Goal: Task Accomplishment & Management: Manage account settings

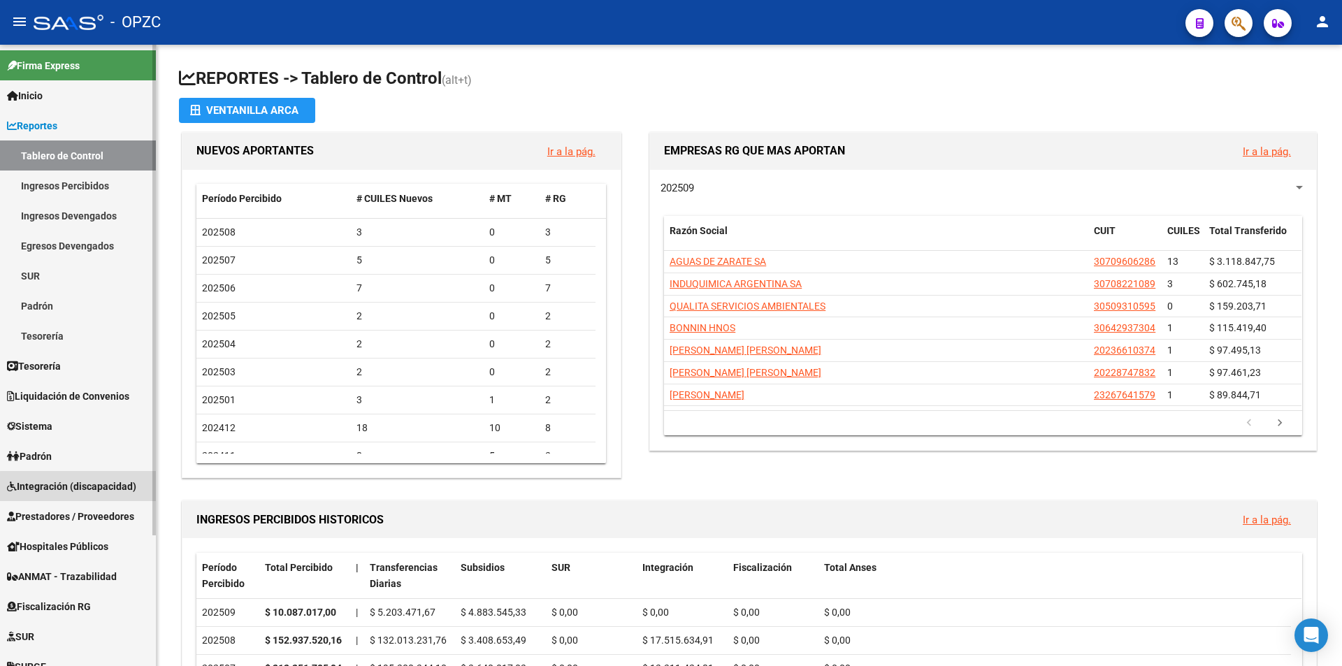
click at [84, 486] on span "Integración (discapacidad)" at bounding box center [71, 486] width 129 height 15
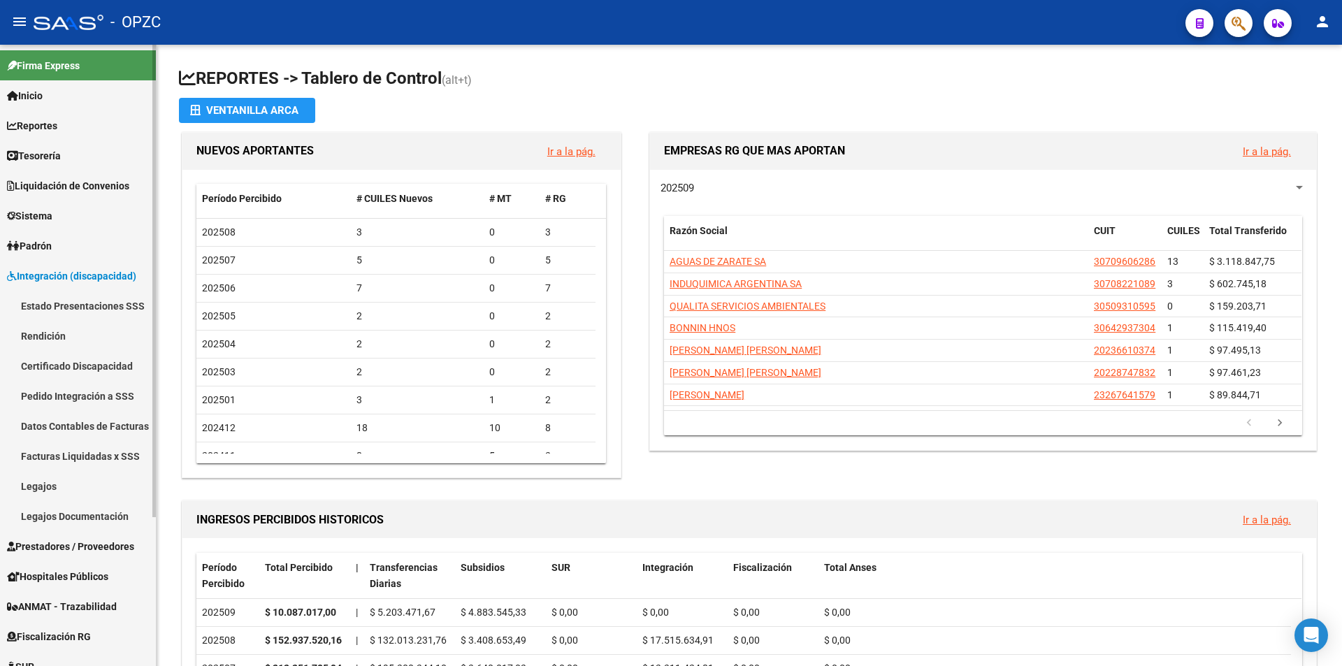
click at [70, 486] on link "Legajos" at bounding box center [78, 486] width 156 height 30
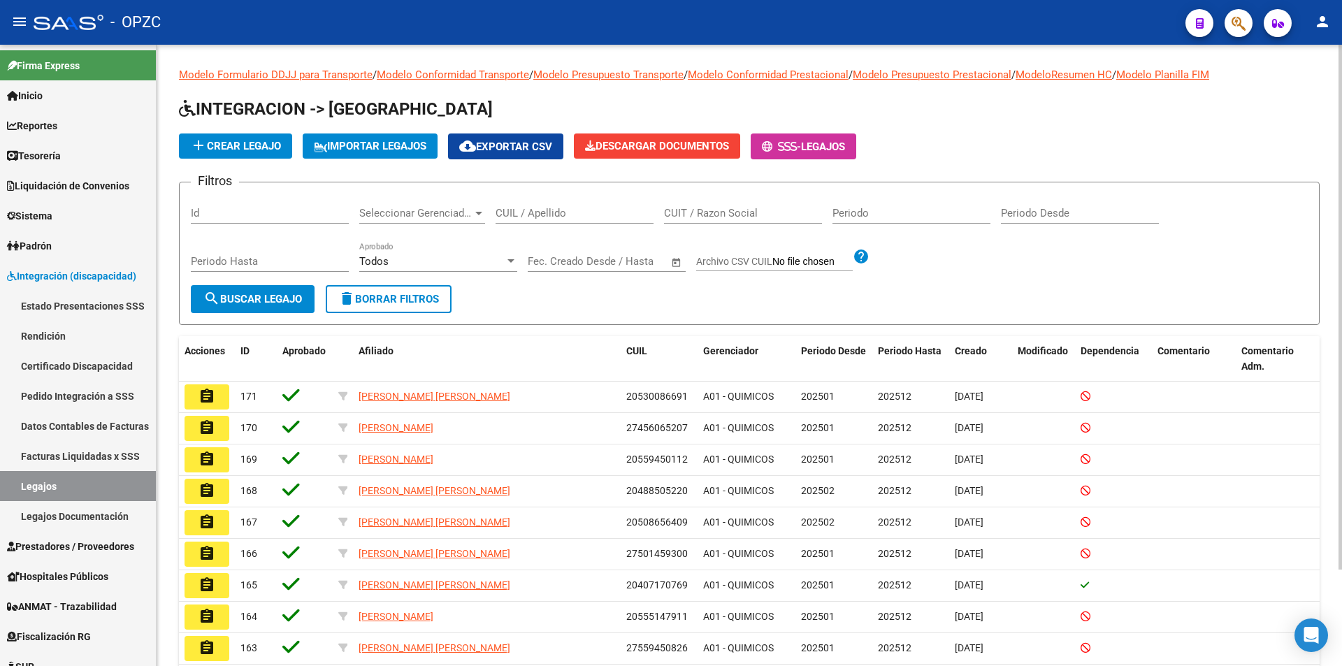
click at [514, 210] on input "CUIL / Apellido" at bounding box center [575, 213] width 158 height 13
type input "[PERSON_NAME]"
click at [259, 295] on span "search Buscar Legajo" at bounding box center [252, 299] width 99 height 13
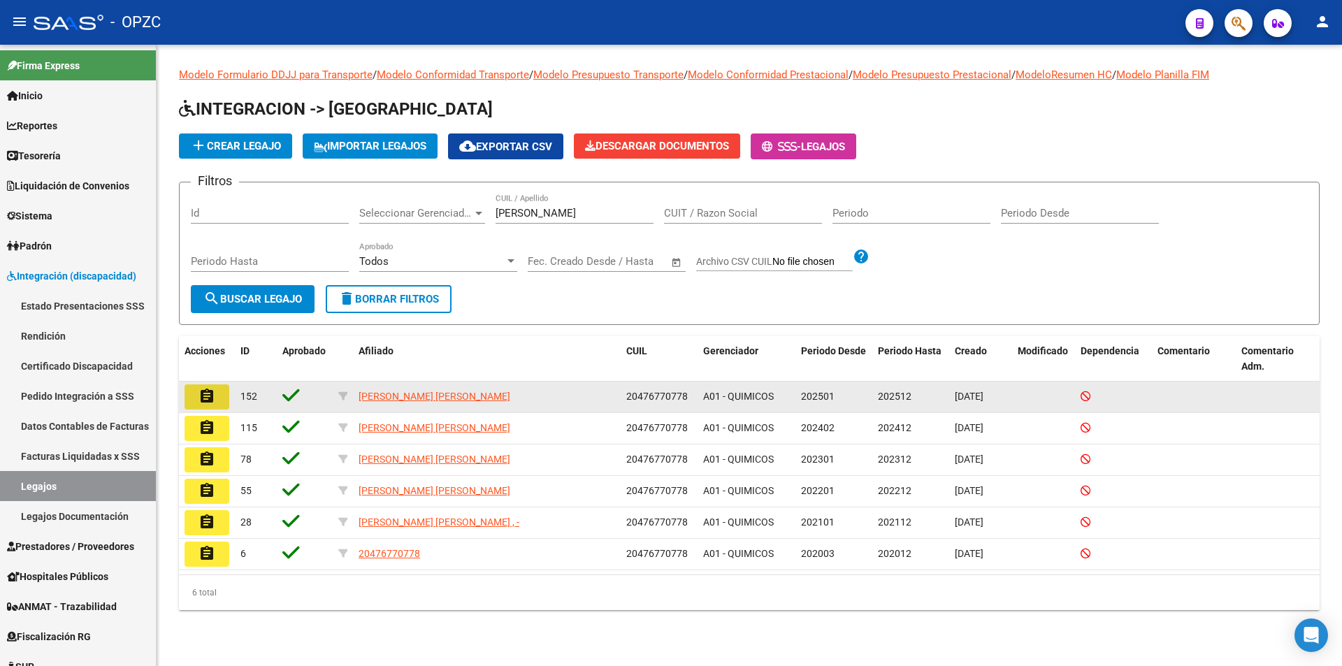
click at [208, 401] on mat-icon "assignment" at bounding box center [206, 396] width 17 height 17
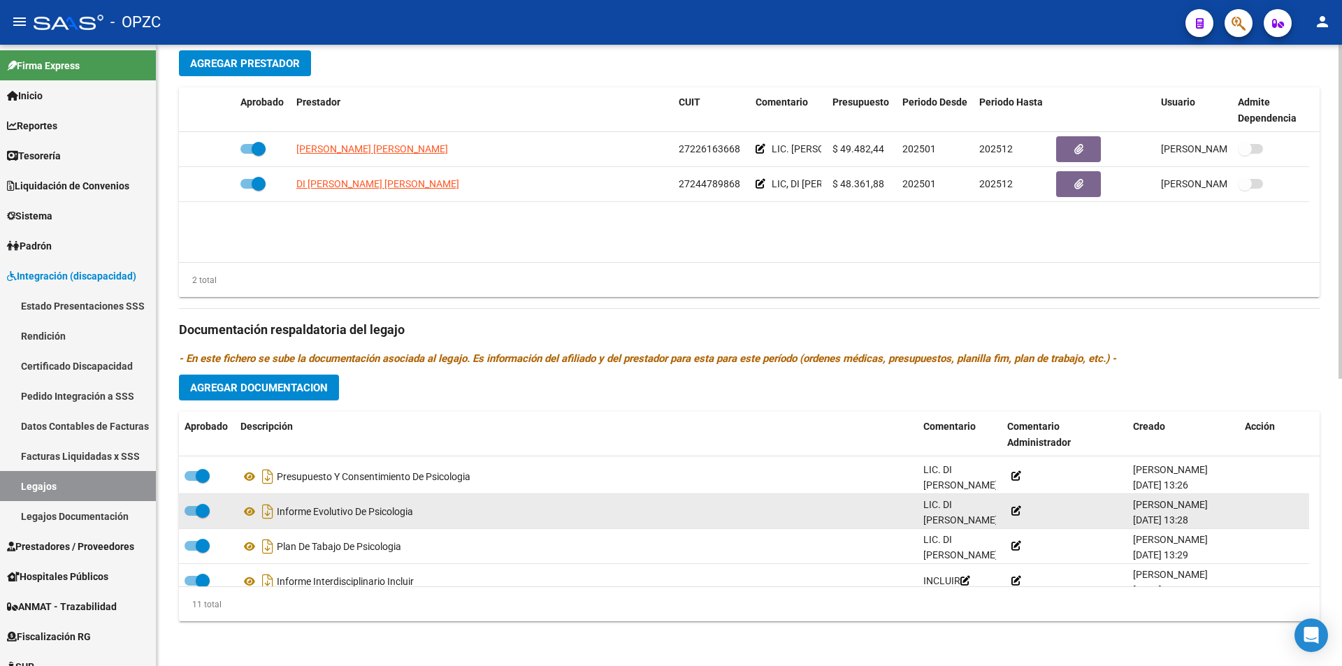
scroll to position [259, 0]
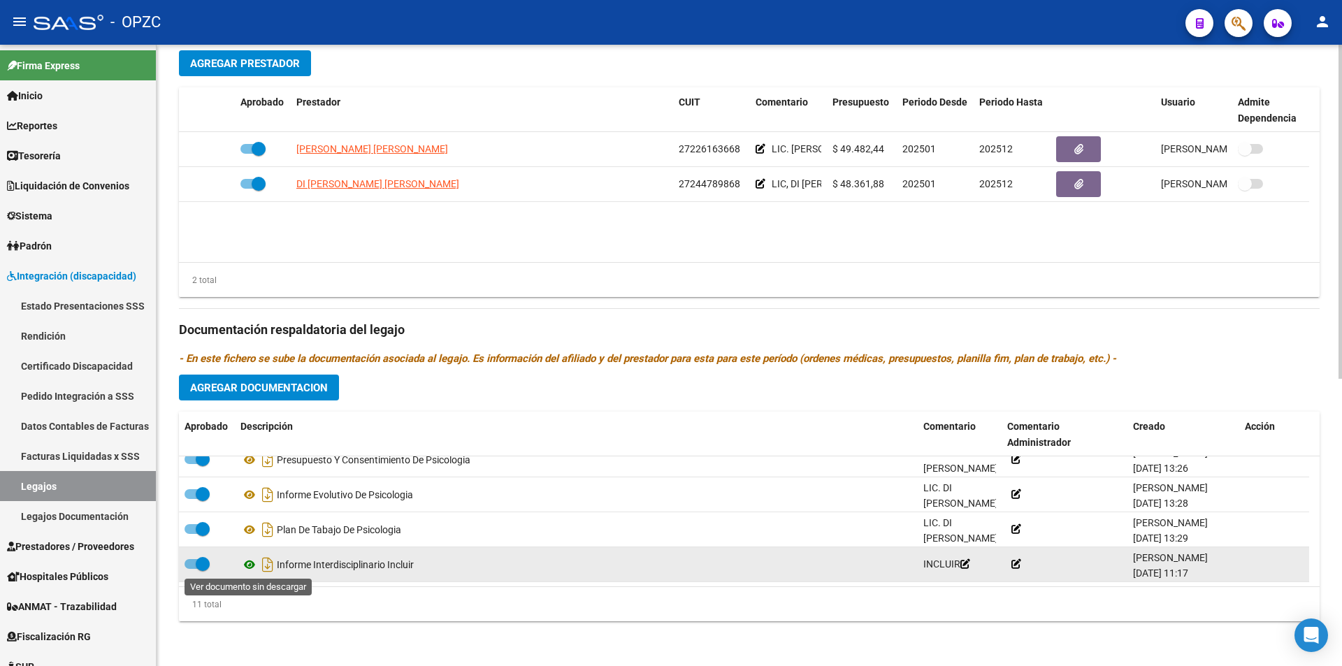
click at [251, 563] on icon at bounding box center [249, 564] width 18 height 17
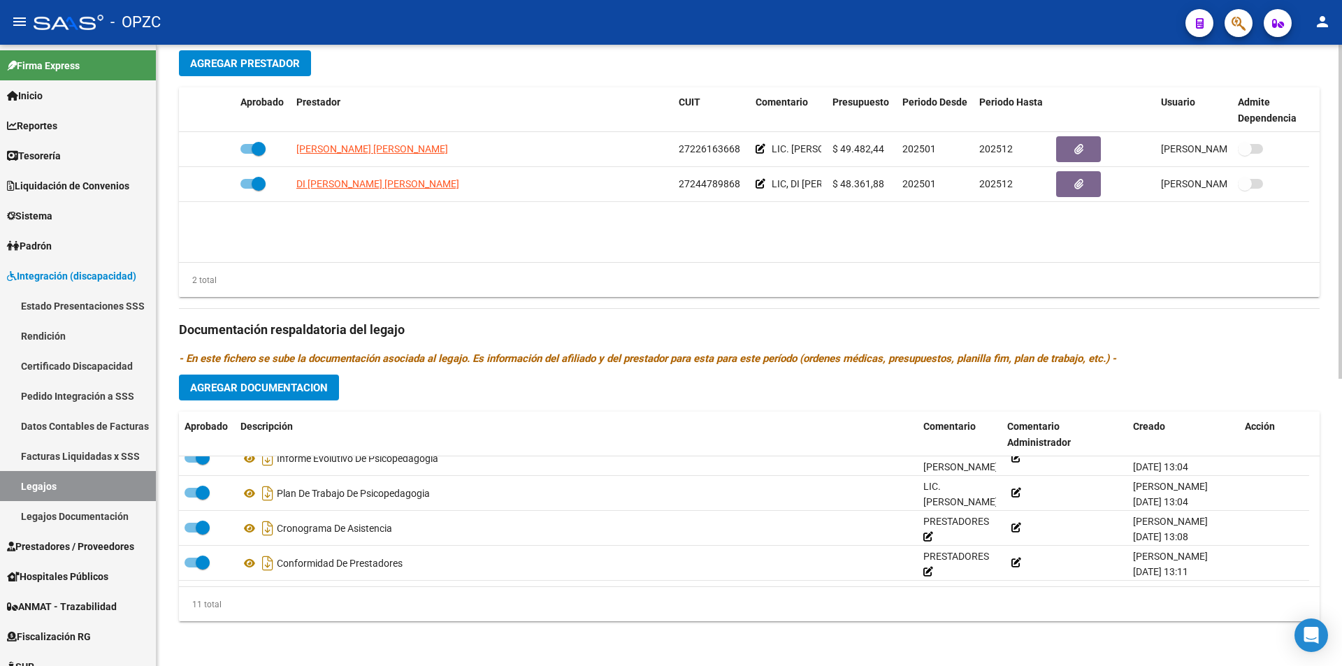
scroll to position [0, 0]
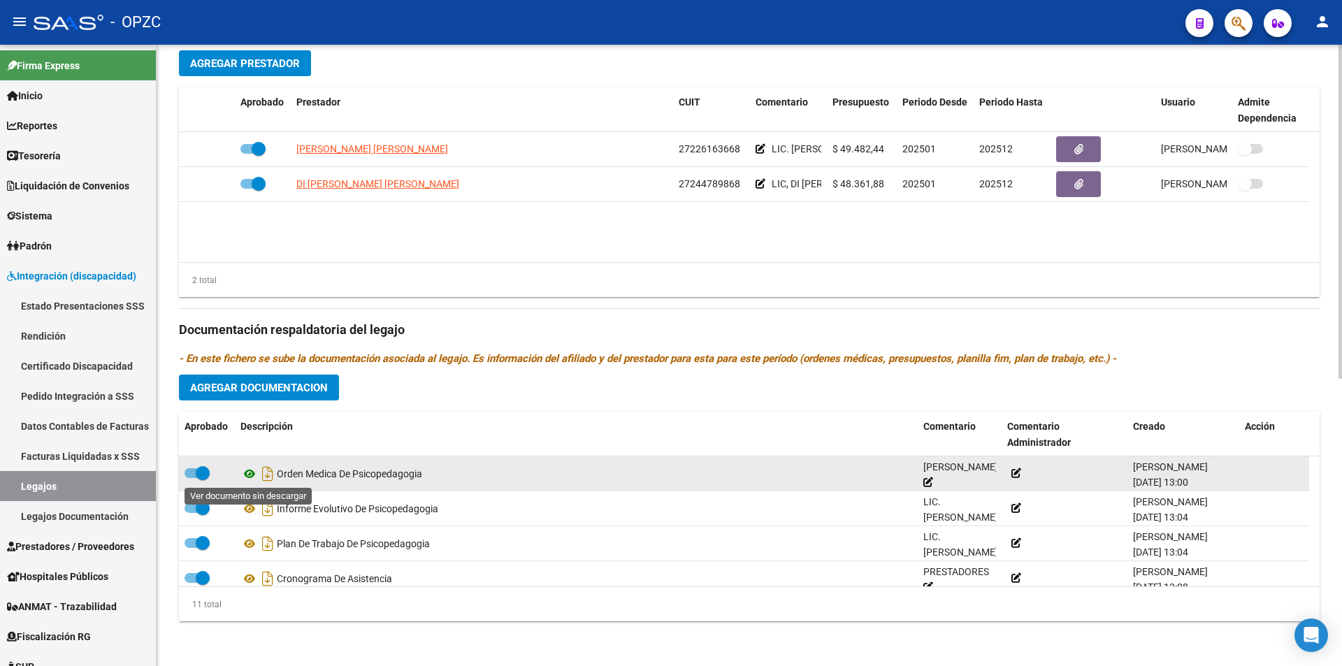
click at [247, 473] on icon at bounding box center [249, 473] width 18 height 17
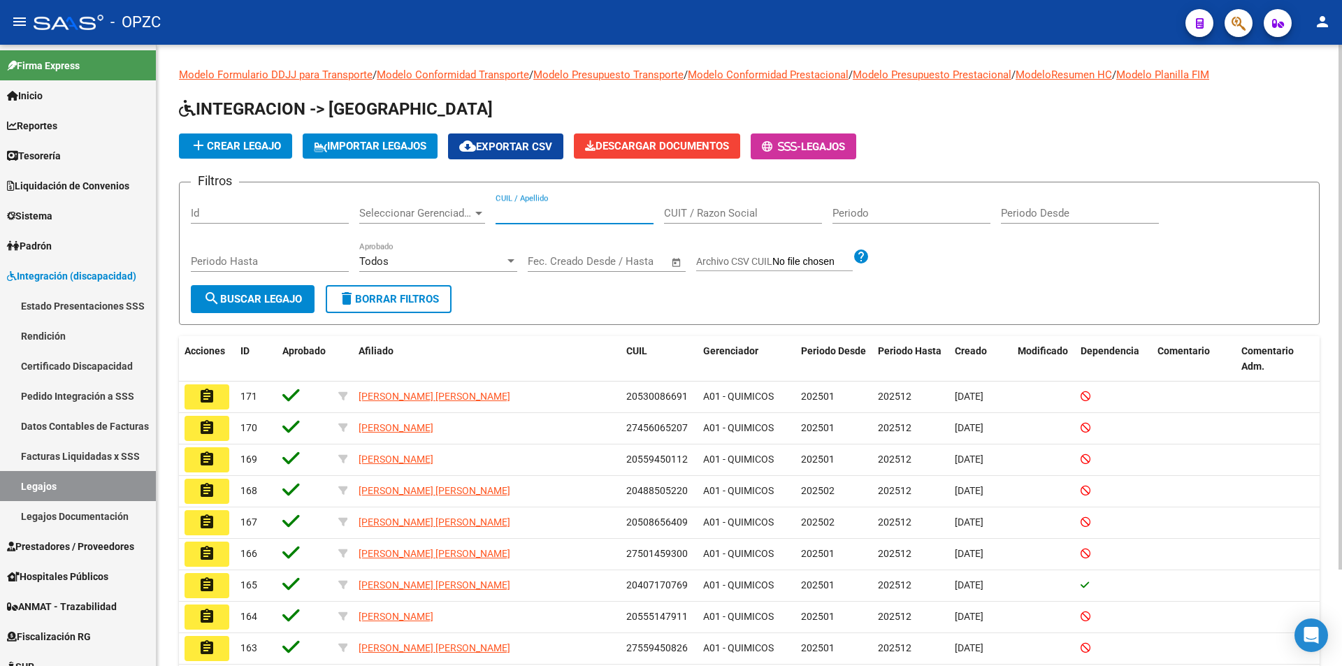
click at [589, 212] on input "CUIL / Apellido" at bounding box center [575, 213] width 158 height 13
type input "[PERSON_NAME]"
click at [276, 296] on span "search Buscar Legajo" at bounding box center [252, 299] width 99 height 13
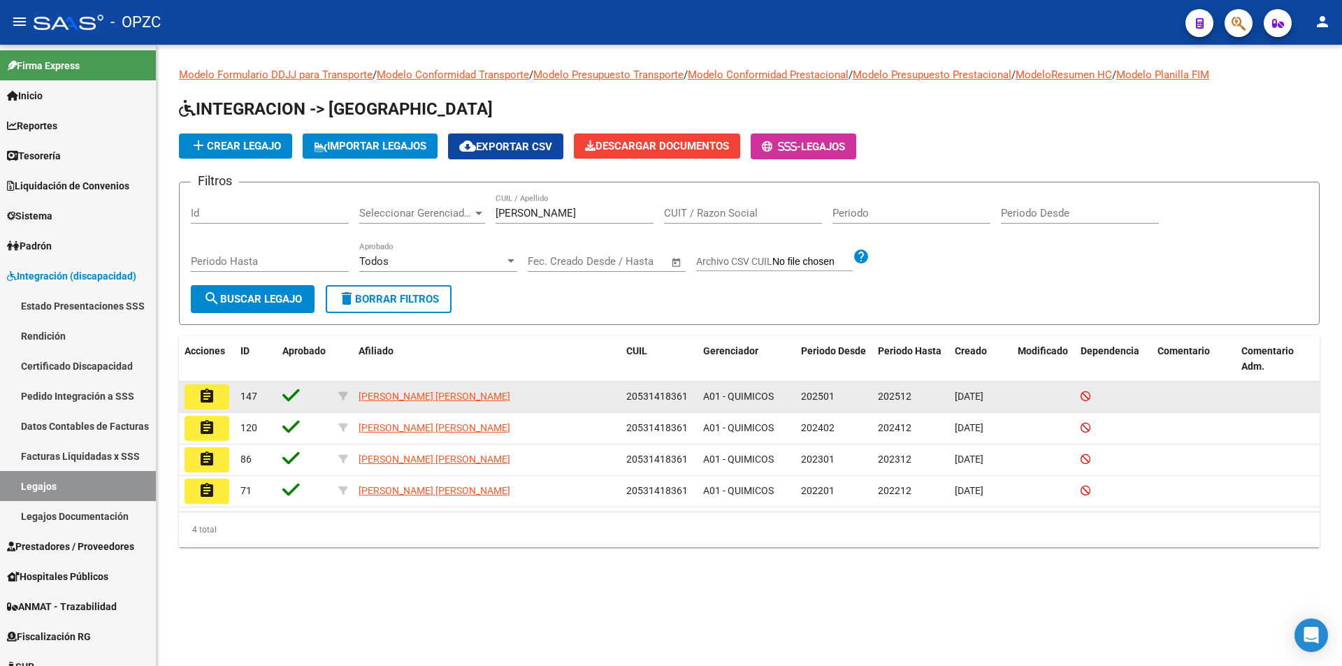
click at [195, 393] on button "assignment" at bounding box center [207, 396] width 45 height 25
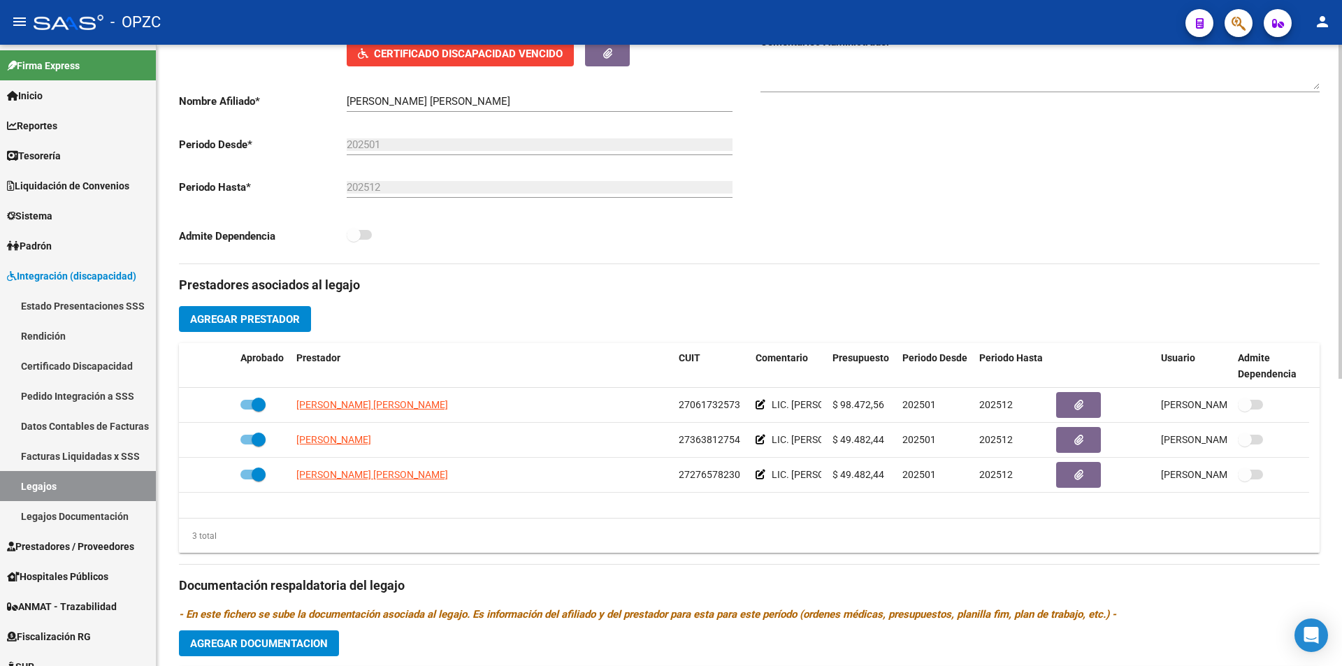
scroll to position [535, 0]
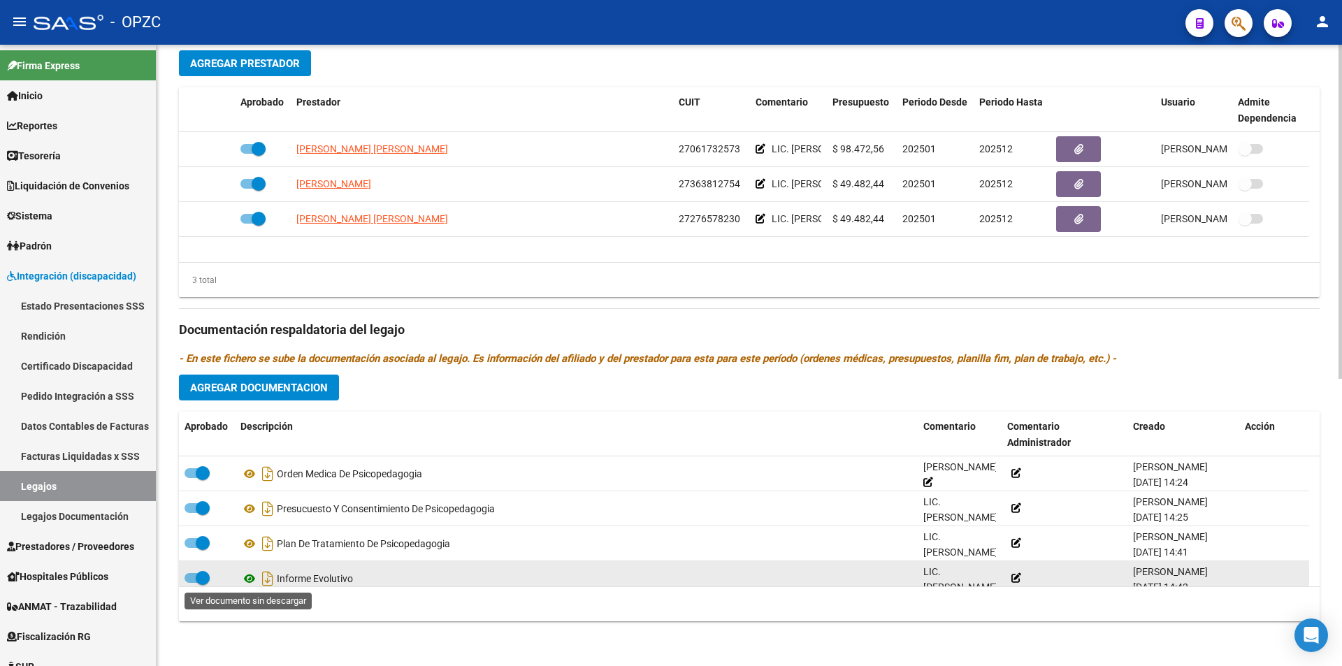
click at [250, 577] on icon at bounding box center [249, 578] width 18 height 17
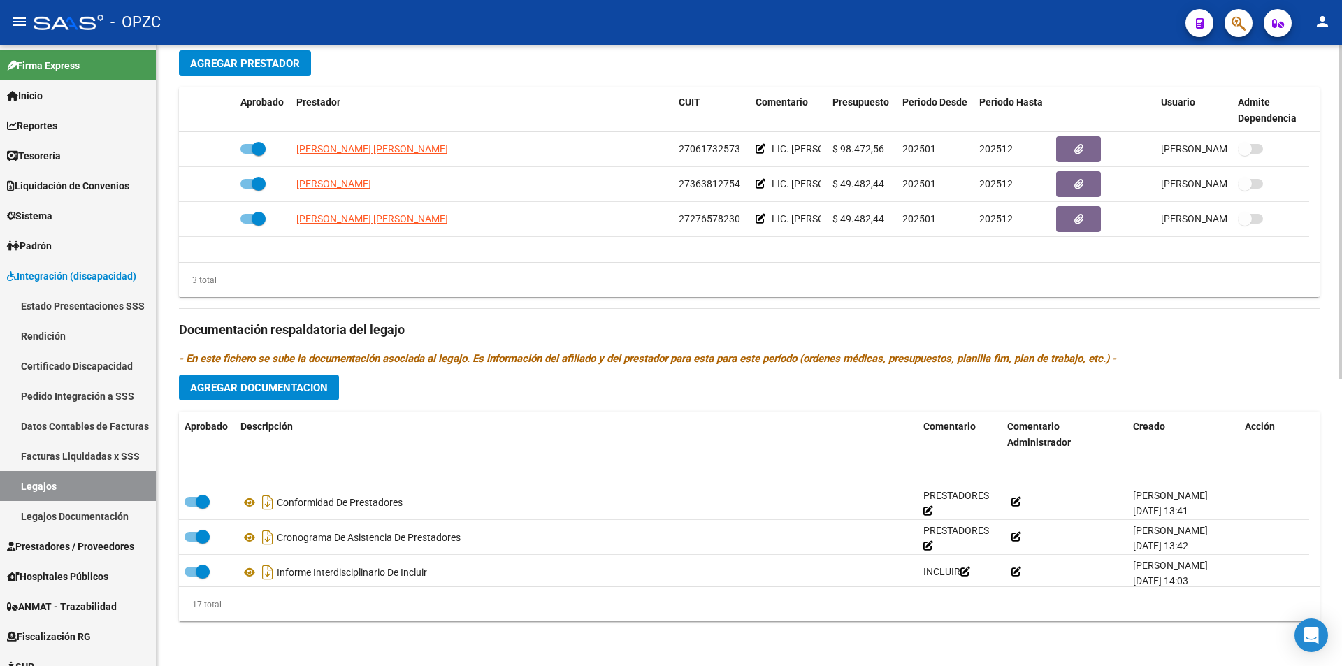
scroll to position [468, 0]
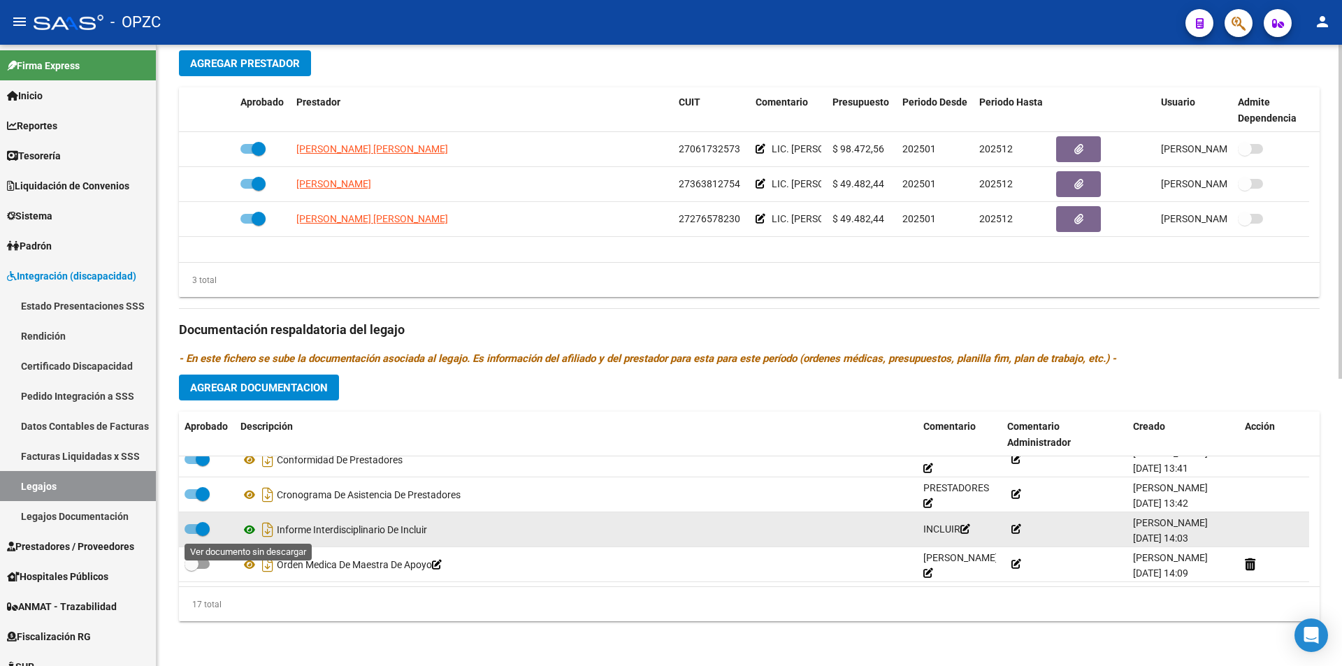
click at [249, 533] on icon at bounding box center [249, 529] width 18 height 17
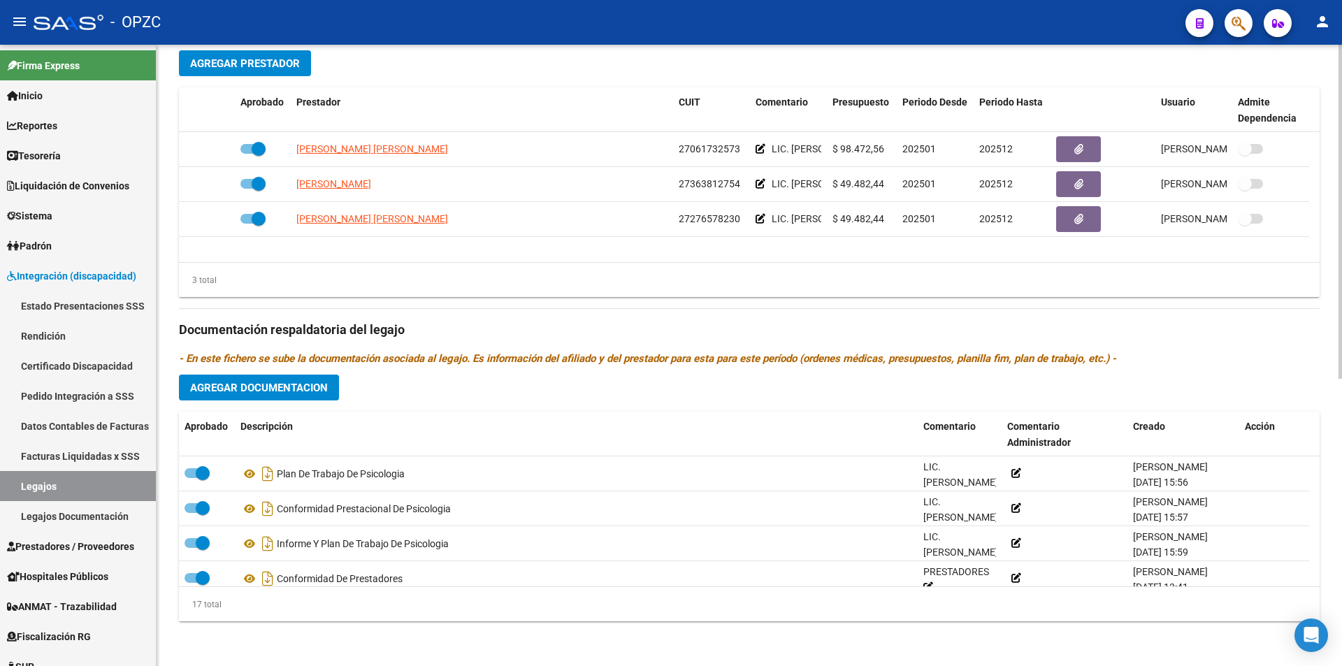
scroll to position [256, 0]
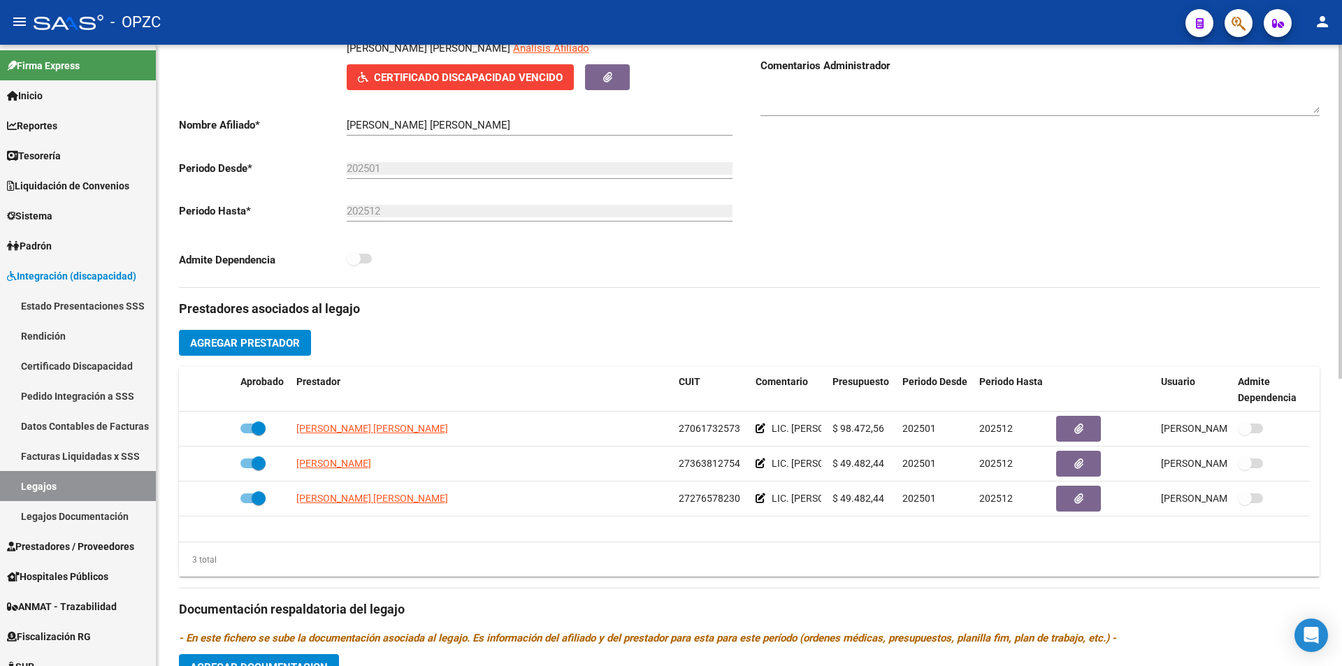
click at [495, 68] on button "Certificado Discapacidad Vencido" at bounding box center [460, 77] width 227 height 26
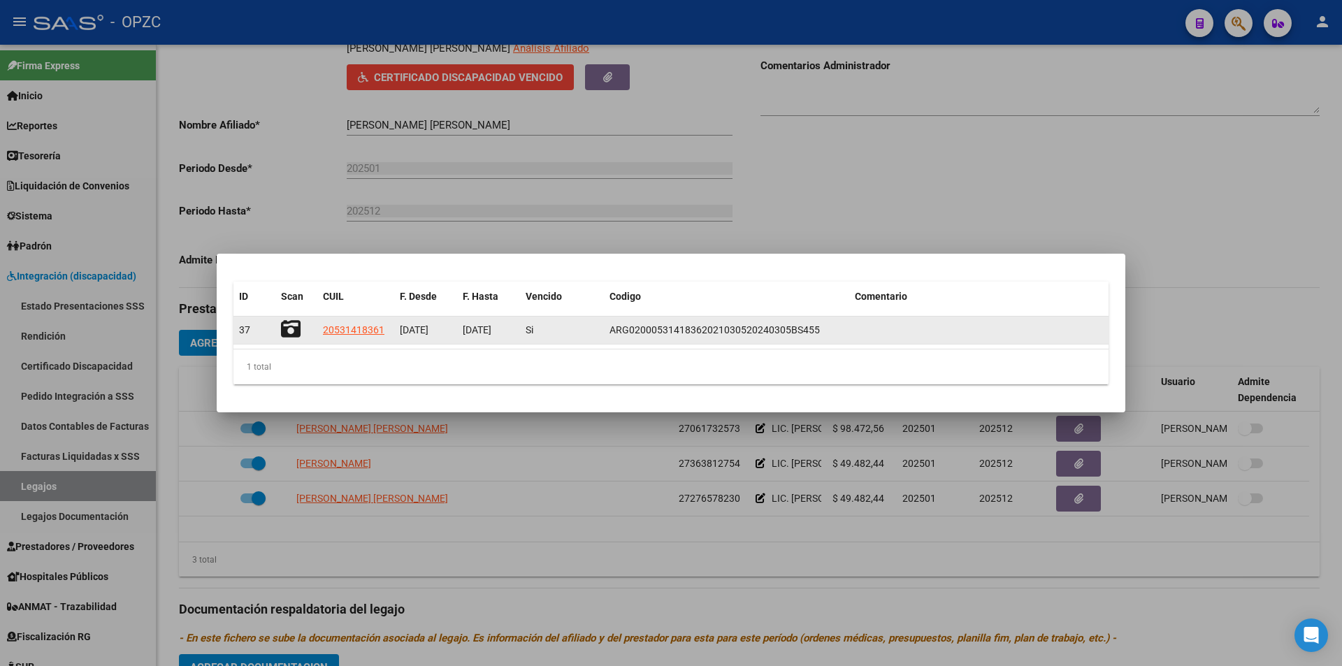
click at [293, 321] on icon at bounding box center [291, 329] width 20 height 20
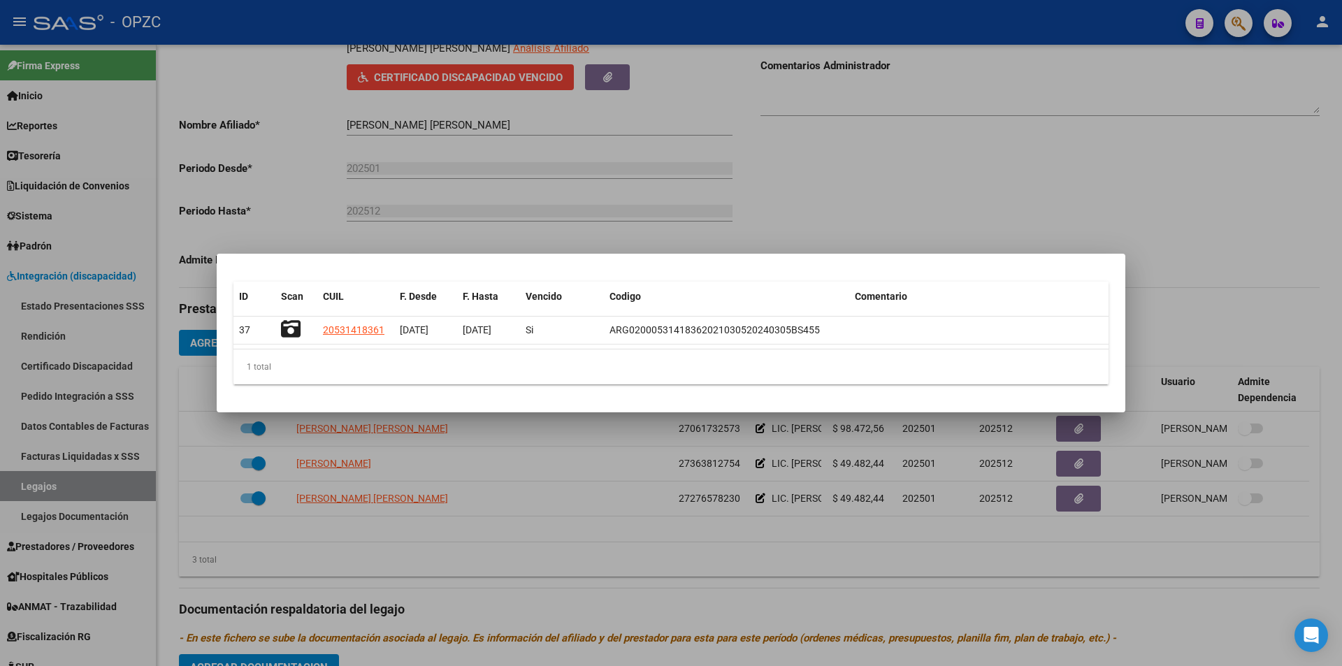
click at [597, 431] on div at bounding box center [671, 333] width 1342 height 666
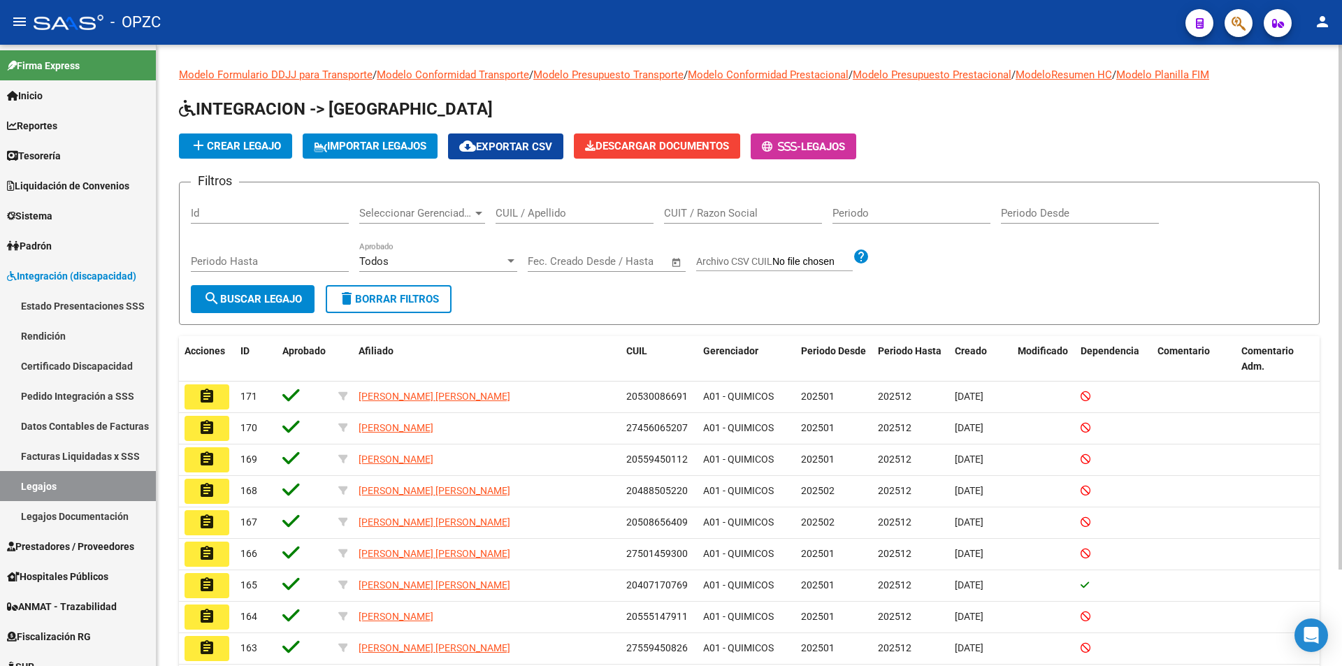
click at [541, 211] on input "CUIL / Apellido" at bounding box center [575, 213] width 158 height 13
type input "arce"
click at [262, 305] on button "search Buscar Legajo" at bounding box center [253, 299] width 124 height 28
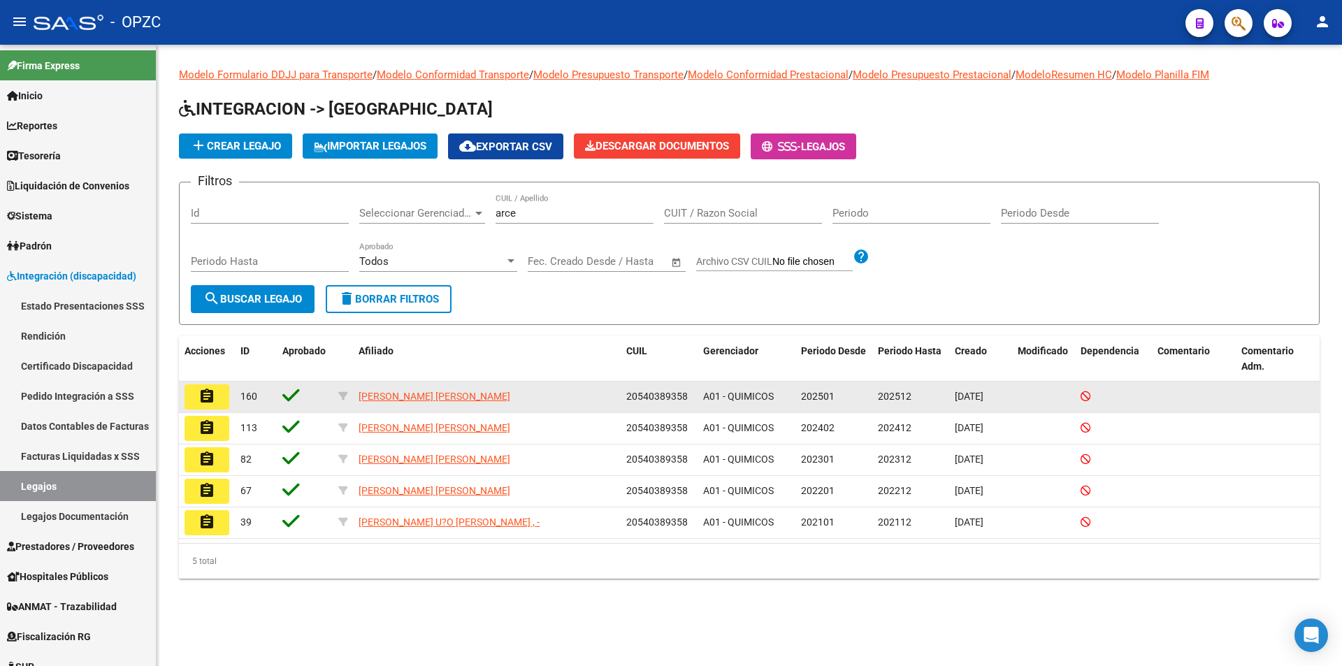
click at [217, 393] on button "assignment" at bounding box center [207, 396] width 45 height 25
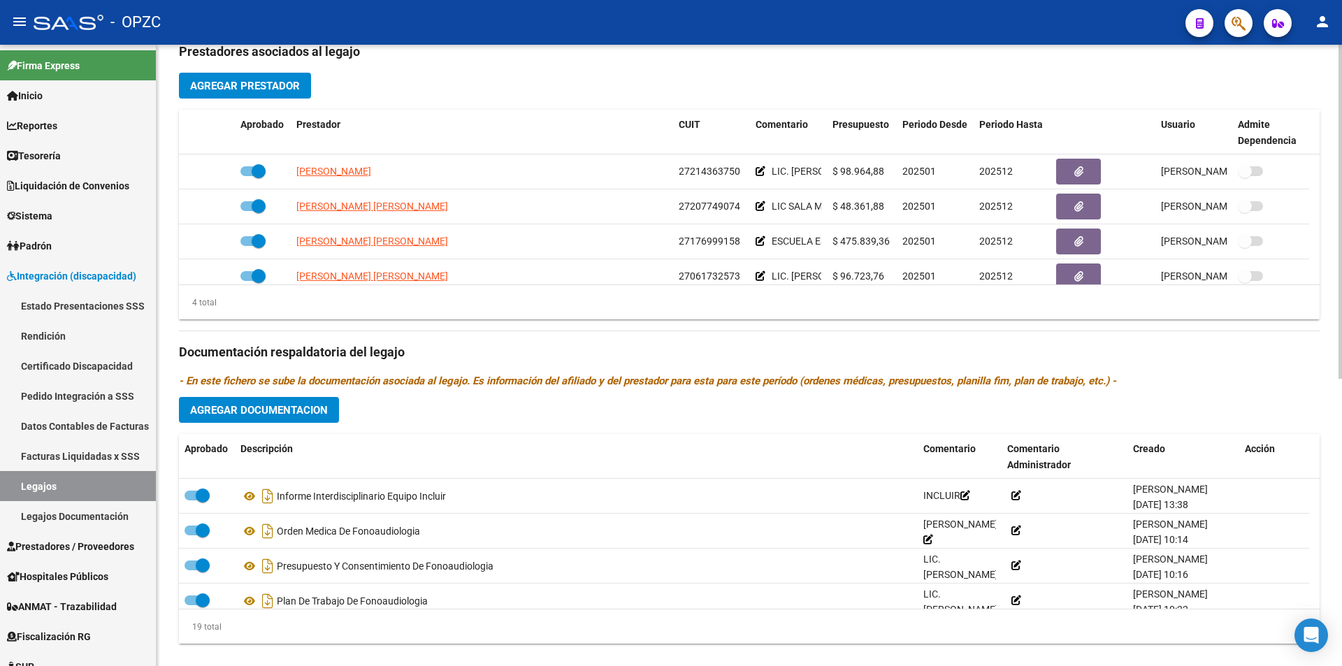
scroll to position [535, 0]
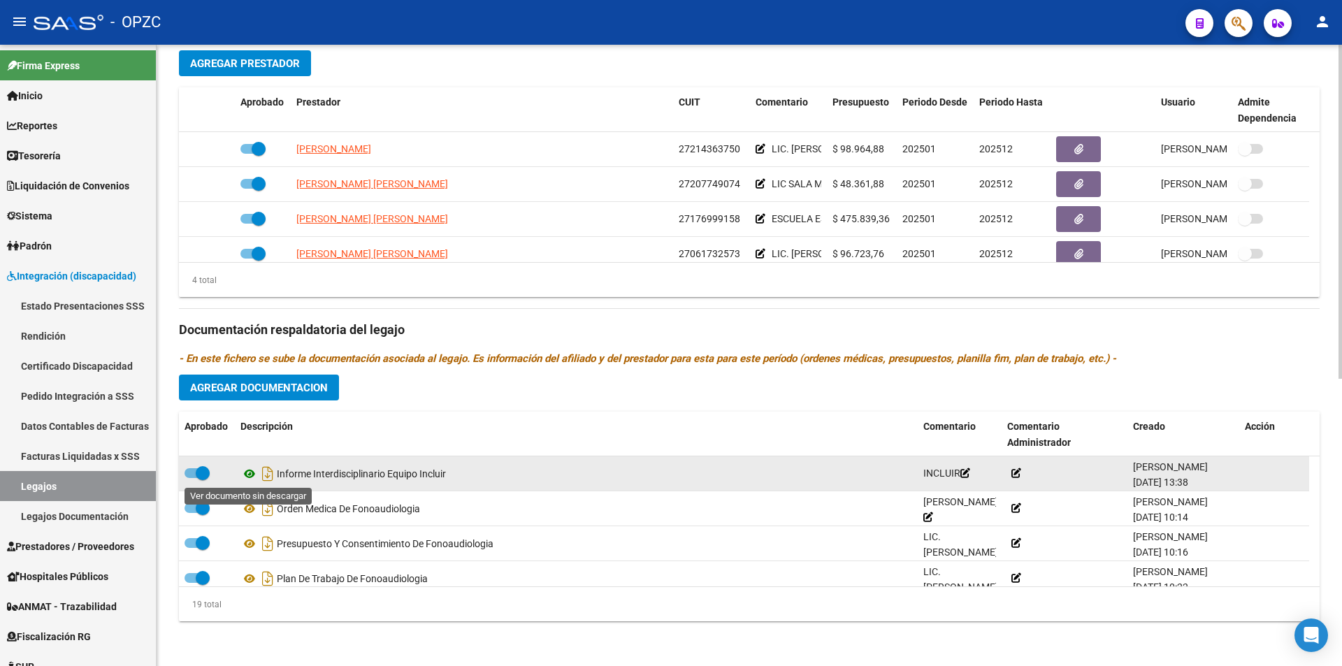
click at [247, 467] on icon at bounding box center [249, 473] width 18 height 17
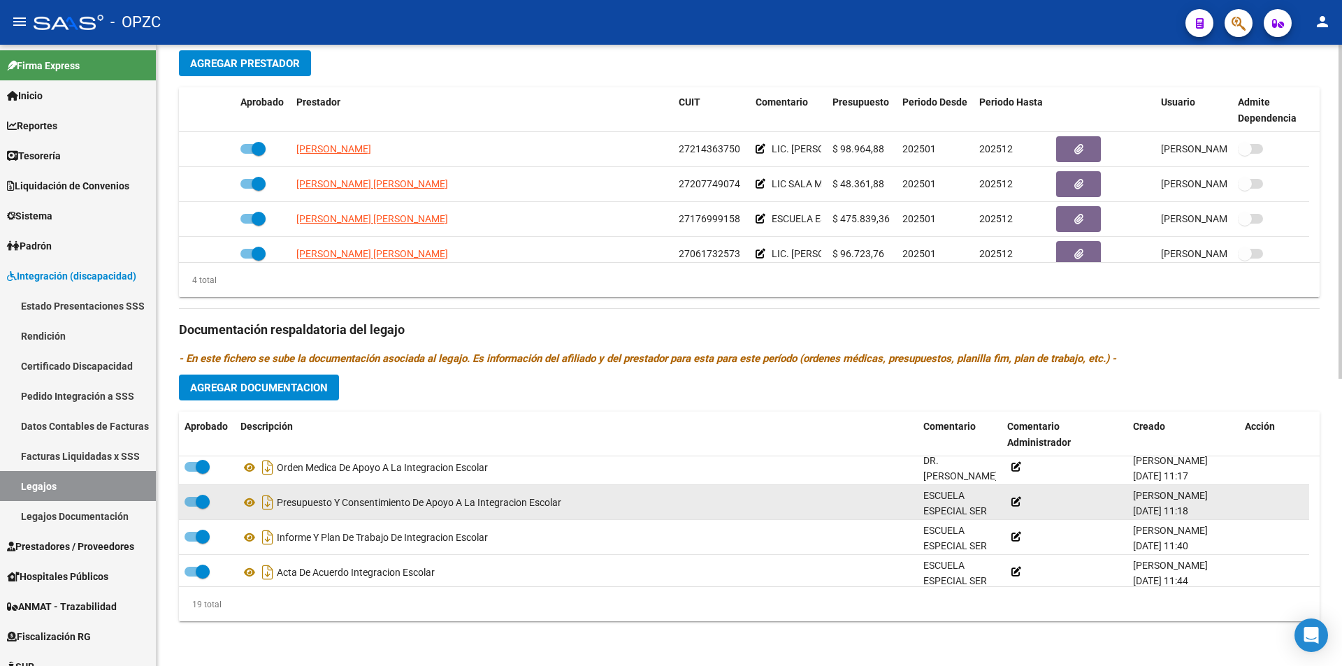
scroll to position [349, 0]
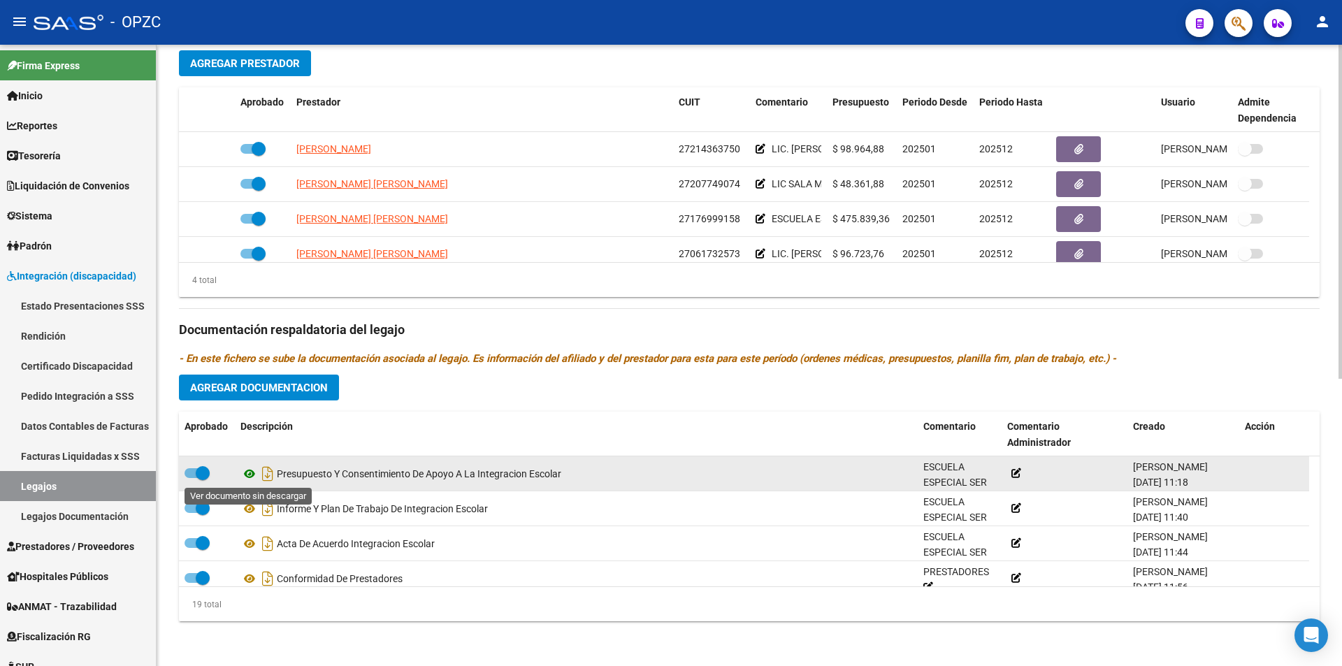
click at [252, 475] on icon at bounding box center [249, 473] width 18 height 17
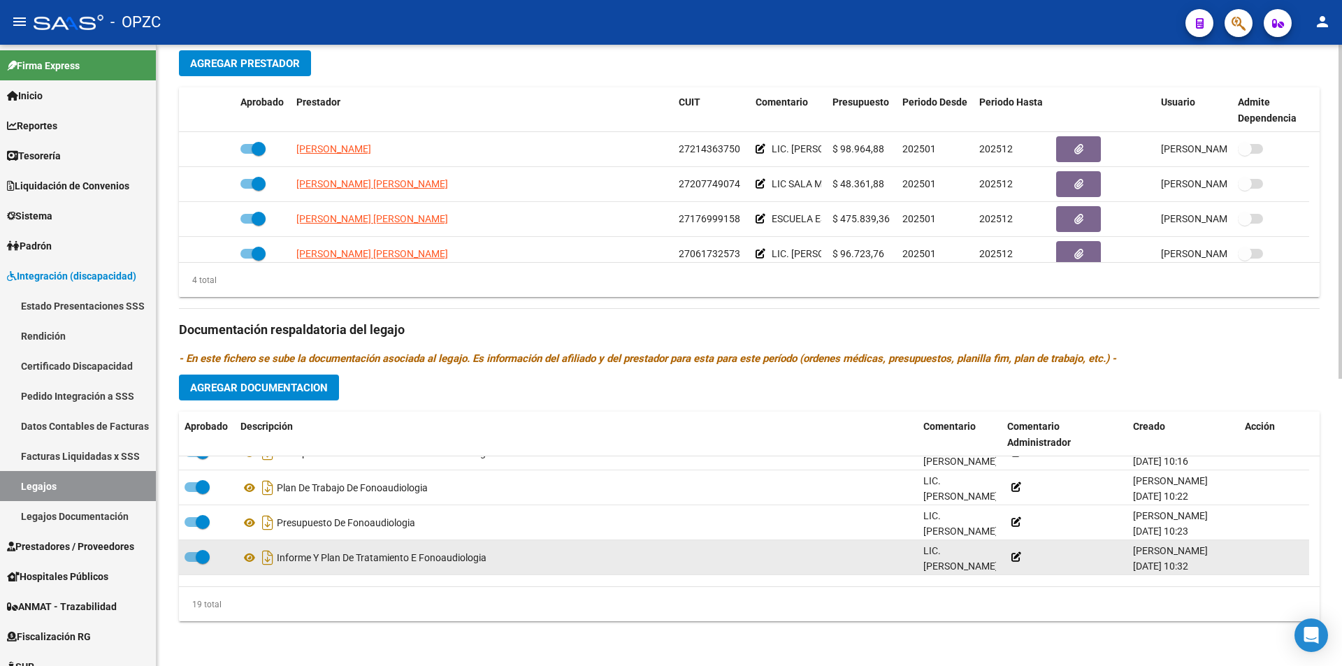
scroll to position [0, 0]
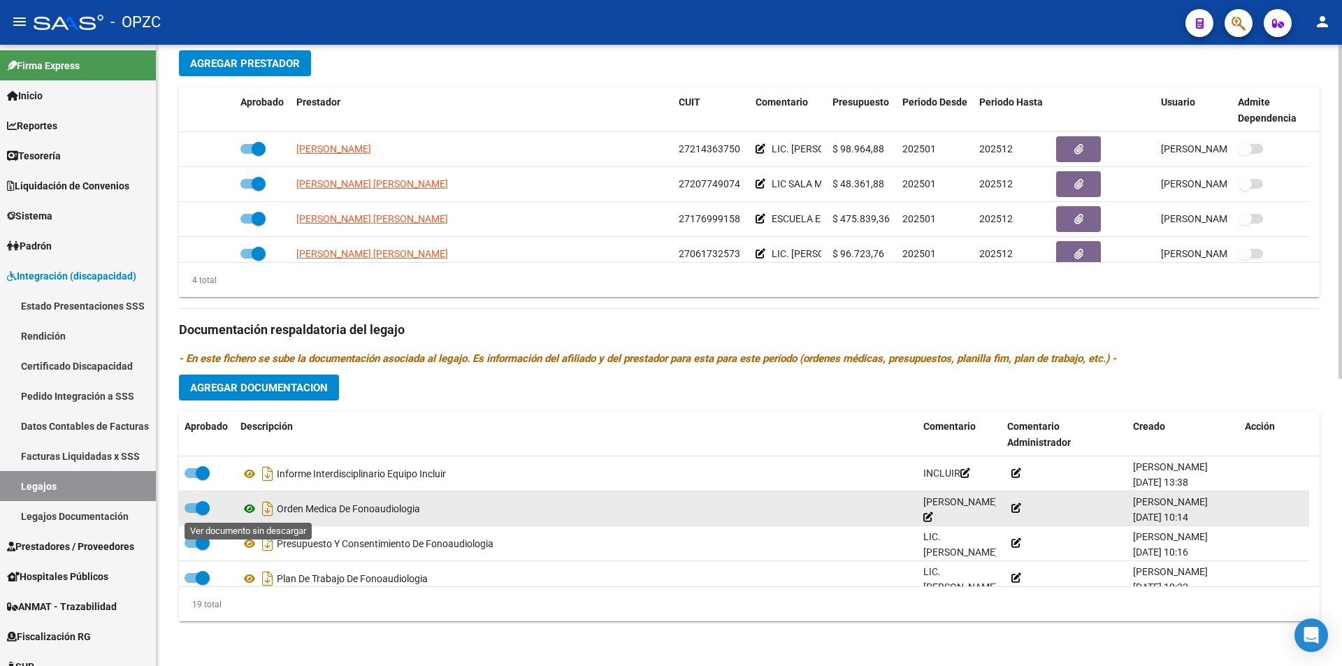
click at [248, 508] on icon at bounding box center [249, 508] width 18 height 17
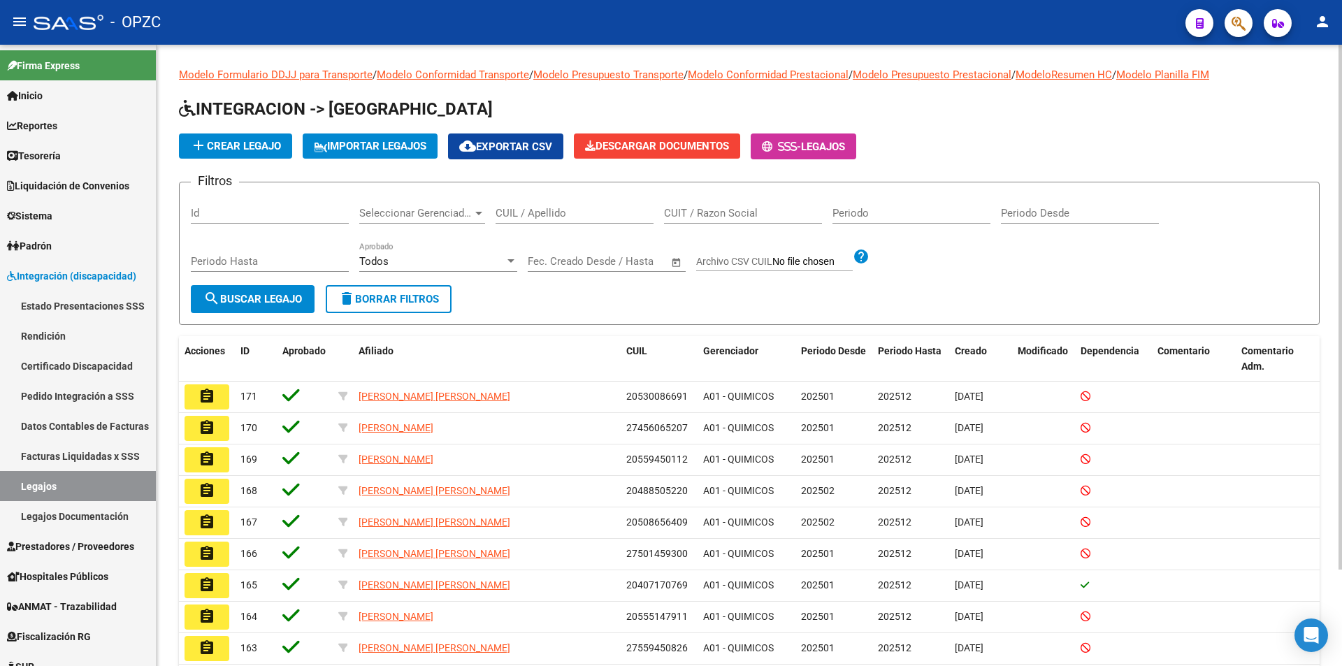
click at [528, 216] on input "CUIL / Apellido" at bounding box center [575, 213] width 158 height 13
type input "AVILA"
click at [243, 300] on span "search Buscar Legajo" at bounding box center [252, 299] width 99 height 13
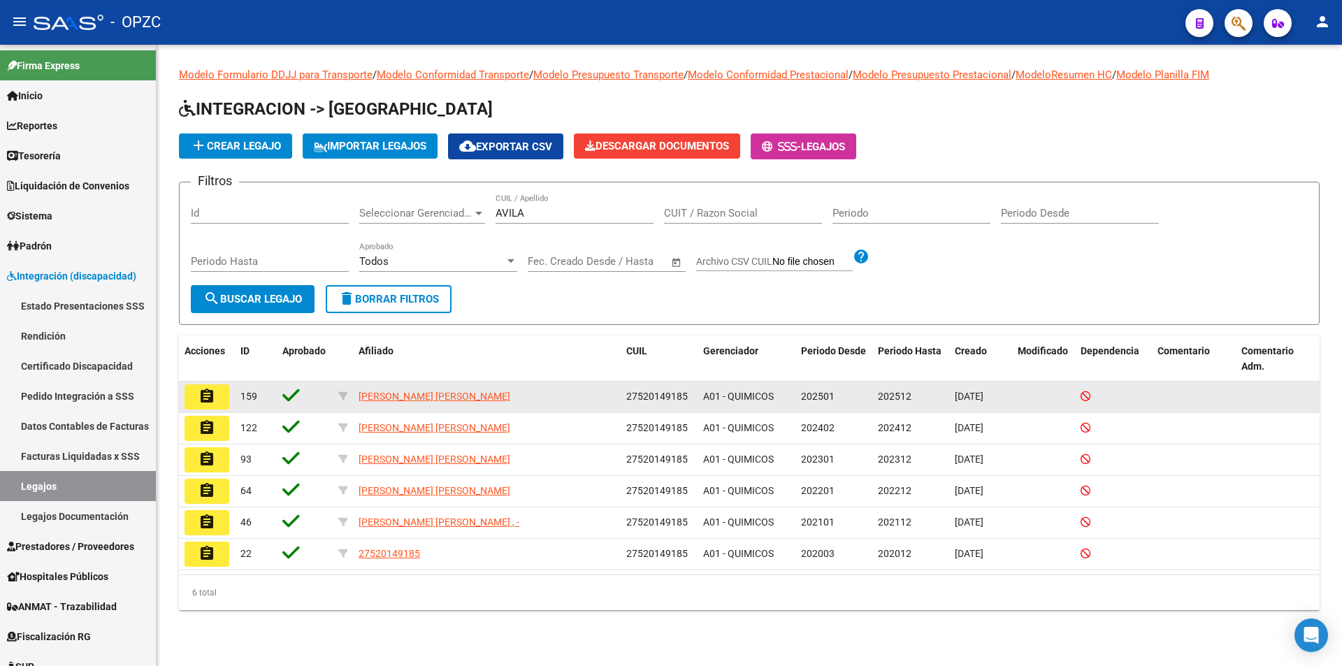
click at [212, 391] on mat-icon "assignment" at bounding box center [206, 396] width 17 height 17
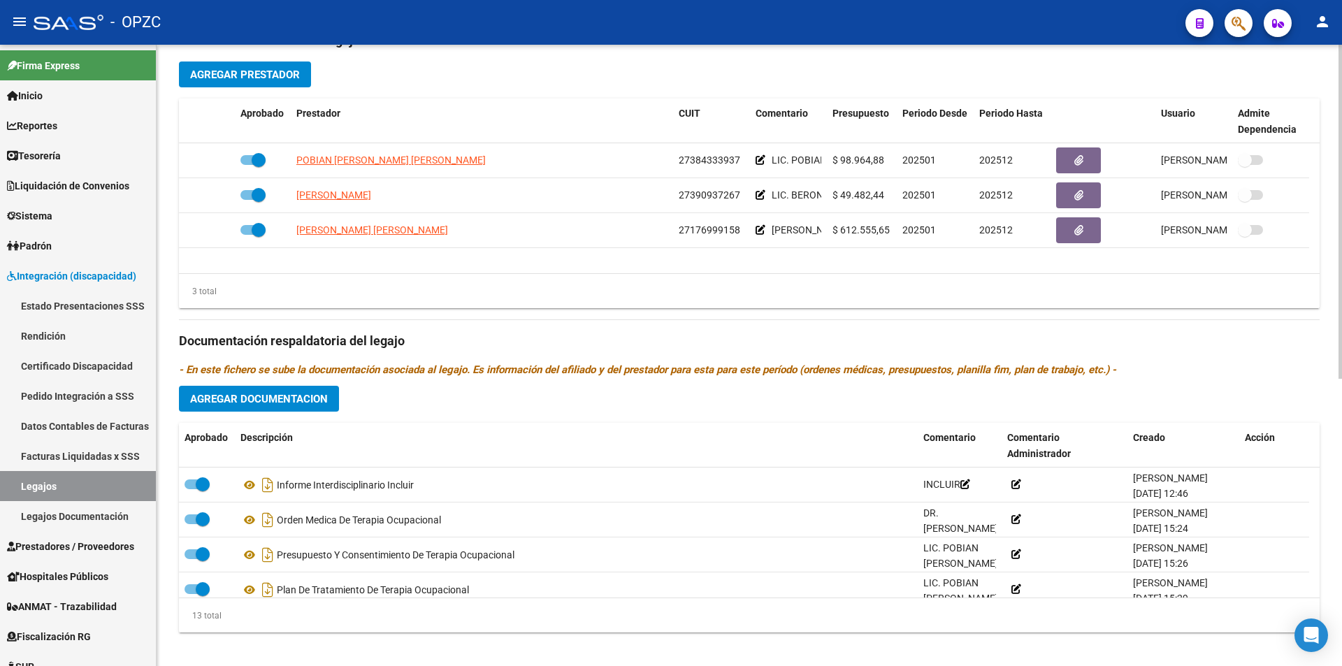
scroll to position [535, 0]
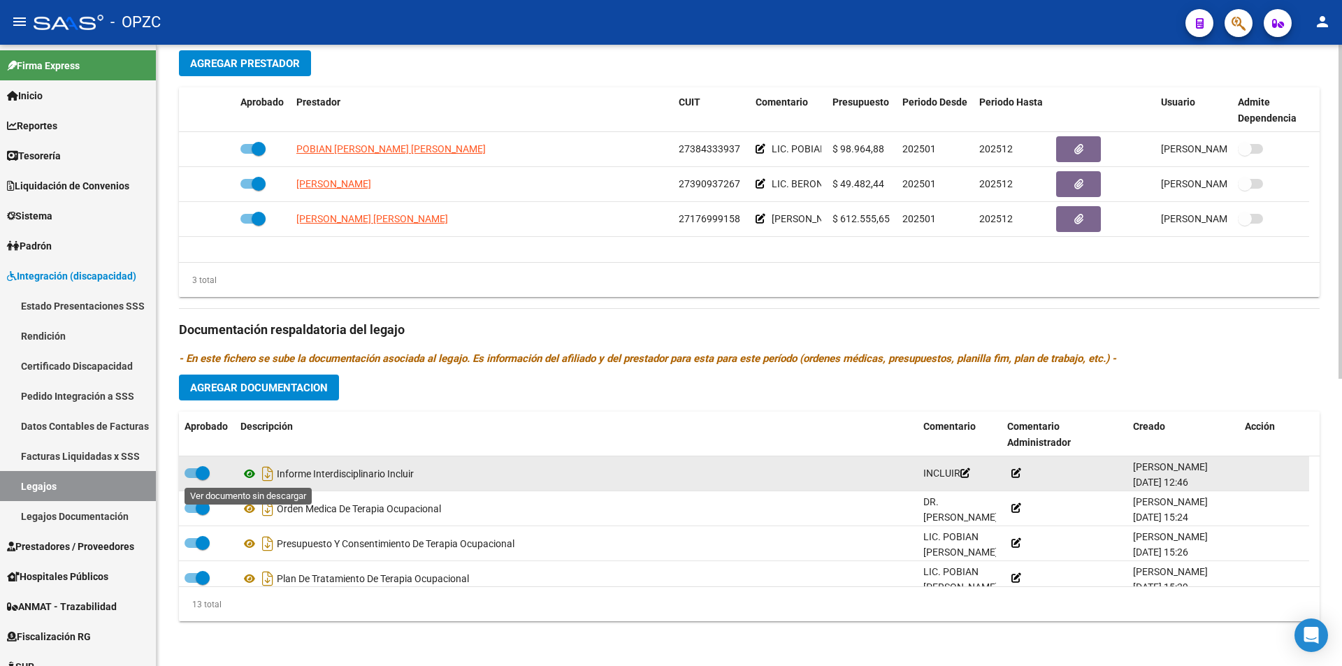
click at [247, 474] on icon at bounding box center [249, 473] width 18 height 17
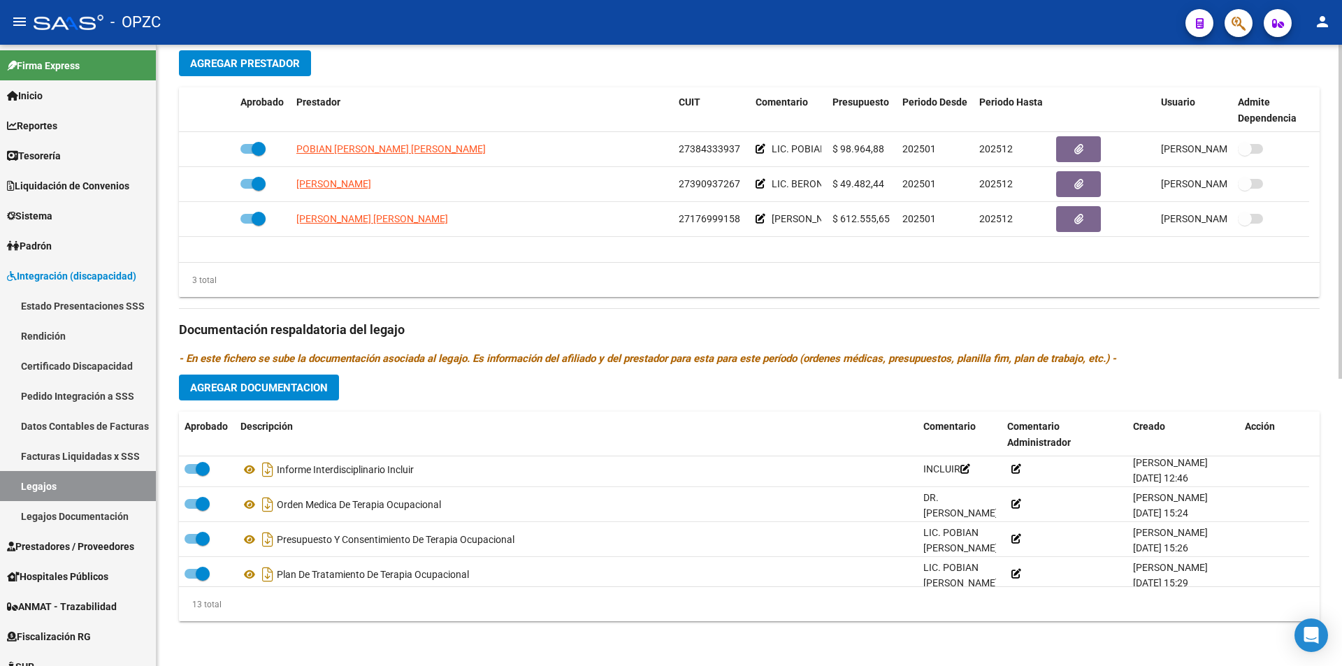
scroll to position [0, 0]
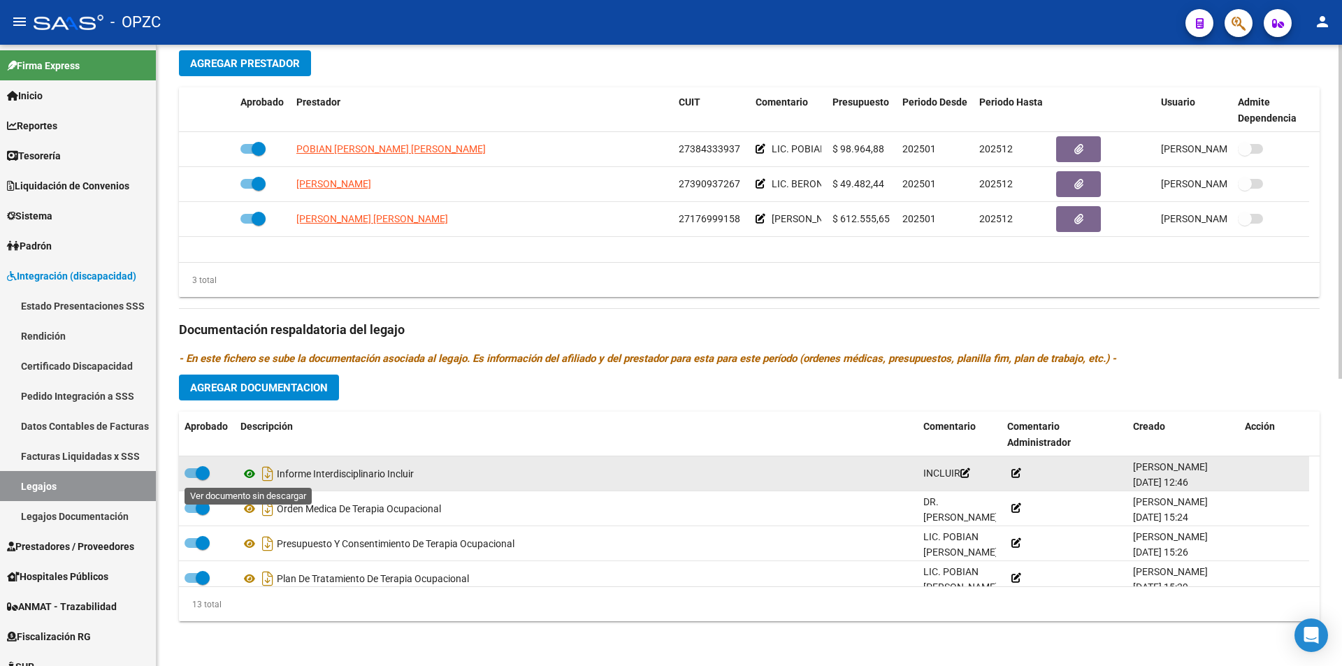
click at [247, 476] on icon at bounding box center [249, 473] width 18 height 17
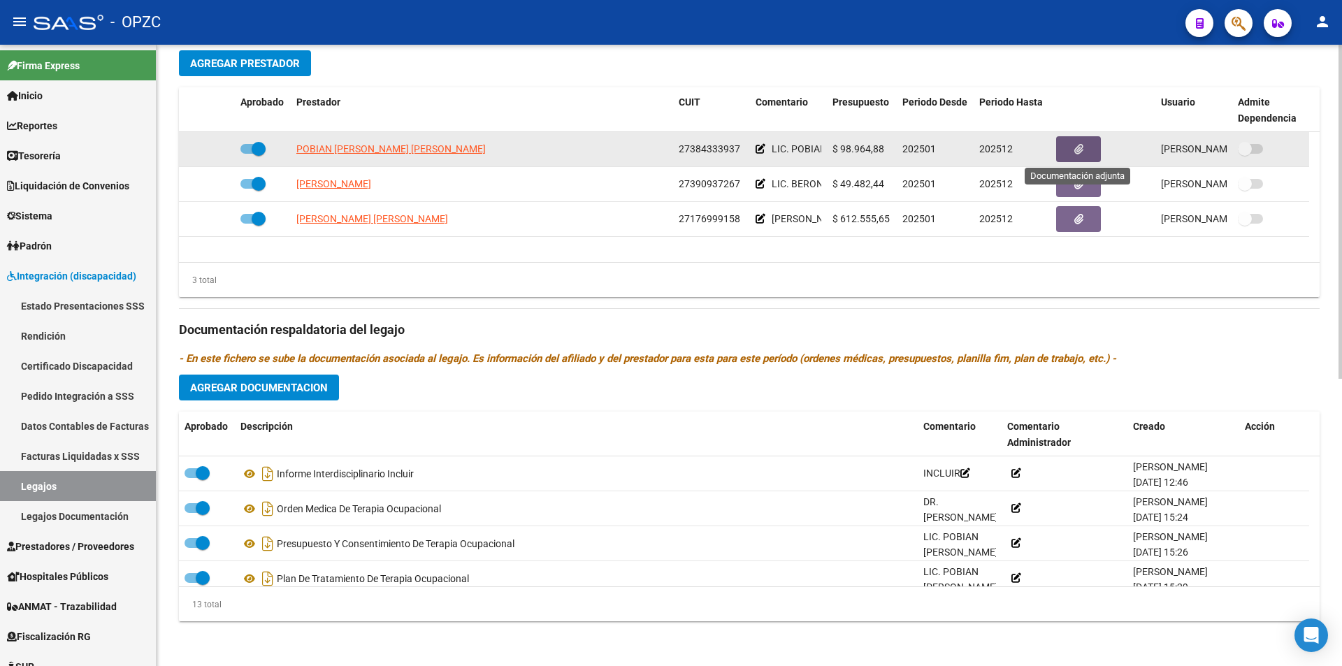
click at [1071, 149] on button "button" at bounding box center [1078, 149] width 45 height 26
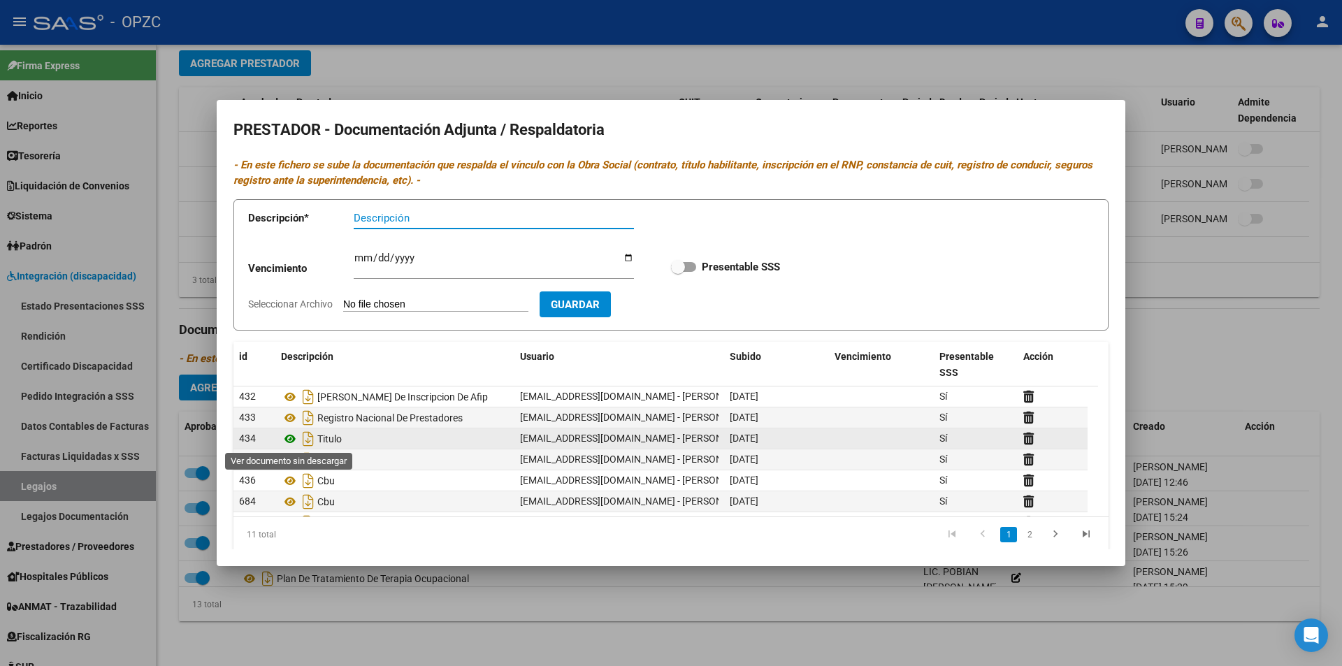
click at [294, 439] on icon at bounding box center [290, 439] width 18 height 17
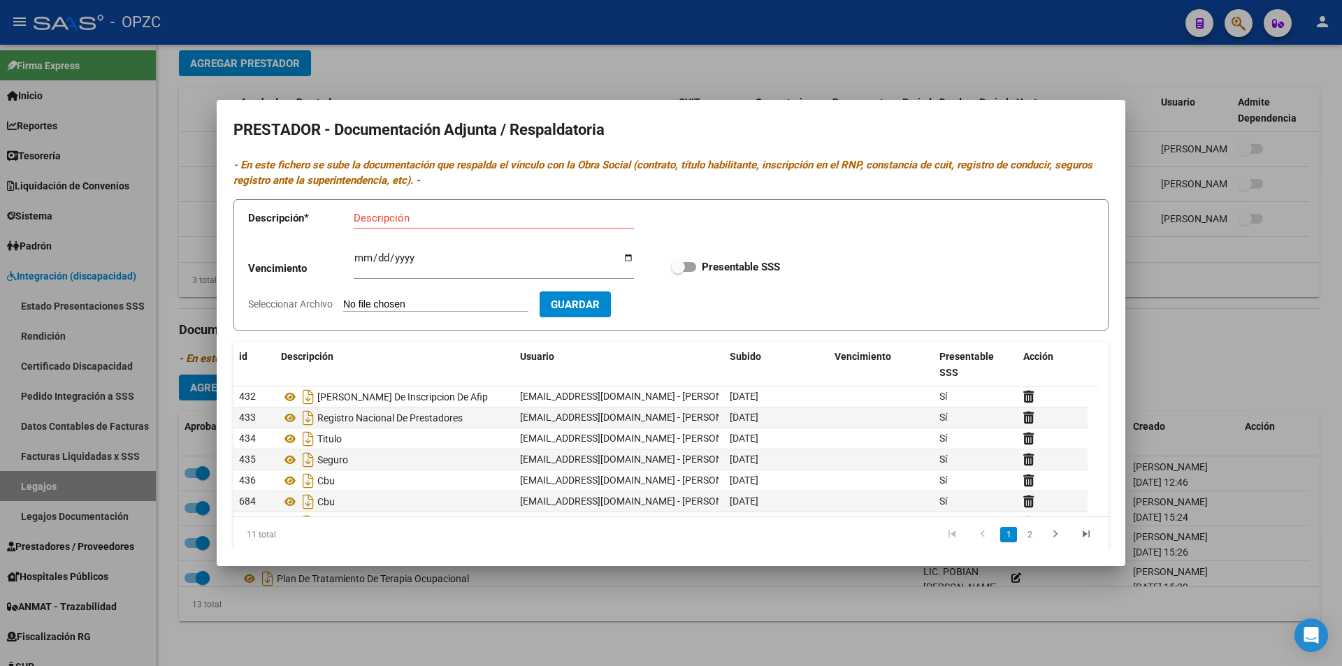
click at [749, 575] on div at bounding box center [671, 333] width 1342 height 666
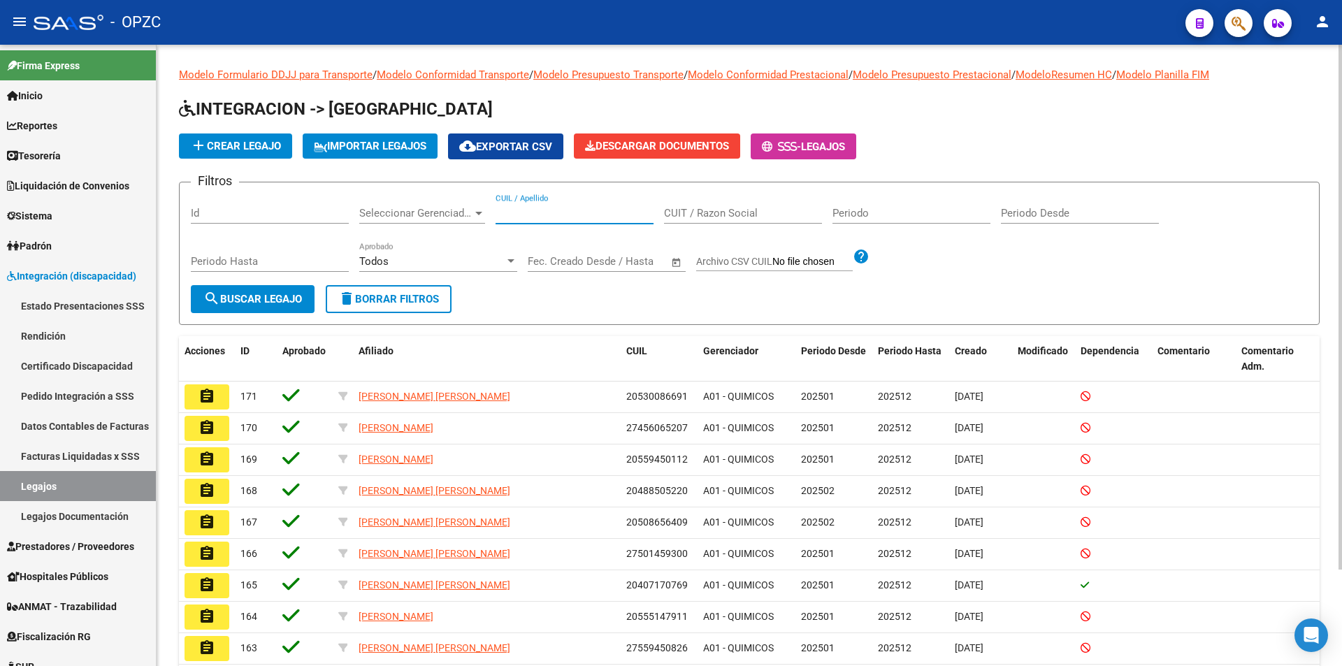
click at [568, 214] on input "CUIL / Apellido" at bounding box center [575, 213] width 158 height 13
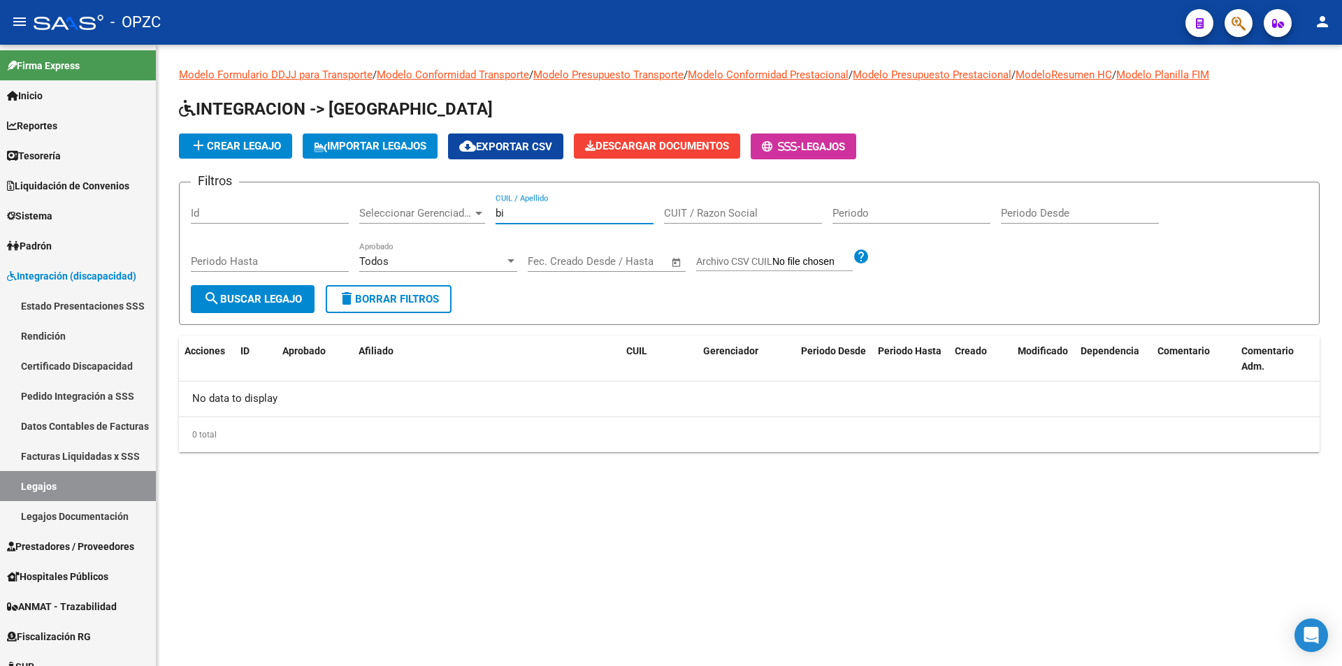
type input "b"
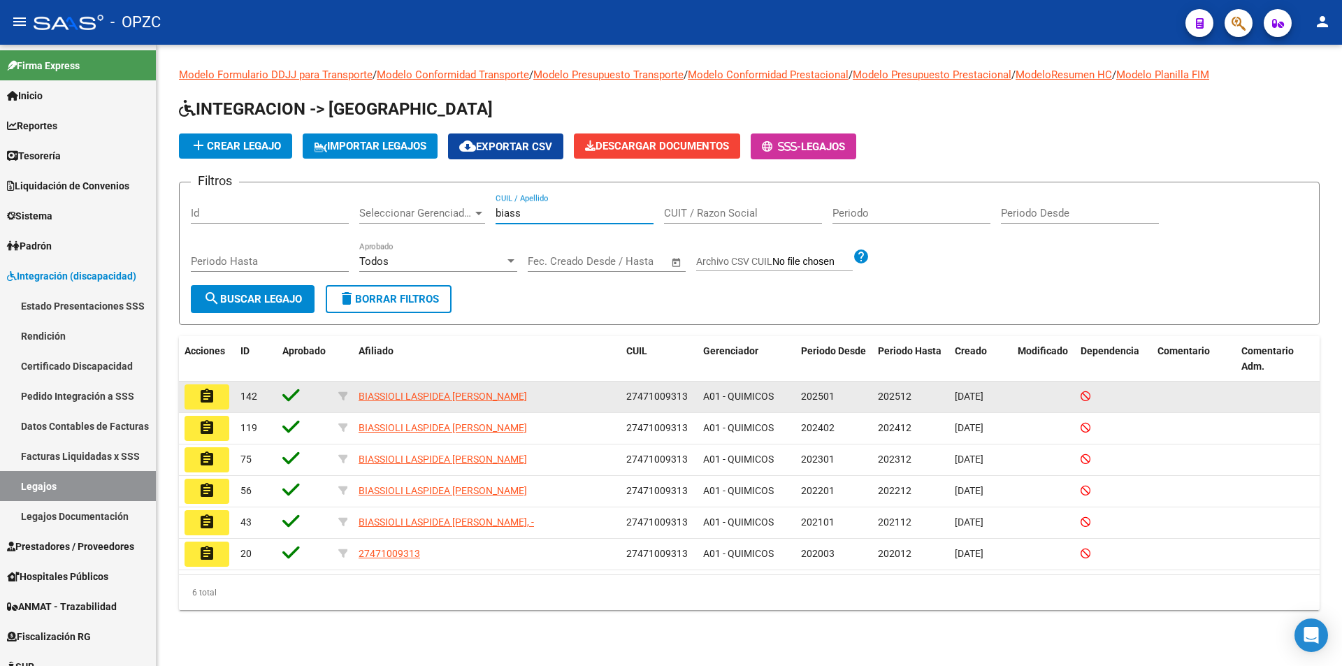
type input "biass"
click at [210, 395] on mat-icon "assignment" at bounding box center [206, 396] width 17 height 17
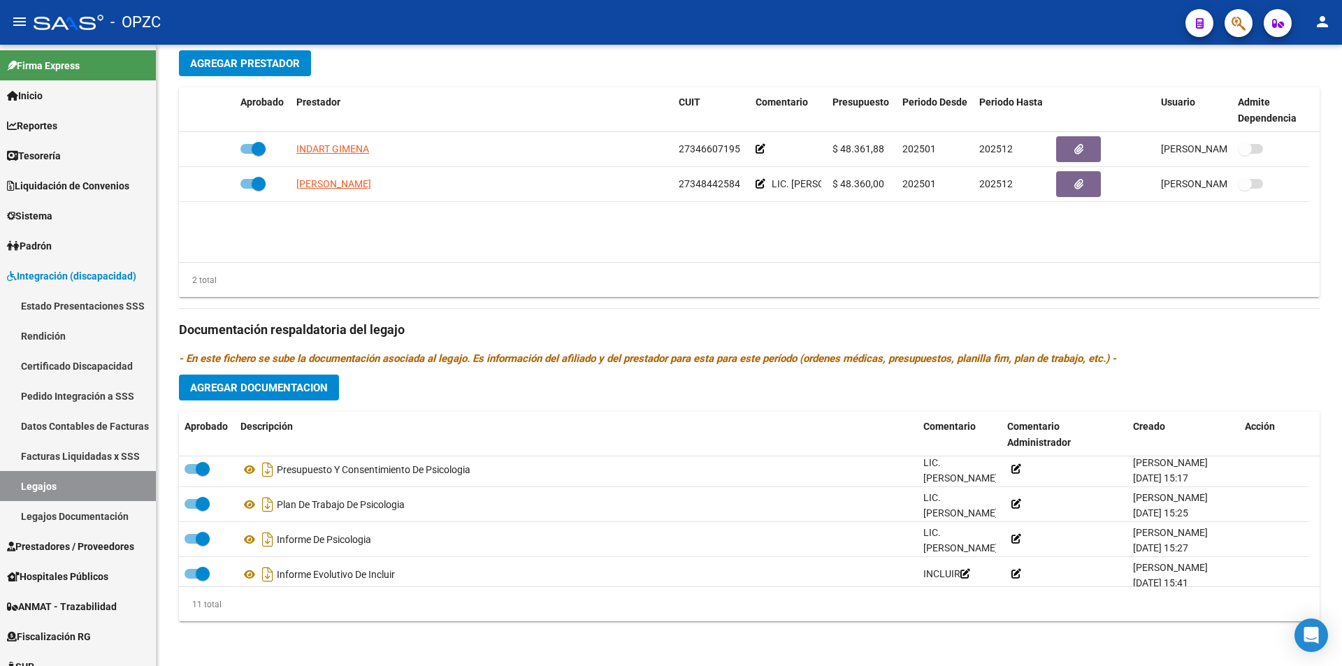
scroll to position [259, 0]
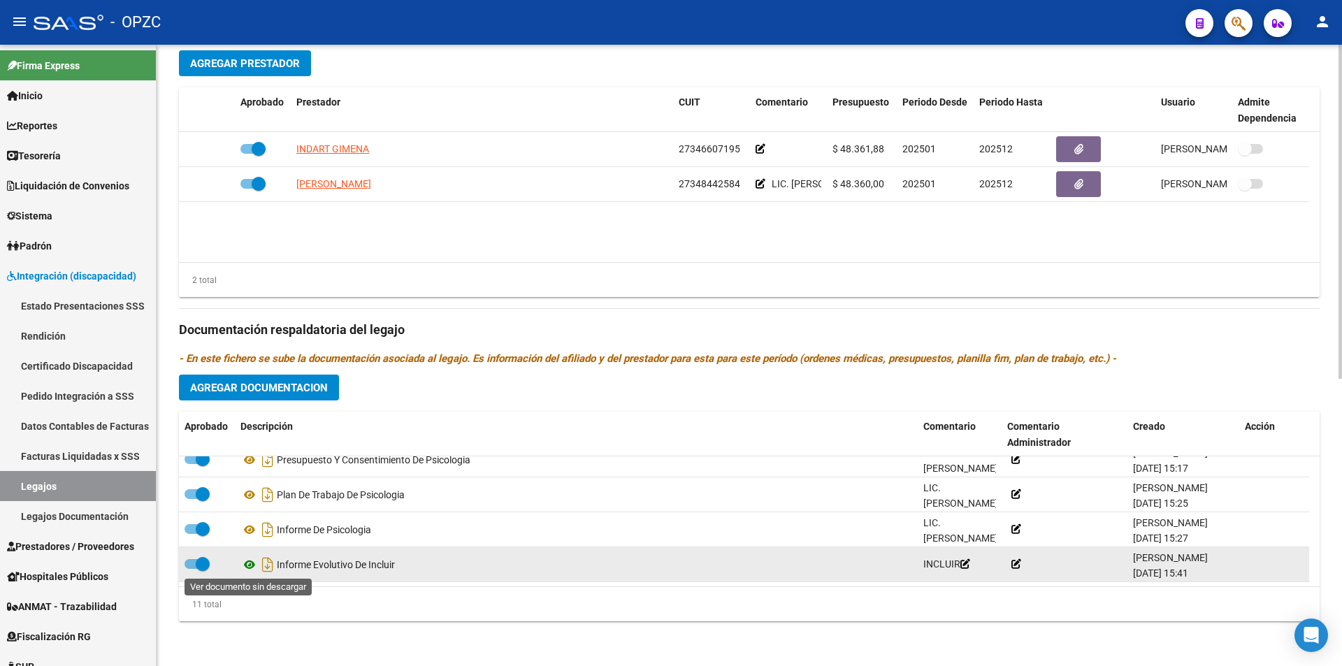
click at [252, 562] on icon at bounding box center [249, 564] width 18 height 17
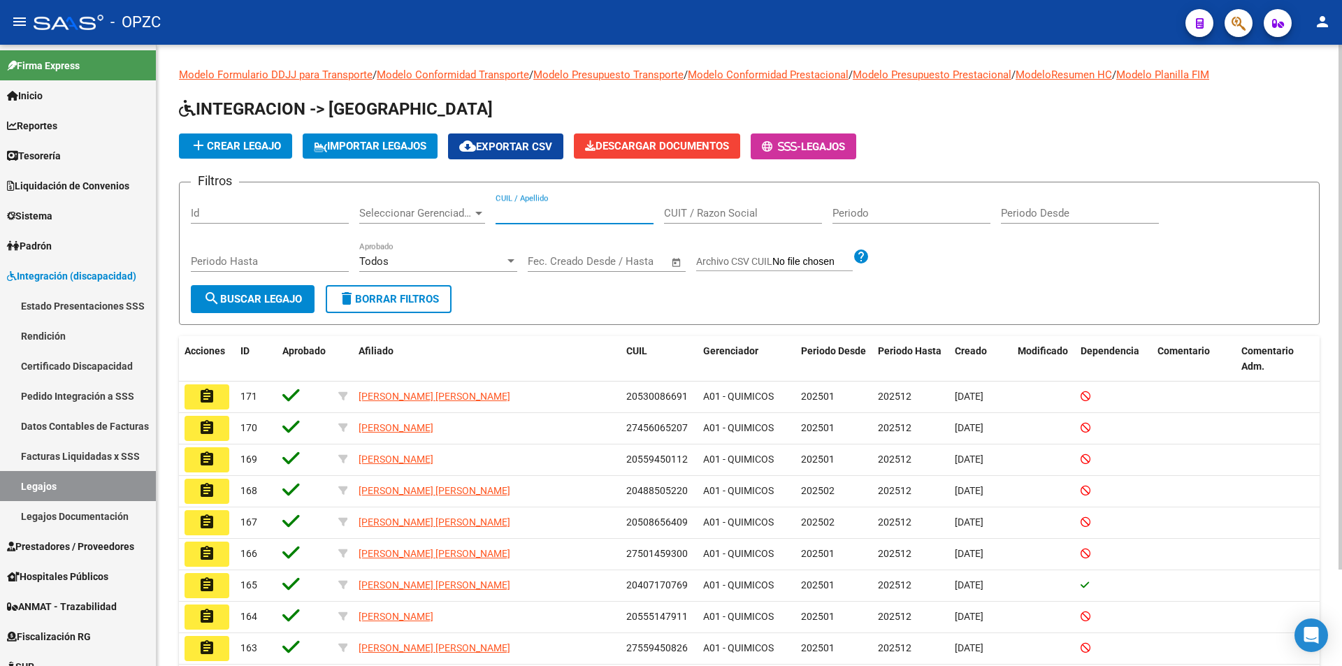
click at [534, 217] on input "CUIL / Apellido" at bounding box center [575, 213] width 158 height 13
type input "DURE"
click at [254, 293] on span "search Buscar Legajo" at bounding box center [252, 299] width 99 height 13
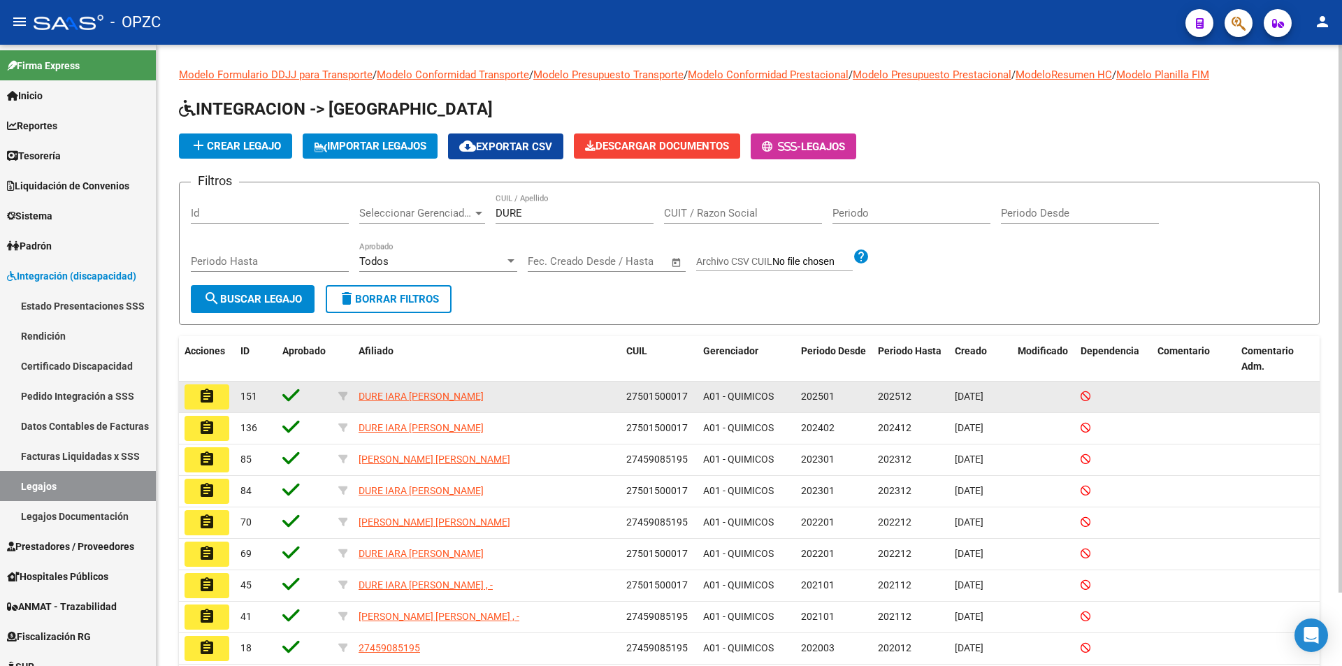
click at [205, 388] on mat-icon "assignment" at bounding box center [206, 396] width 17 height 17
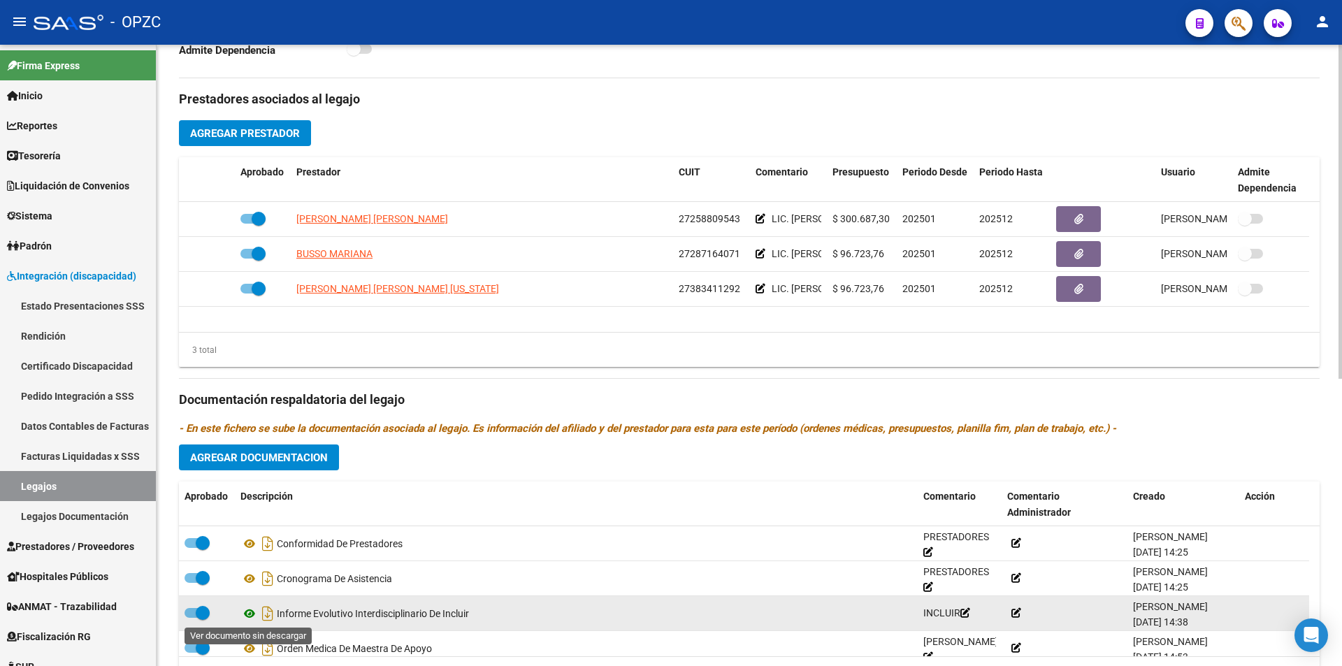
click at [247, 611] on icon at bounding box center [249, 613] width 18 height 17
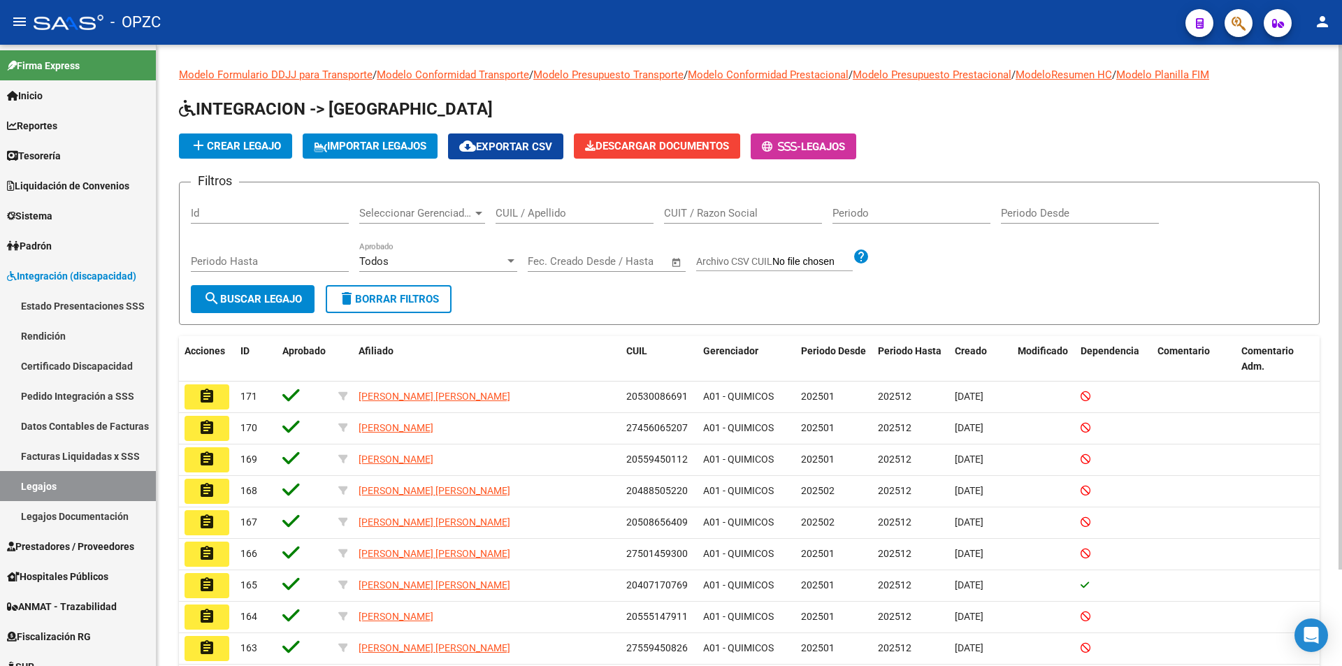
click at [509, 215] on input "CUIL / Apellido" at bounding box center [575, 213] width 158 height 13
type input "[PERSON_NAME]"
click at [288, 302] on span "search Buscar Legajo" at bounding box center [252, 299] width 99 height 13
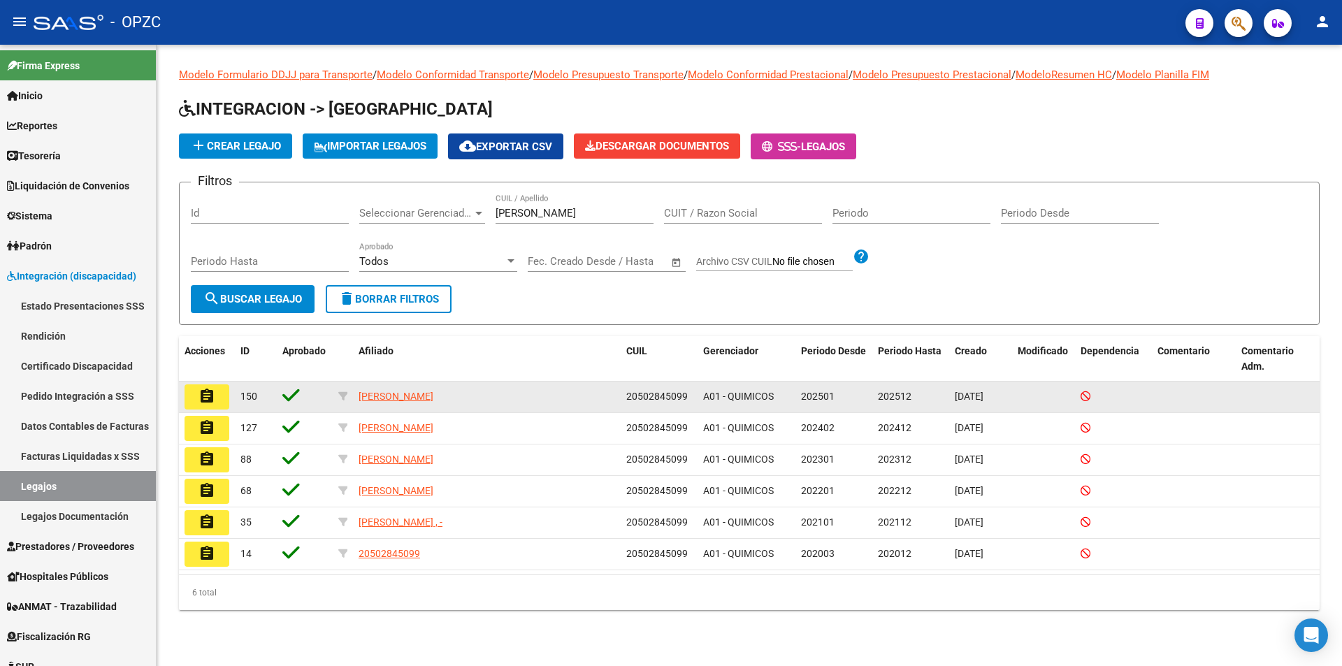
click at [215, 395] on mat-icon "assignment" at bounding box center [206, 396] width 17 height 17
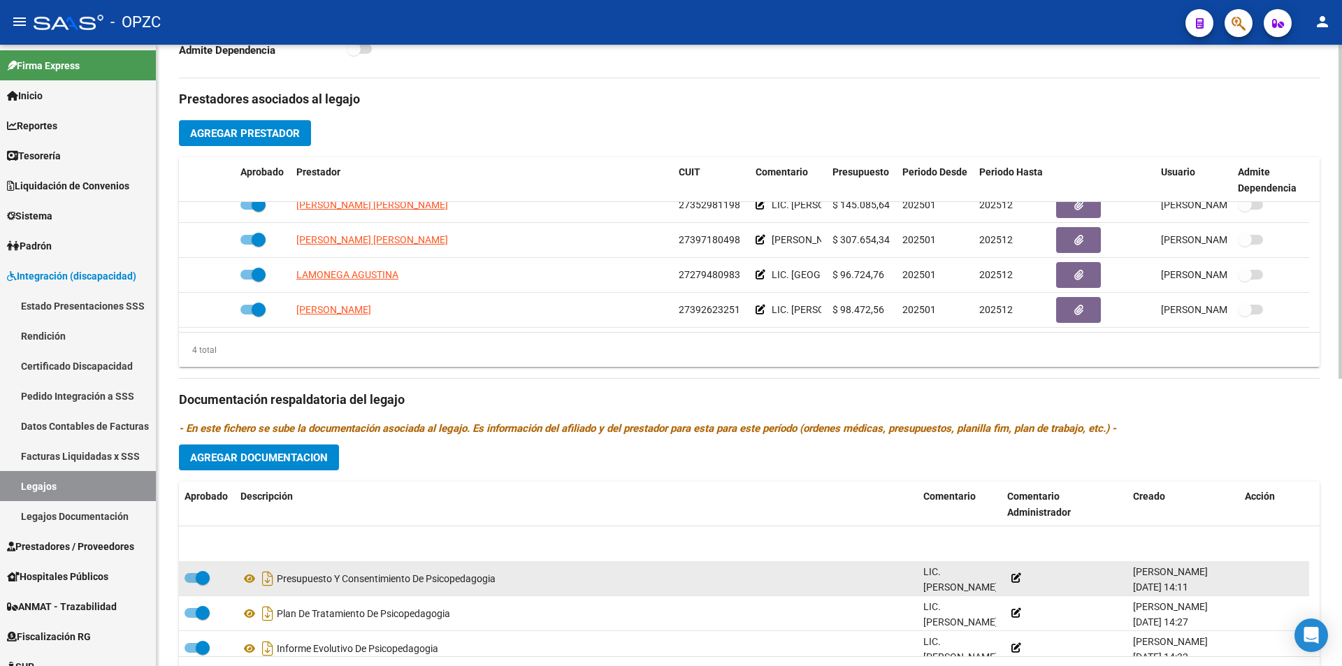
scroll to position [210, 0]
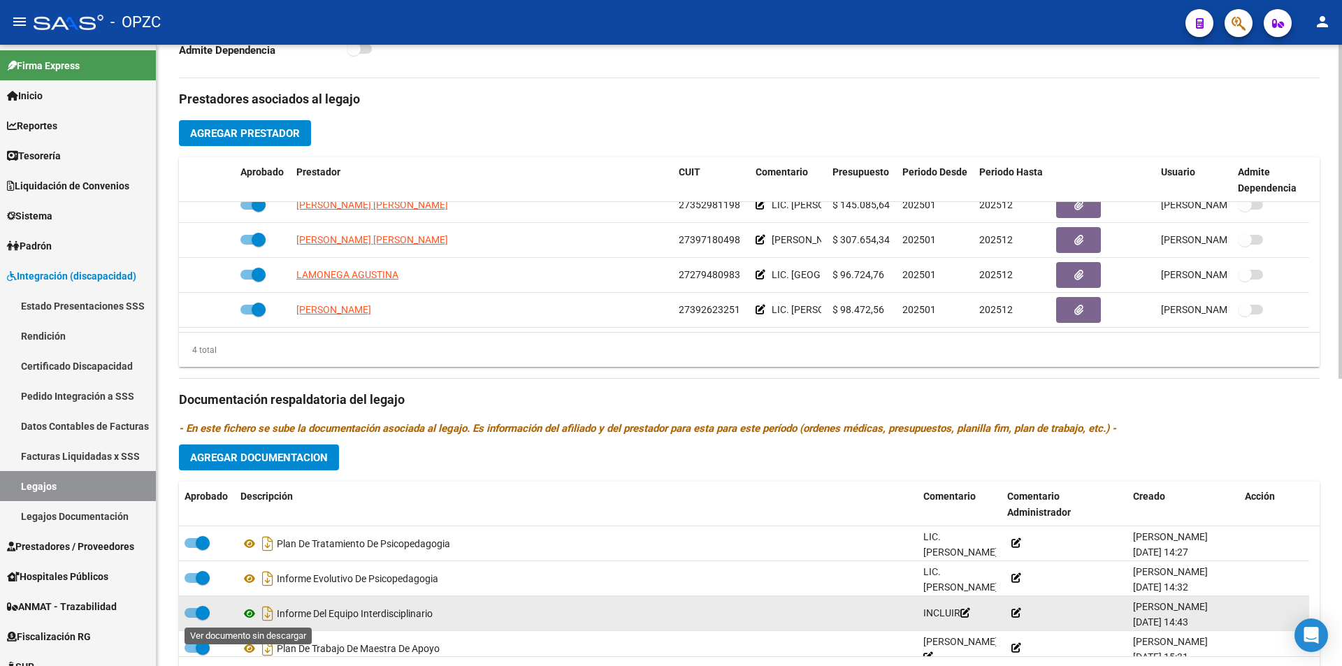
click at [248, 612] on icon at bounding box center [249, 613] width 18 height 17
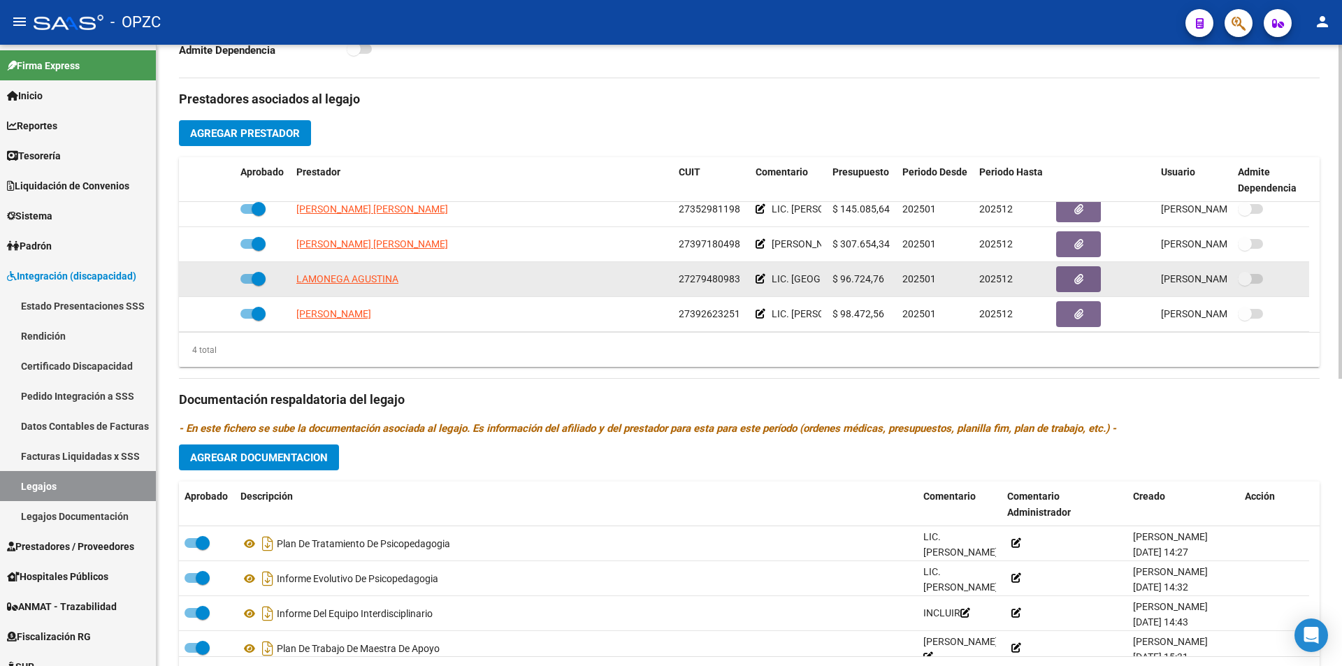
scroll to position [14, 0]
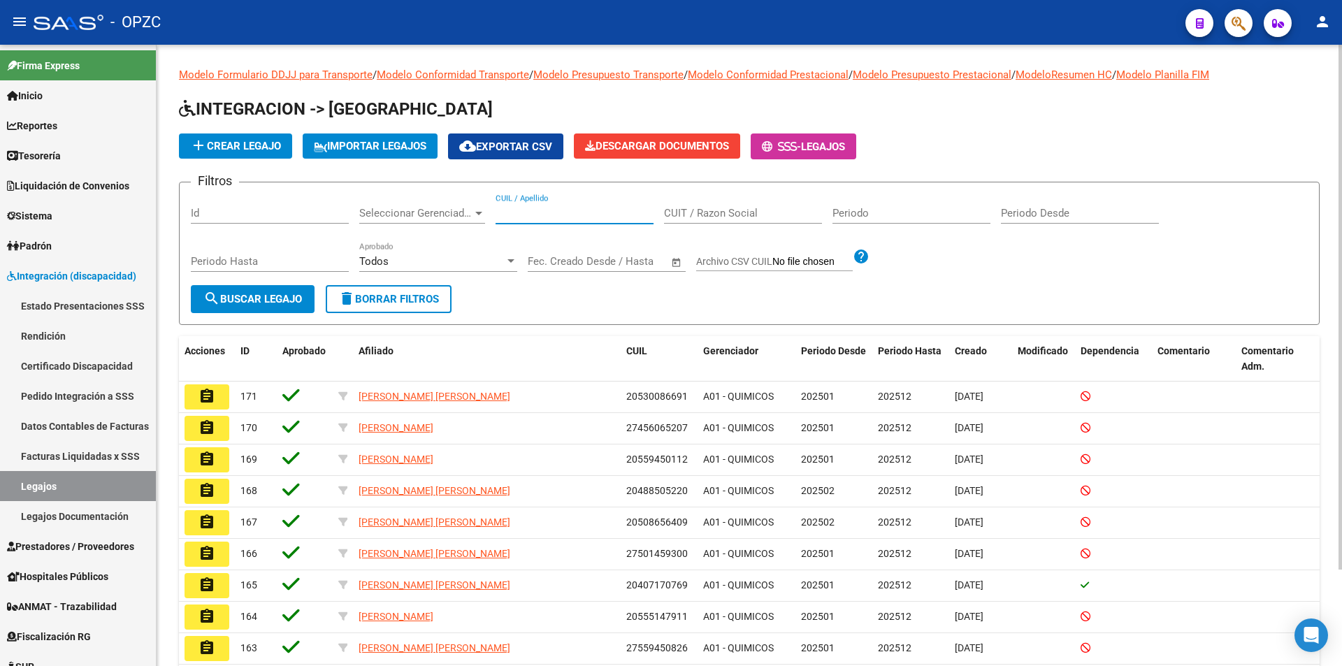
click at [554, 210] on input "CUIL / Apellido" at bounding box center [575, 213] width 158 height 13
type input "[PERSON_NAME]"
click at [264, 296] on span "search Buscar Legajo" at bounding box center [252, 299] width 99 height 13
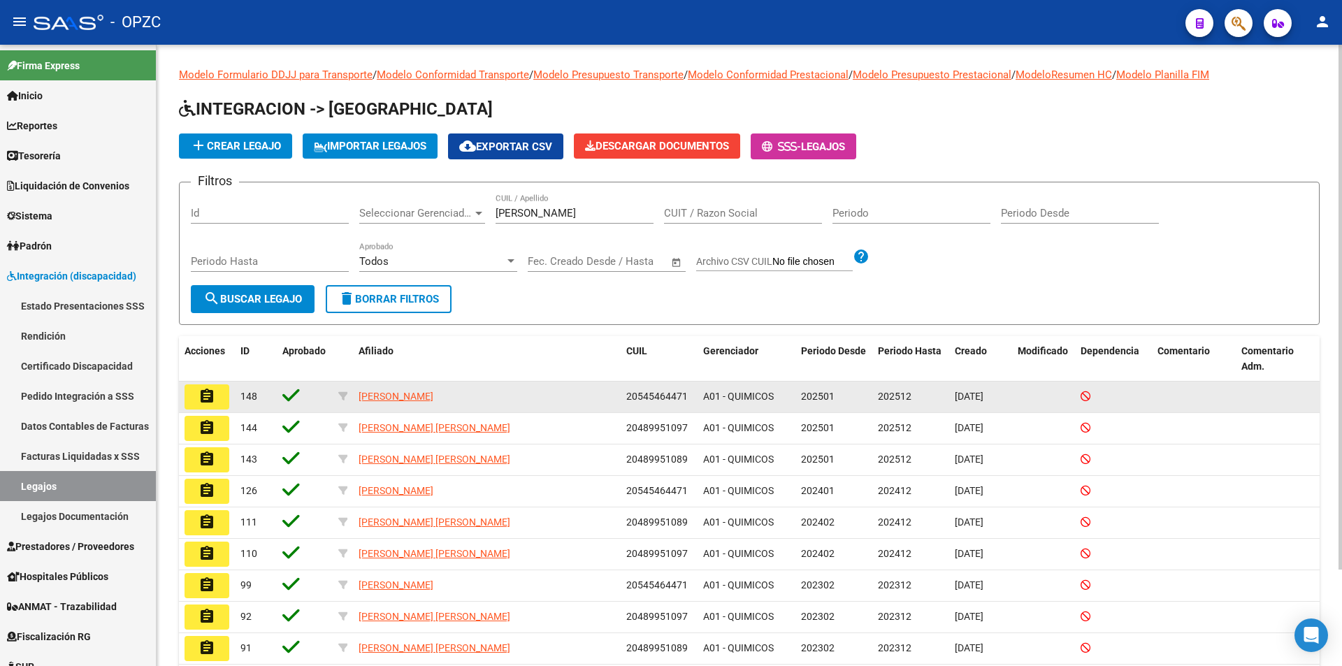
click at [215, 390] on button "assignment" at bounding box center [207, 396] width 45 height 25
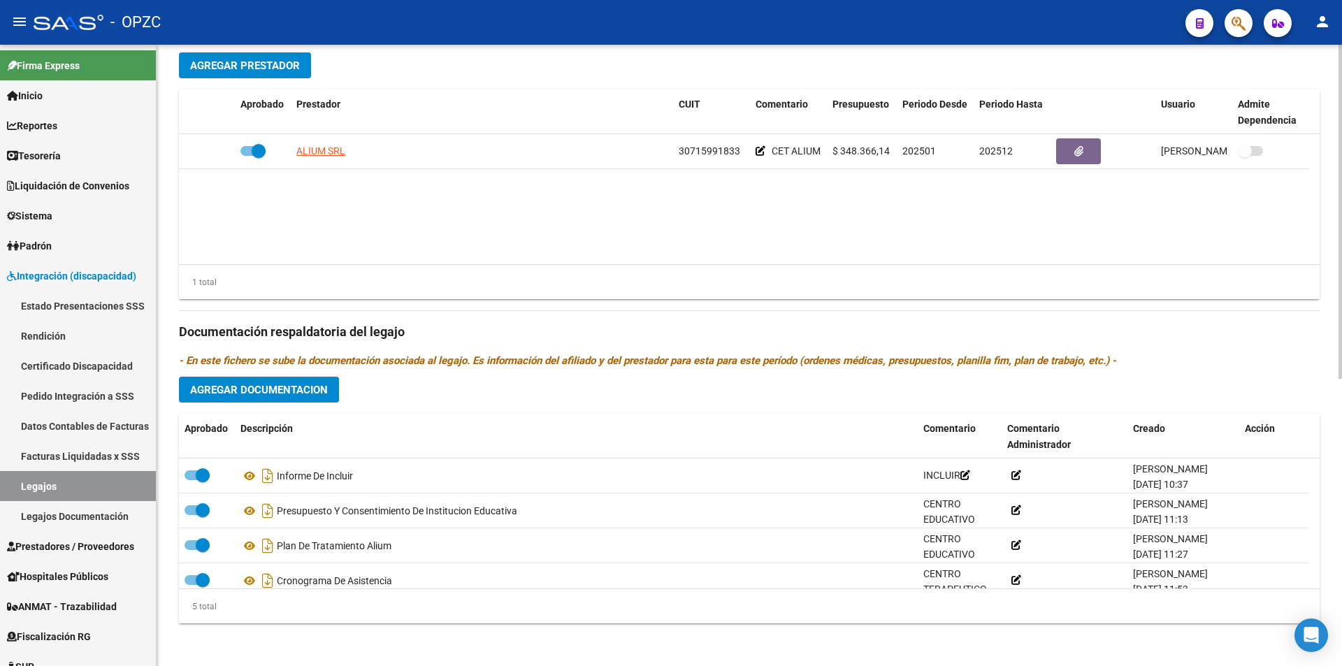
scroll to position [535, 0]
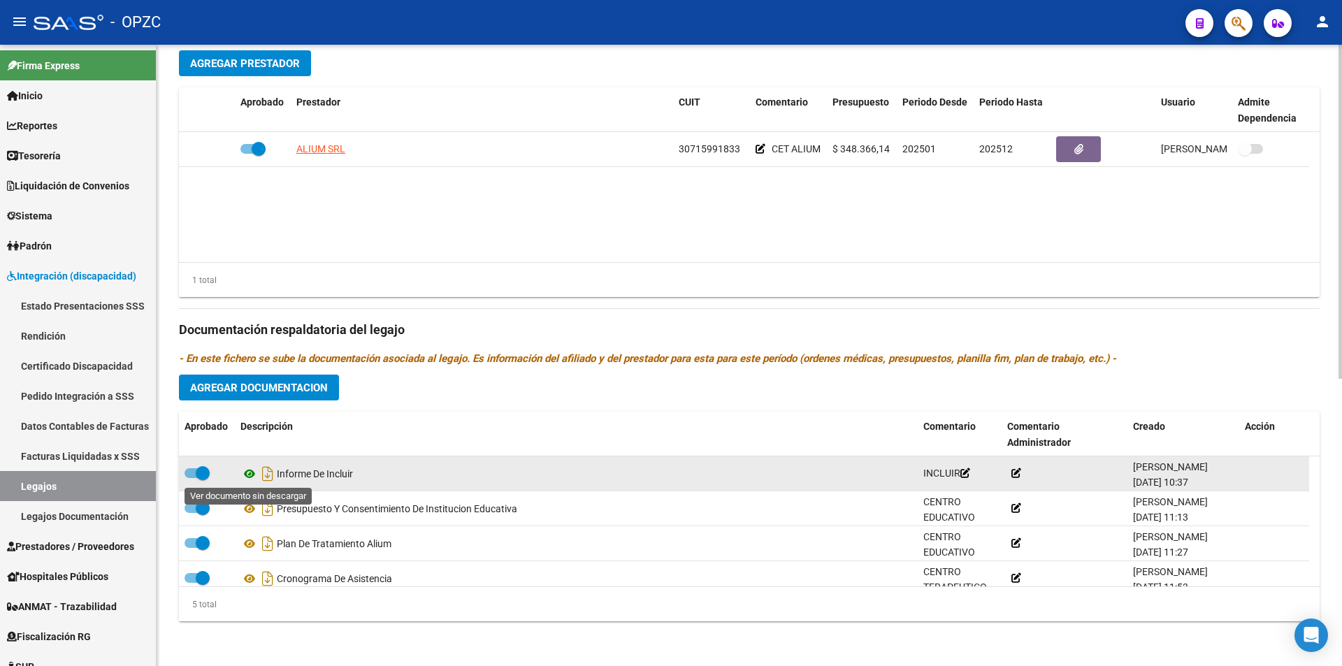
click at [249, 472] on icon at bounding box center [249, 473] width 18 height 17
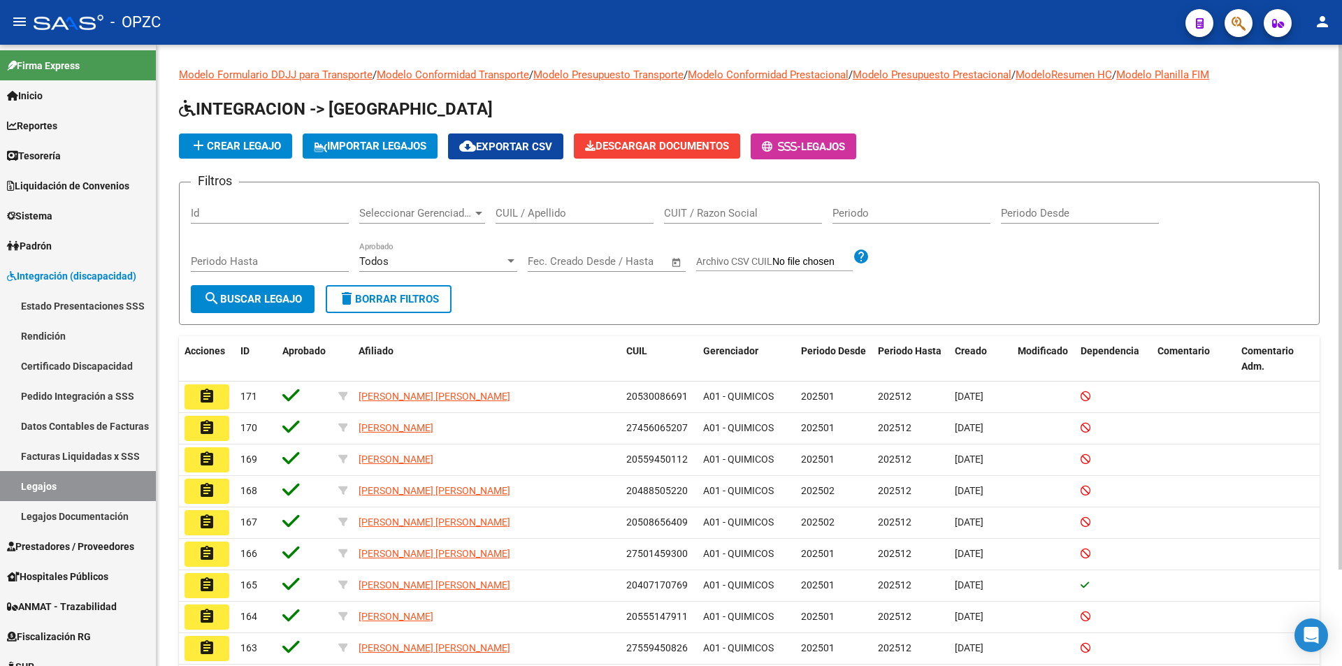
click at [564, 211] on input "CUIL / Apellido" at bounding box center [575, 213] width 158 height 13
type input "velochio"
click at [229, 296] on span "search Buscar Legajo" at bounding box center [252, 299] width 99 height 13
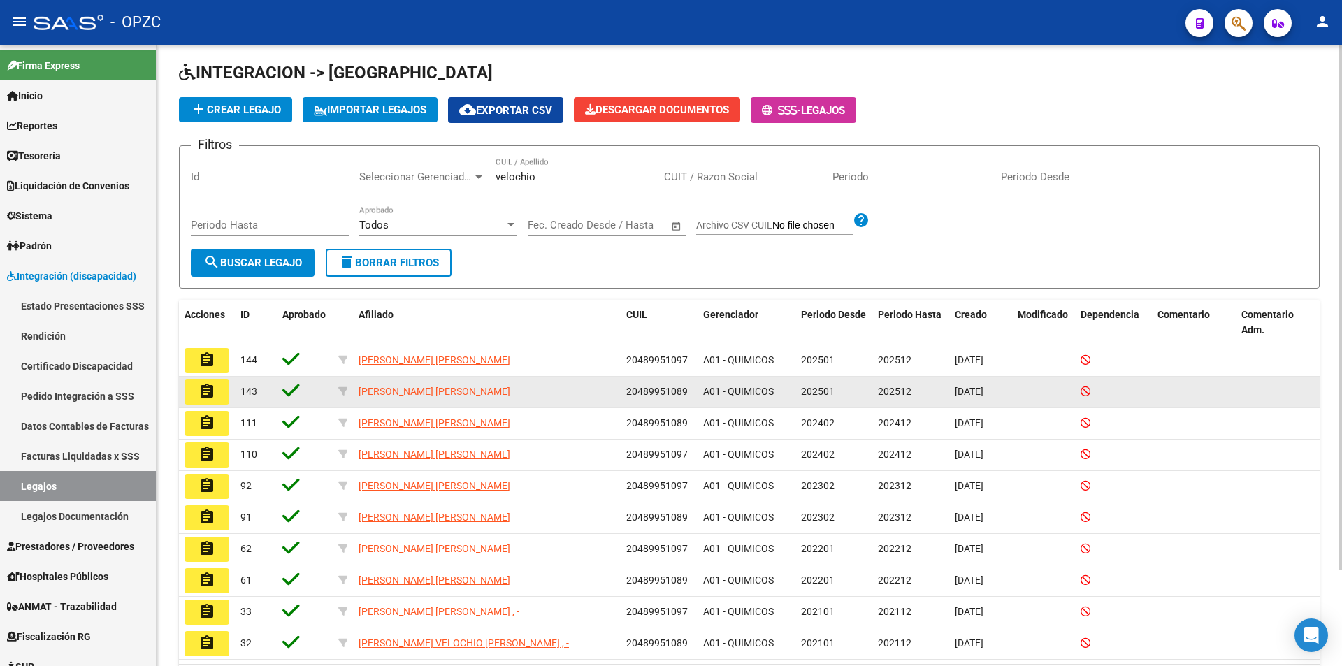
scroll to position [70, 0]
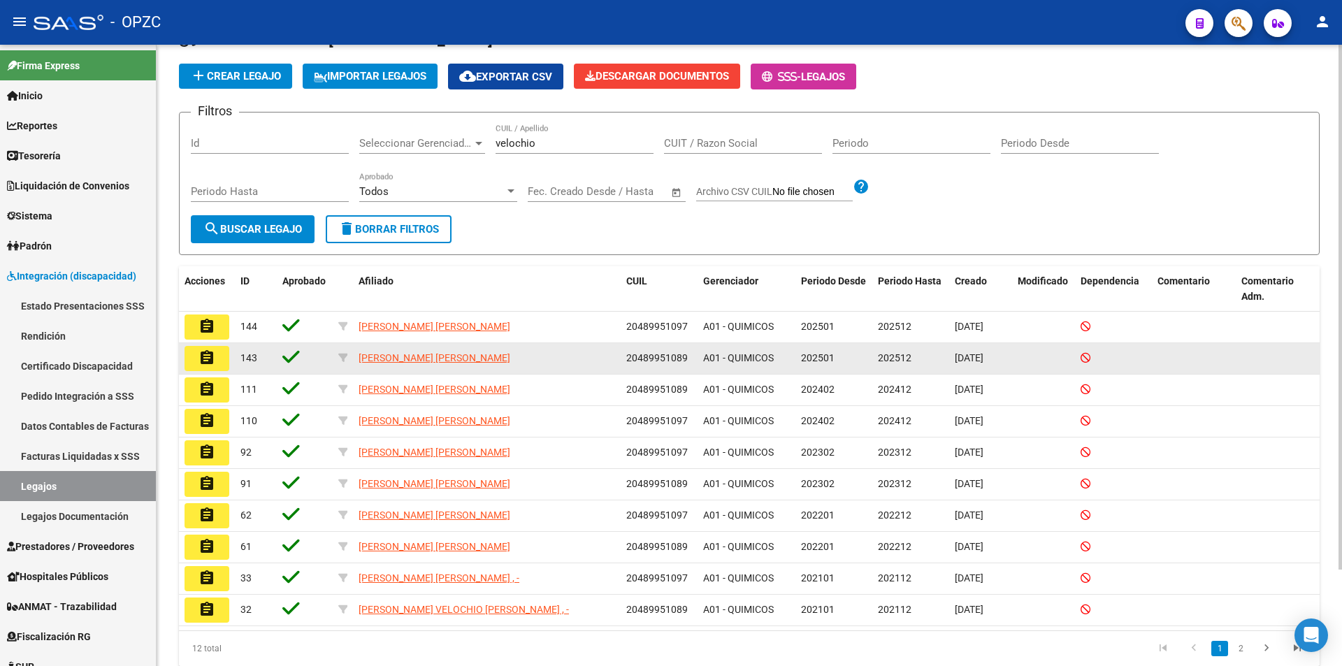
click at [211, 354] on mat-icon "assignment" at bounding box center [206, 357] width 17 height 17
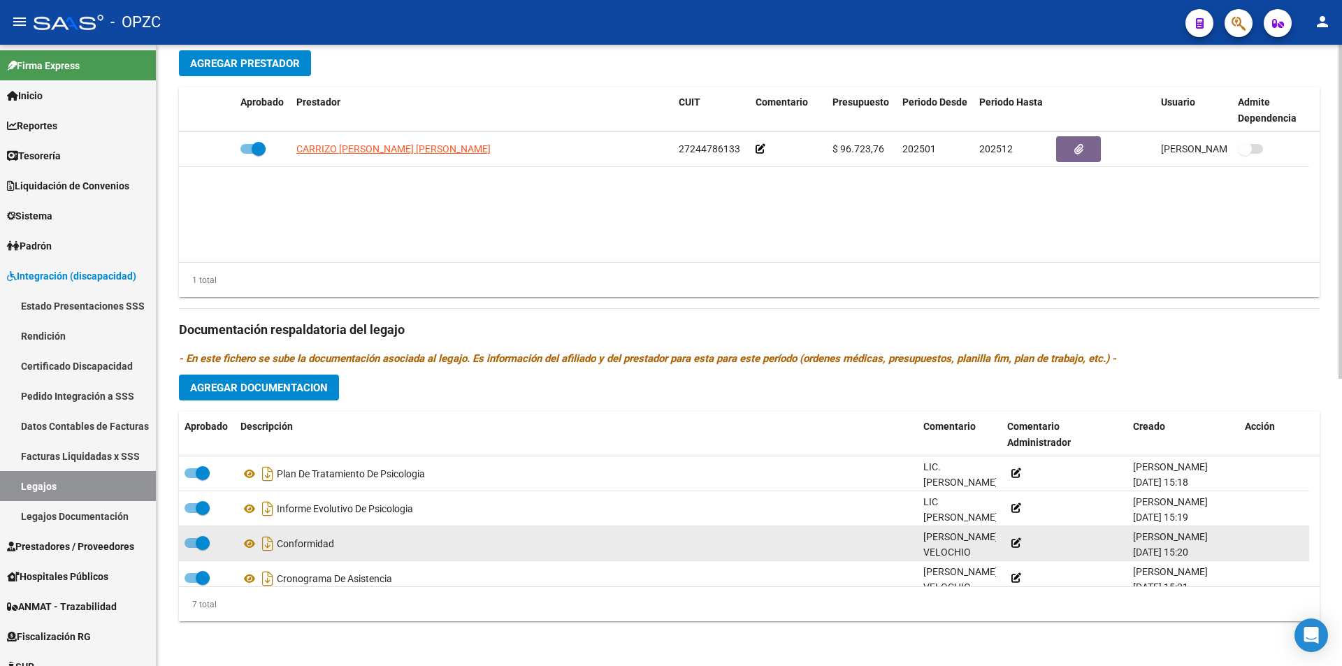
scroll to position [119, 0]
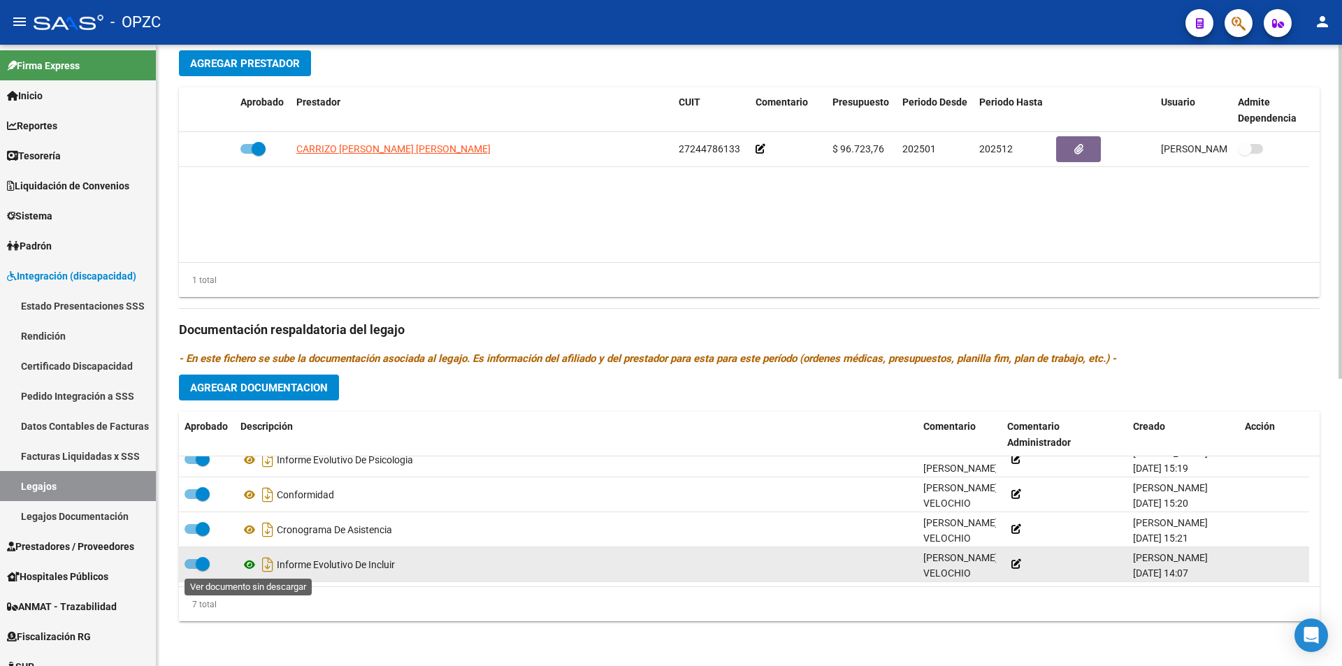
click at [247, 564] on icon at bounding box center [249, 564] width 18 height 17
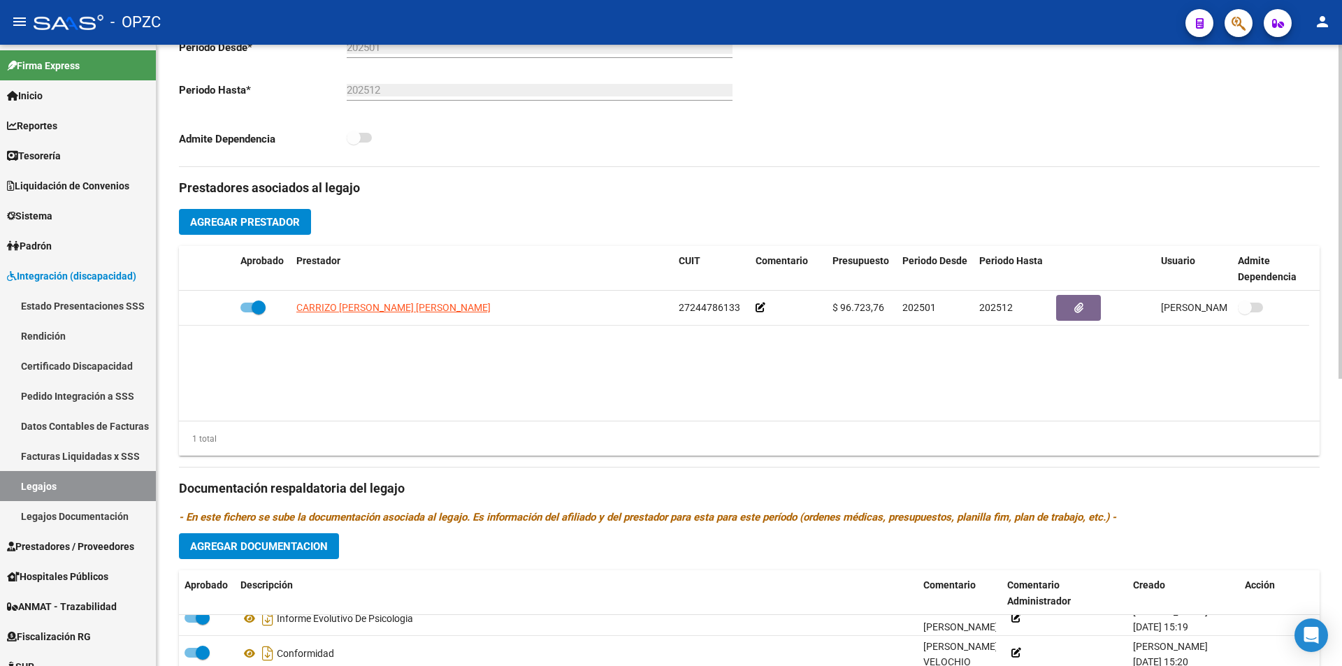
scroll to position [326, 0]
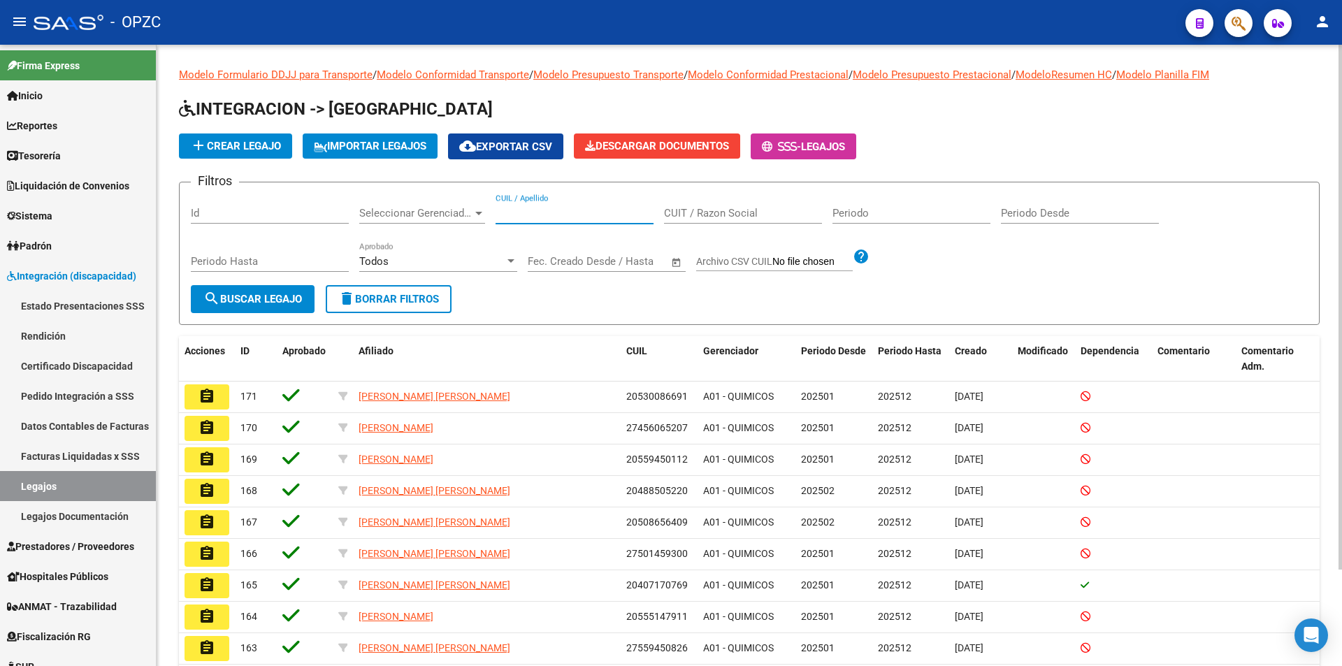
click at [541, 208] on input "CUIL / Apellido" at bounding box center [575, 213] width 158 height 13
type input "VELOCHIO"
click at [270, 298] on span "search Buscar Legajo" at bounding box center [252, 299] width 99 height 13
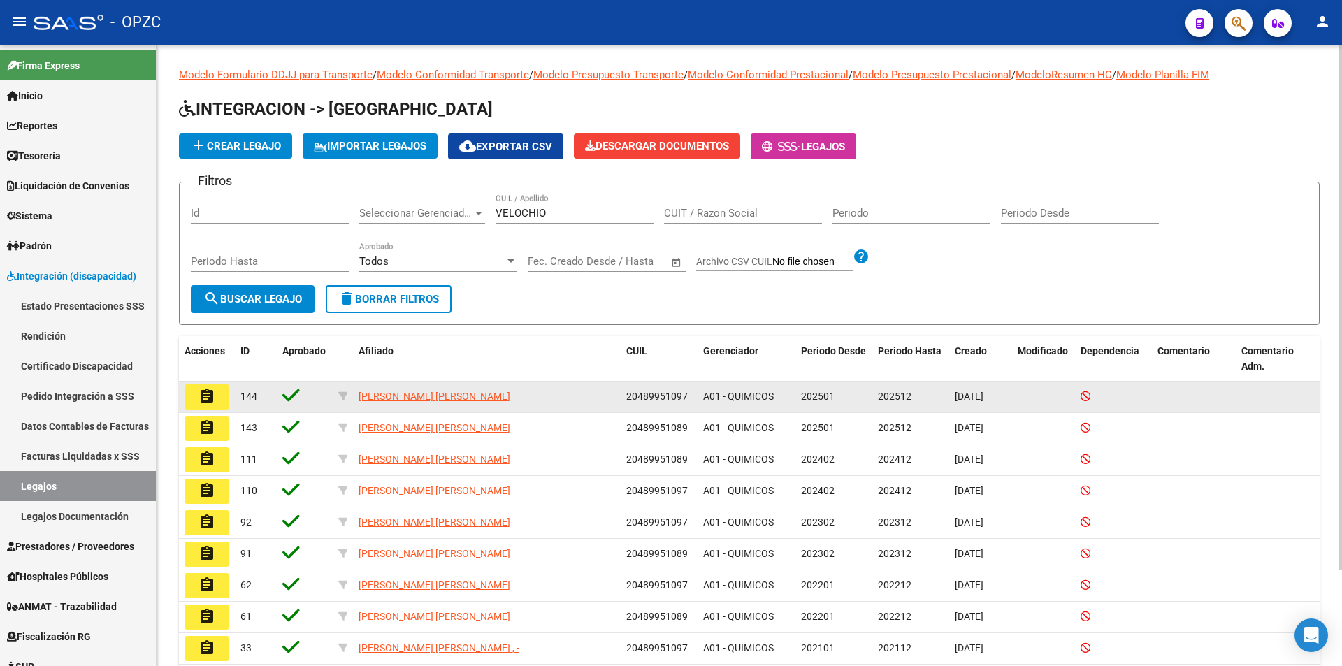
click at [219, 396] on button "assignment" at bounding box center [207, 396] width 45 height 25
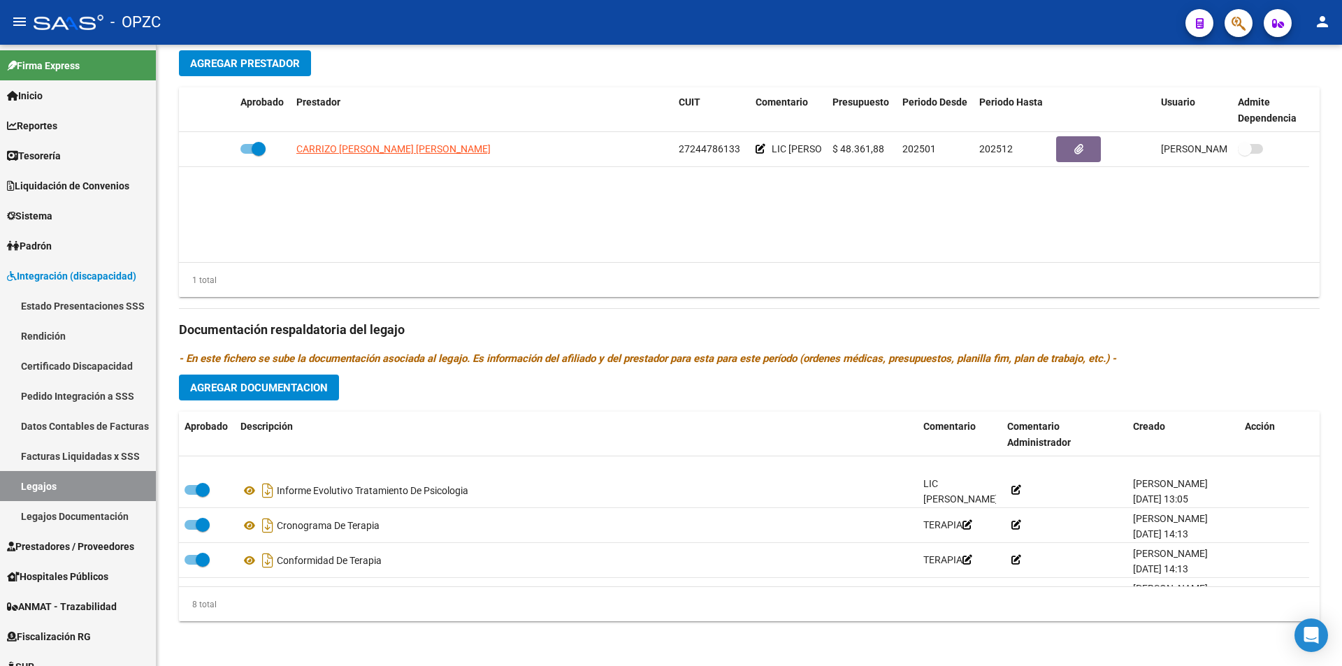
scroll to position [140, 0]
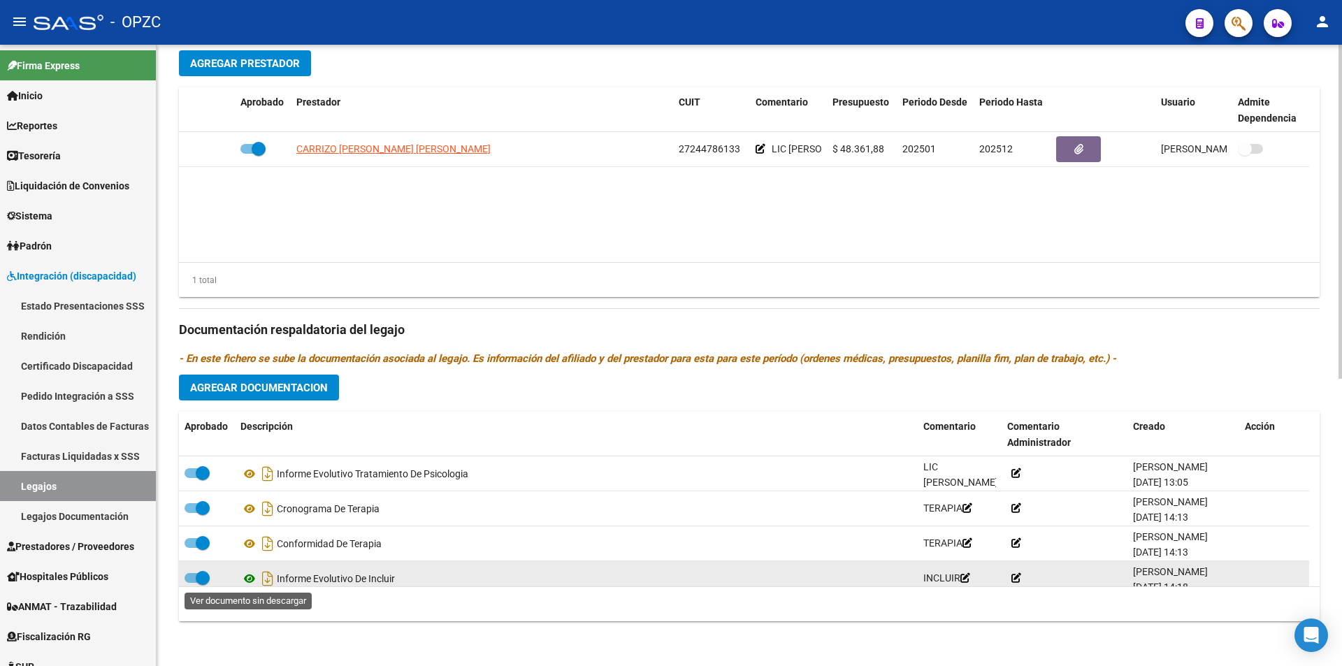
click at [253, 574] on icon at bounding box center [249, 578] width 18 height 17
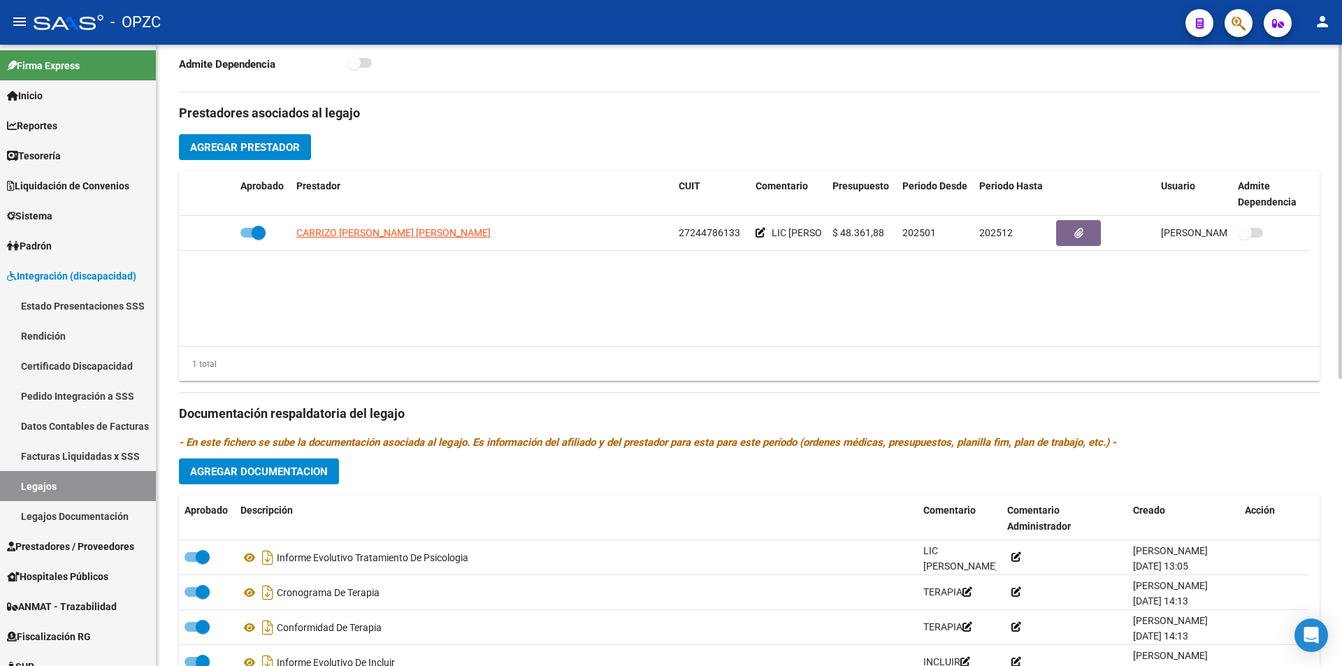
scroll to position [326, 0]
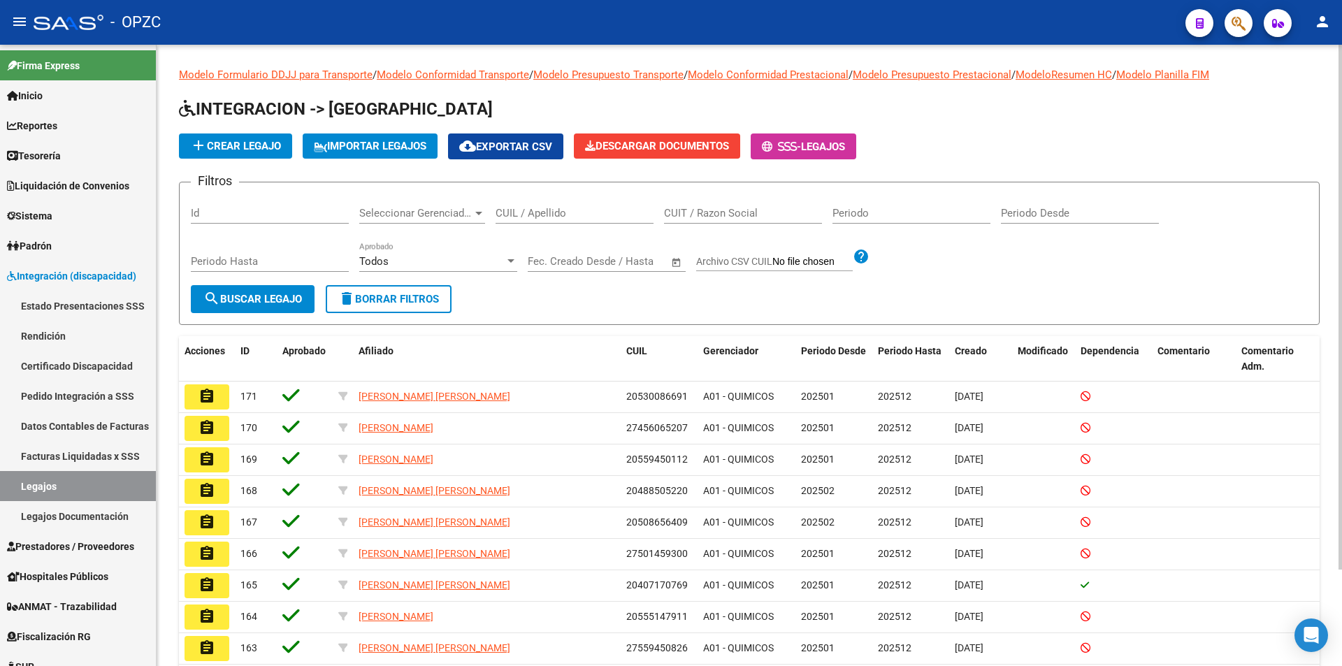
click at [549, 205] on div "CUIL / Apellido" at bounding box center [575, 209] width 158 height 30
type input "[PERSON_NAME]"
click at [246, 299] on span "search Buscar Legajo" at bounding box center [252, 299] width 99 height 13
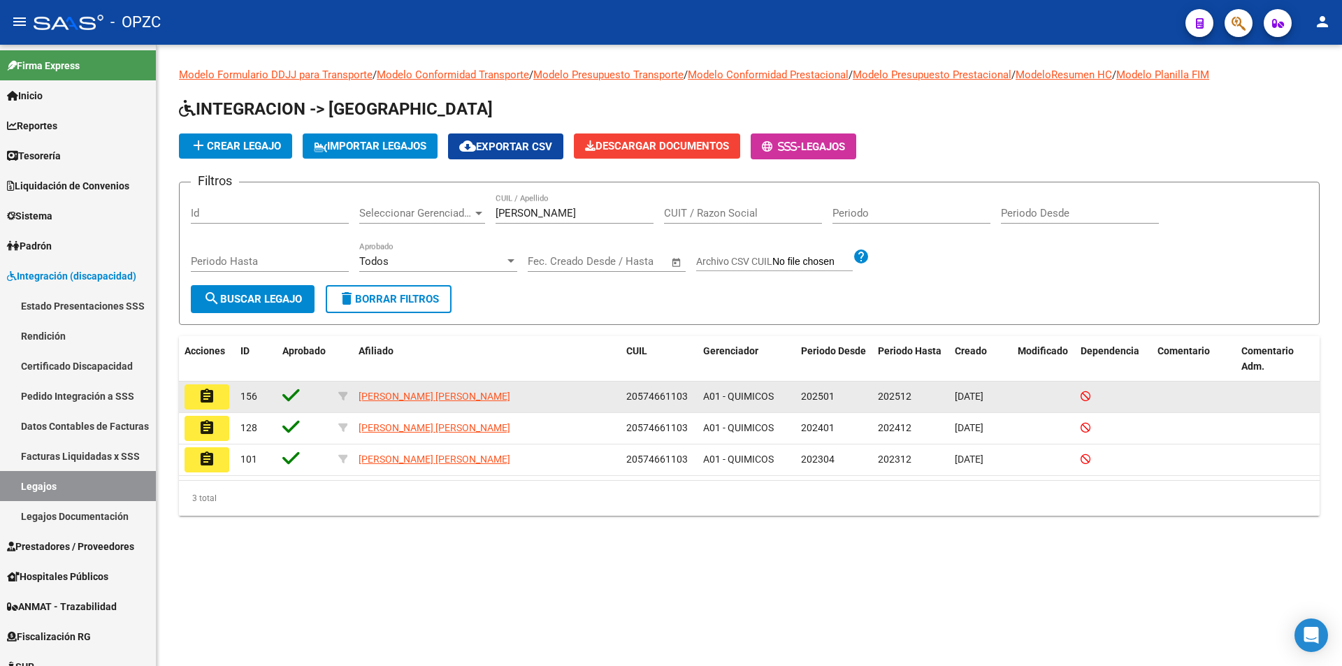
click at [212, 398] on mat-icon "assignment" at bounding box center [206, 396] width 17 height 17
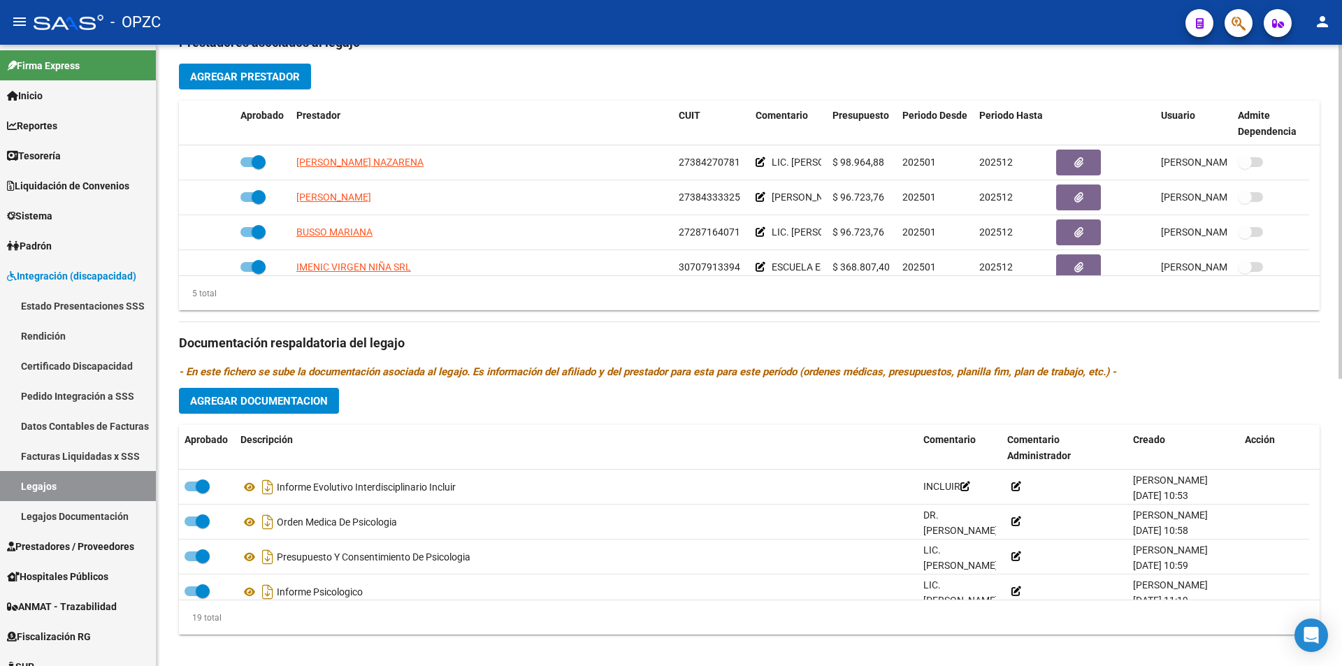
scroll to position [535, 0]
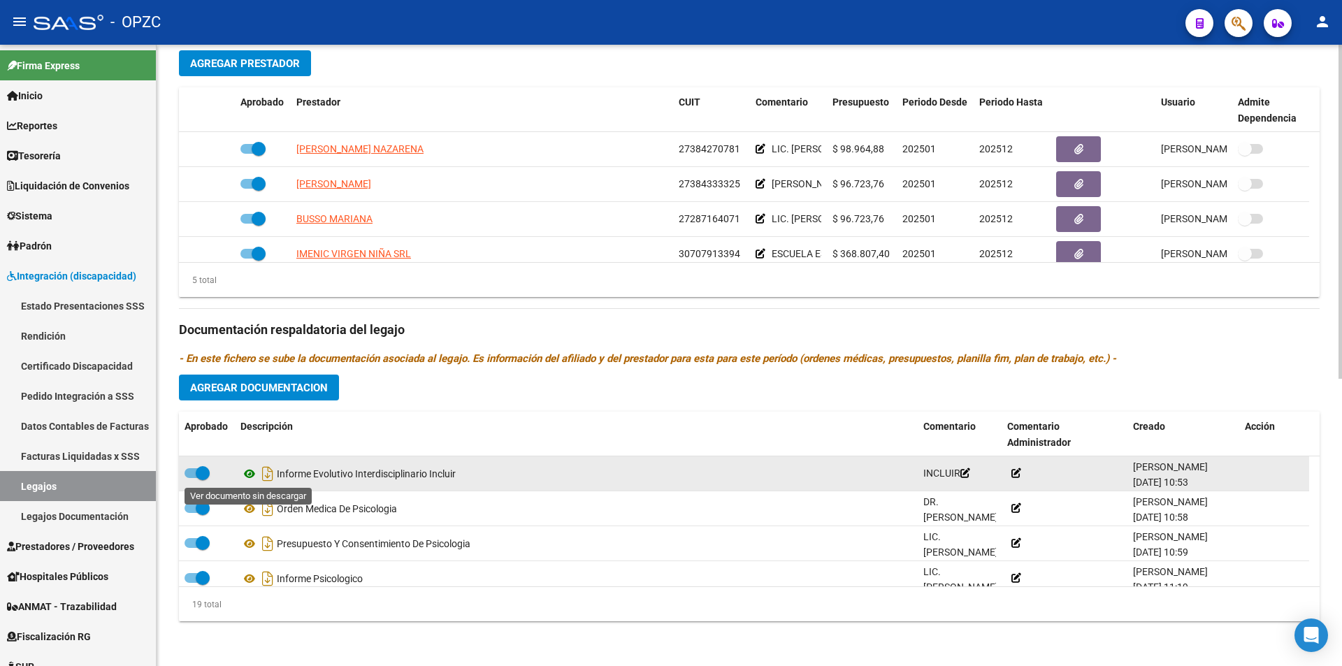
click at [250, 472] on icon at bounding box center [249, 473] width 18 height 17
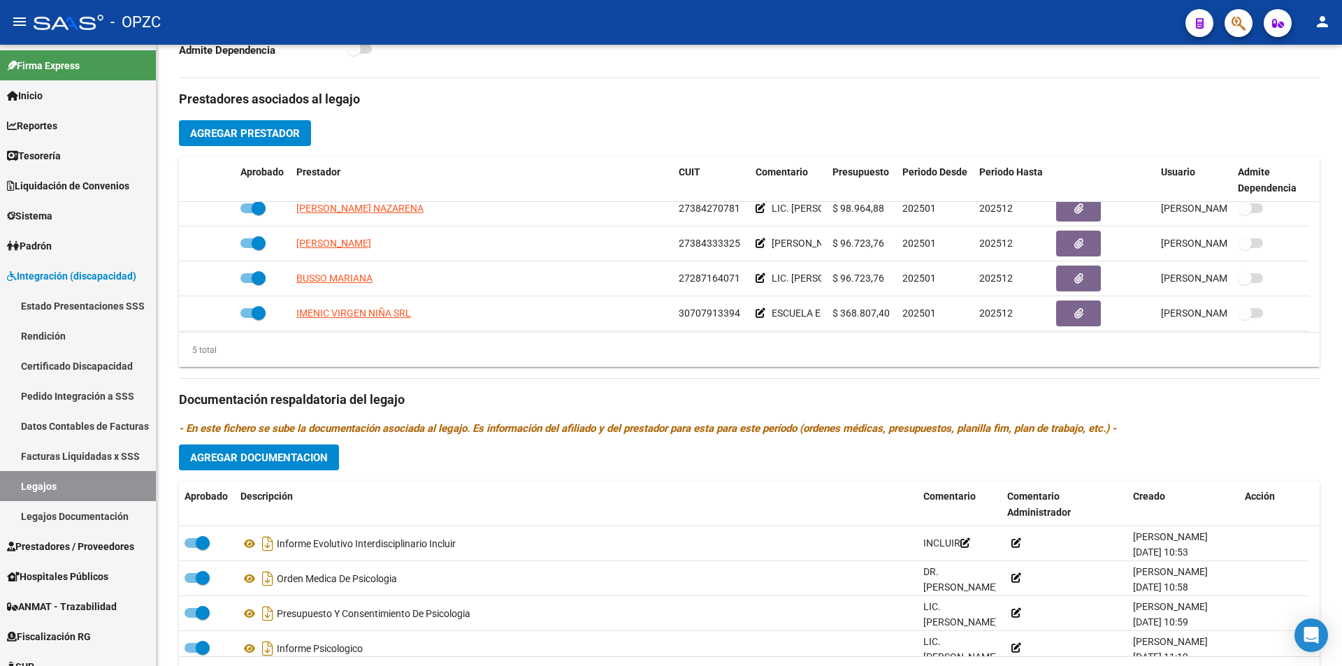
scroll to position [0, 0]
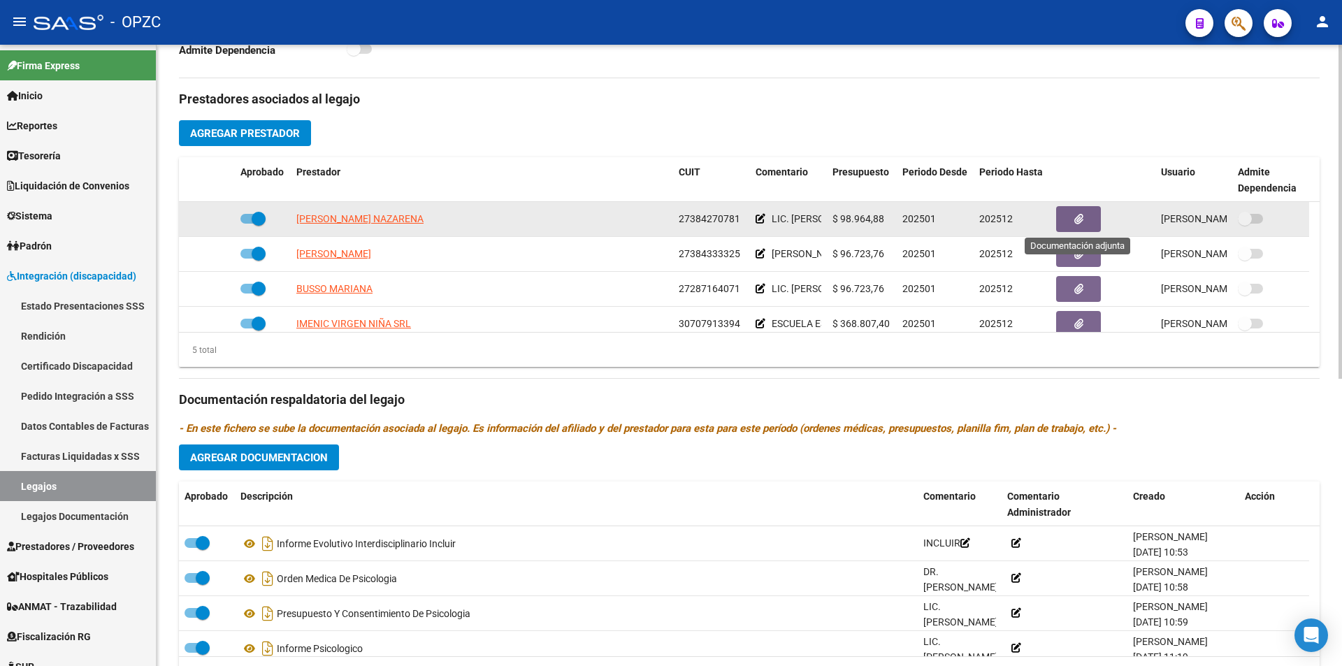
click at [1074, 221] on icon "button" at bounding box center [1078, 219] width 9 height 10
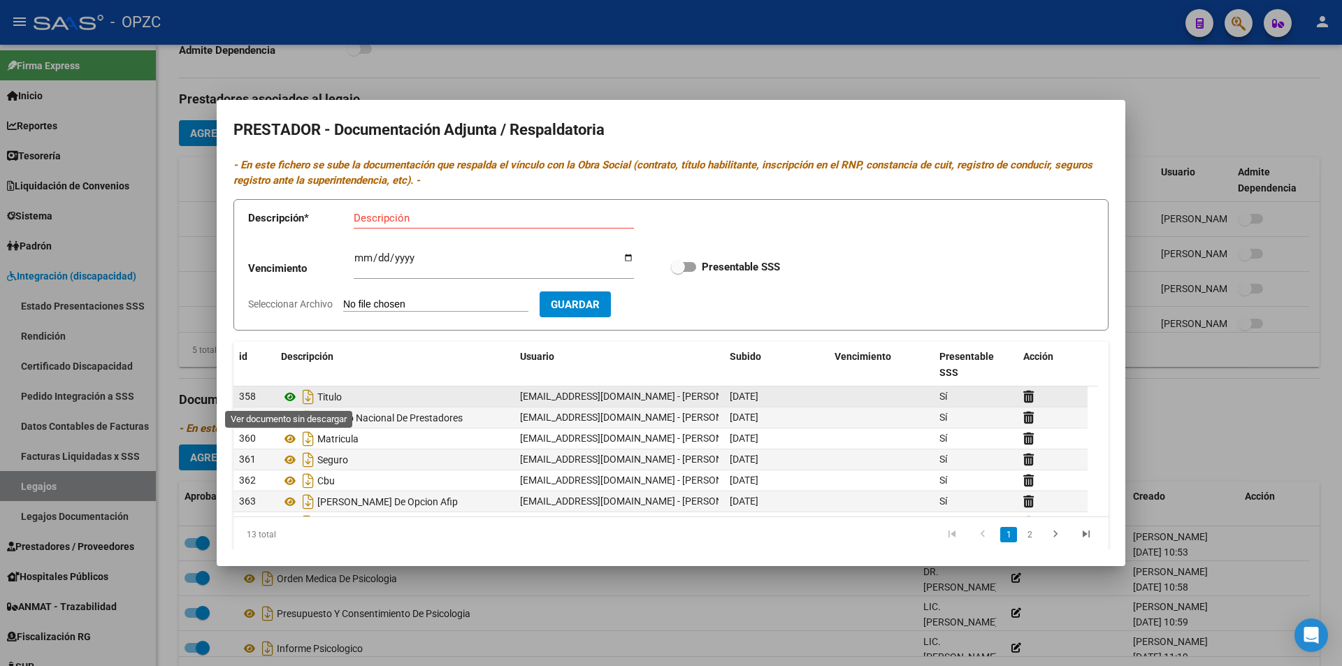
click at [292, 397] on icon at bounding box center [290, 397] width 18 height 17
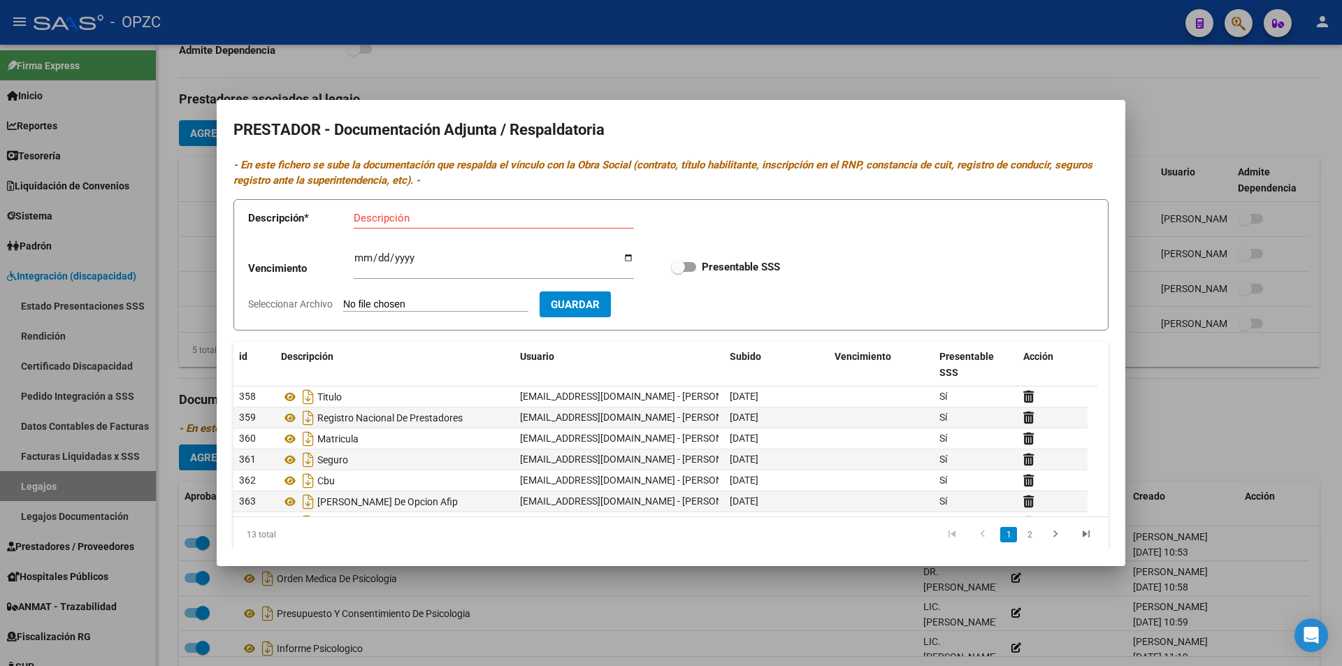
click at [775, 577] on div at bounding box center [671, 333] width 1342 height 666
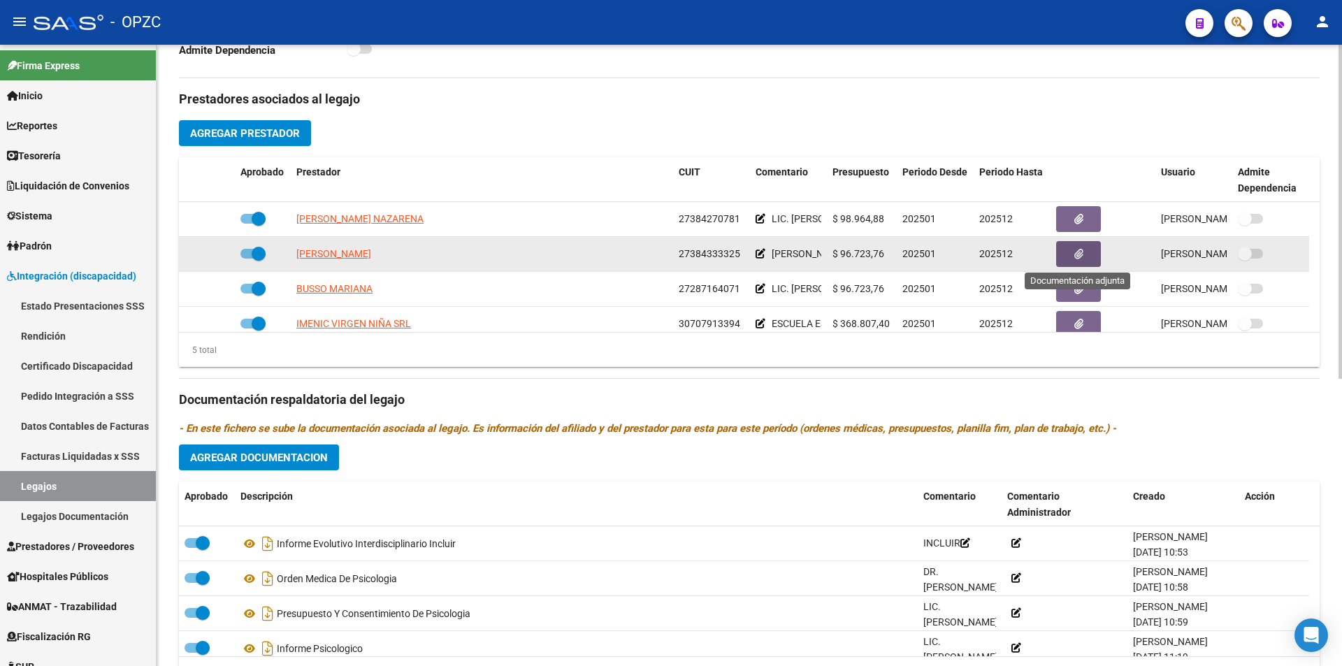
click at [1075, 252] on icon "button" at bounding box center [1078, 254] width 9 height 10
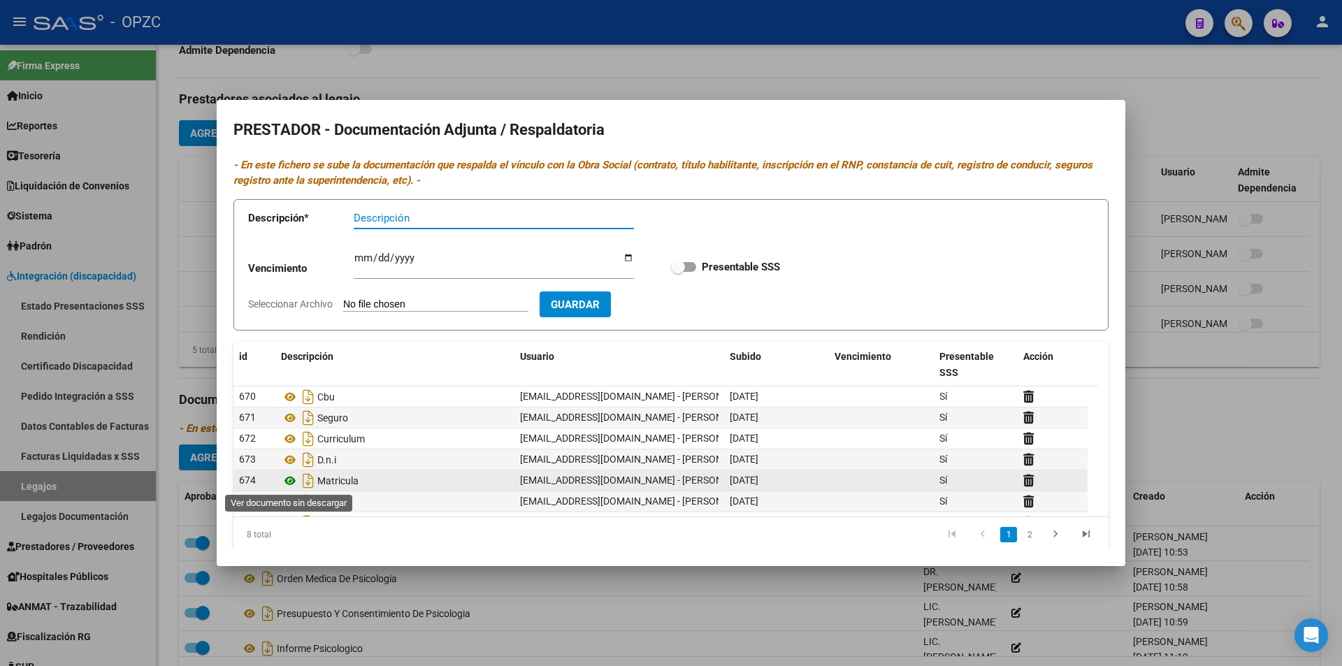
click at [294, 477] on icon at bounding box center [290, 480] width 18 height 17
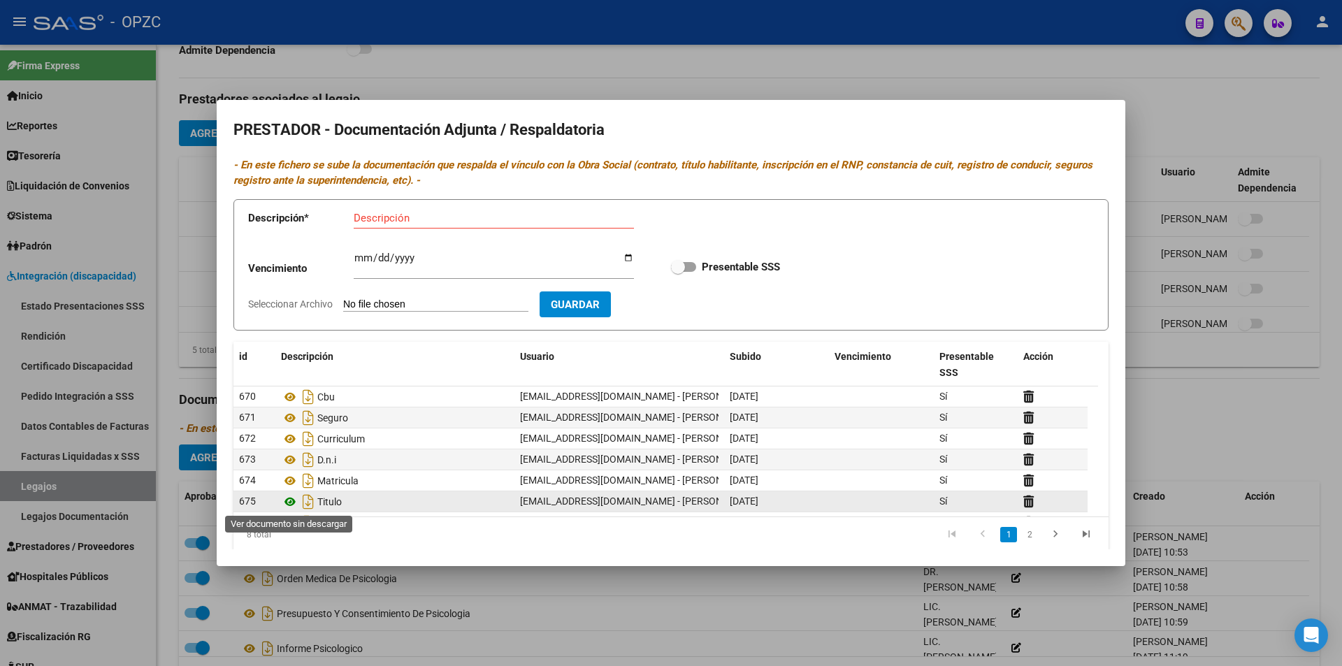
click at [285, 499] on icon at bounding box center [290, 501] width 18 height 17
click at [1140, 175] on div at bounding box center [671, 333] width 1342 height 666
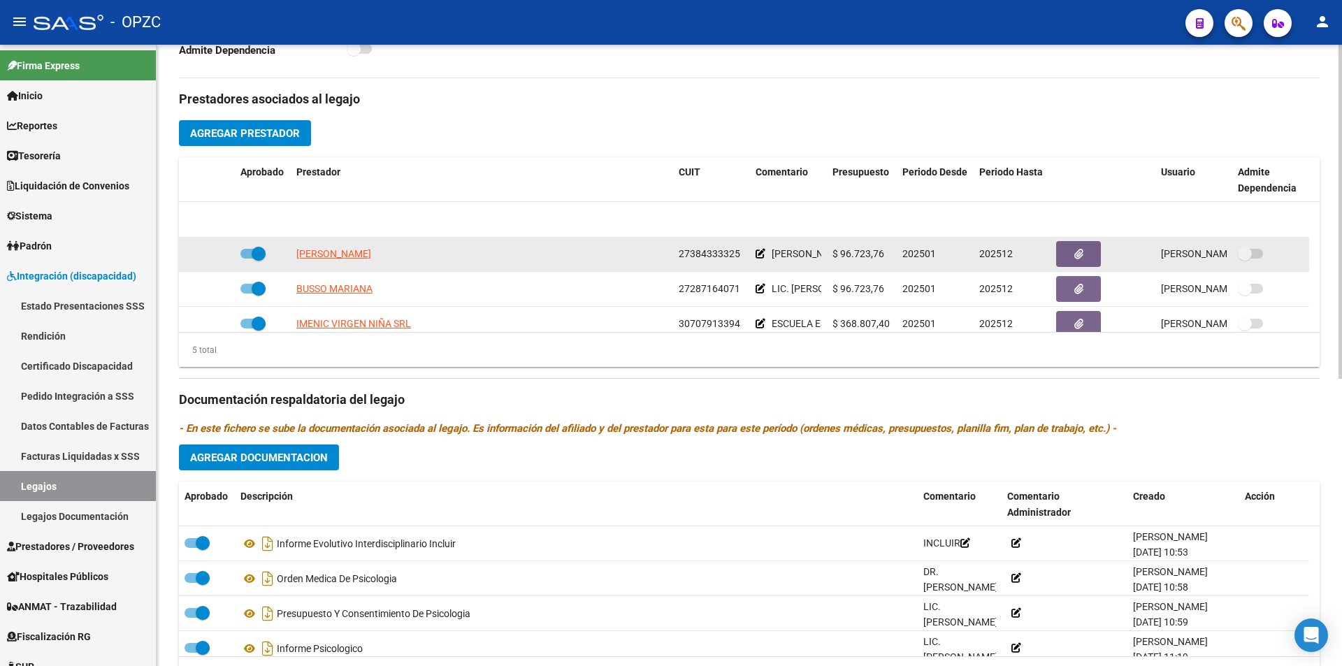
scroll to position [49, 0]
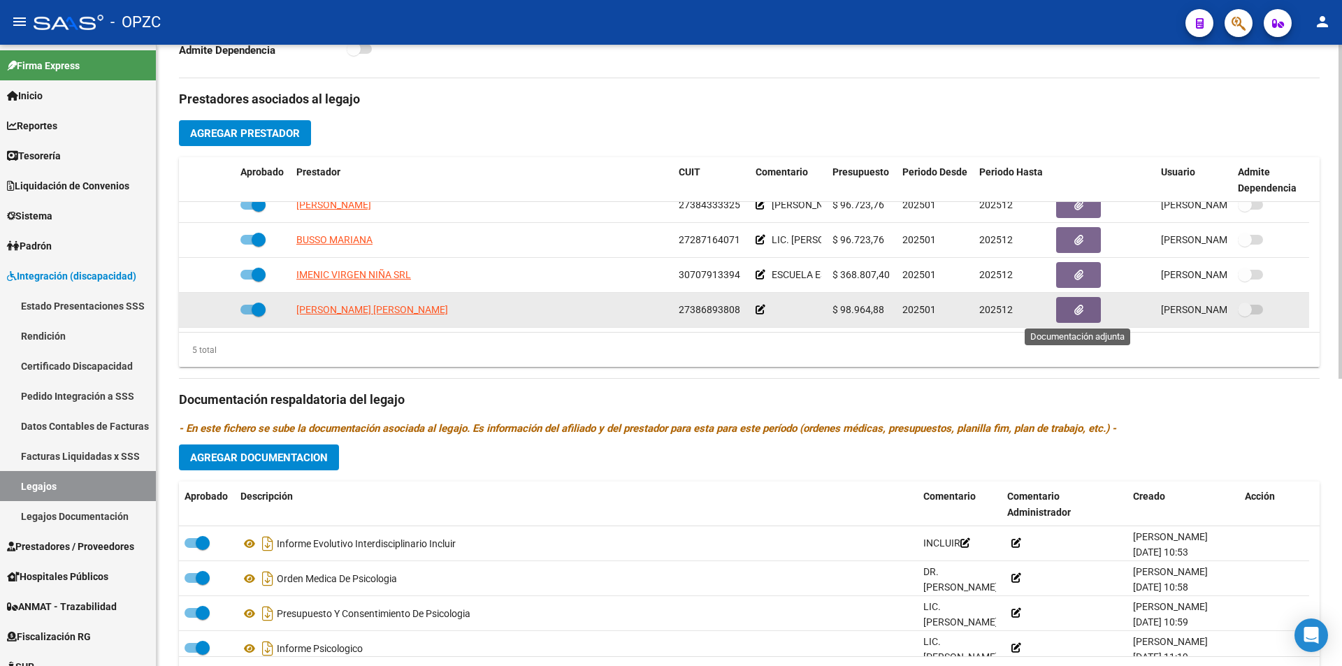
click at [1090, 310] on button "button" at bounding box center [1078, 310] width 45 height 26
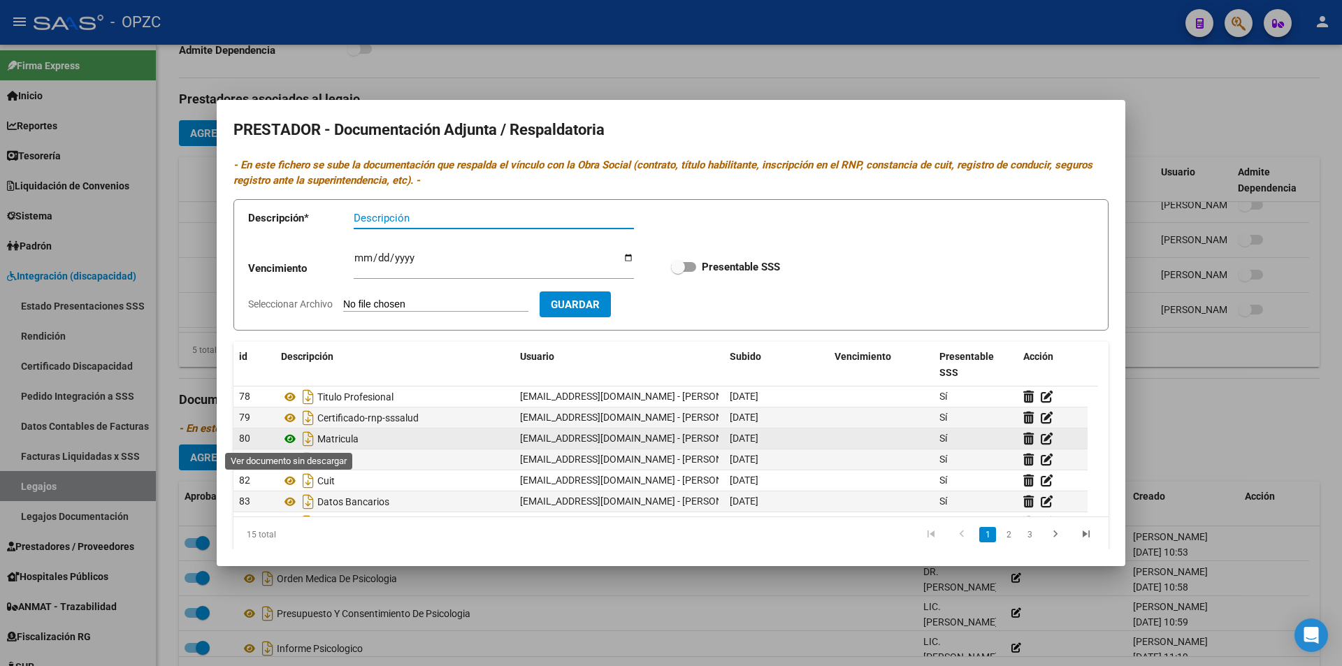
click at [292, 439] on icon at bounding box center [290, 439] width 18 height 17
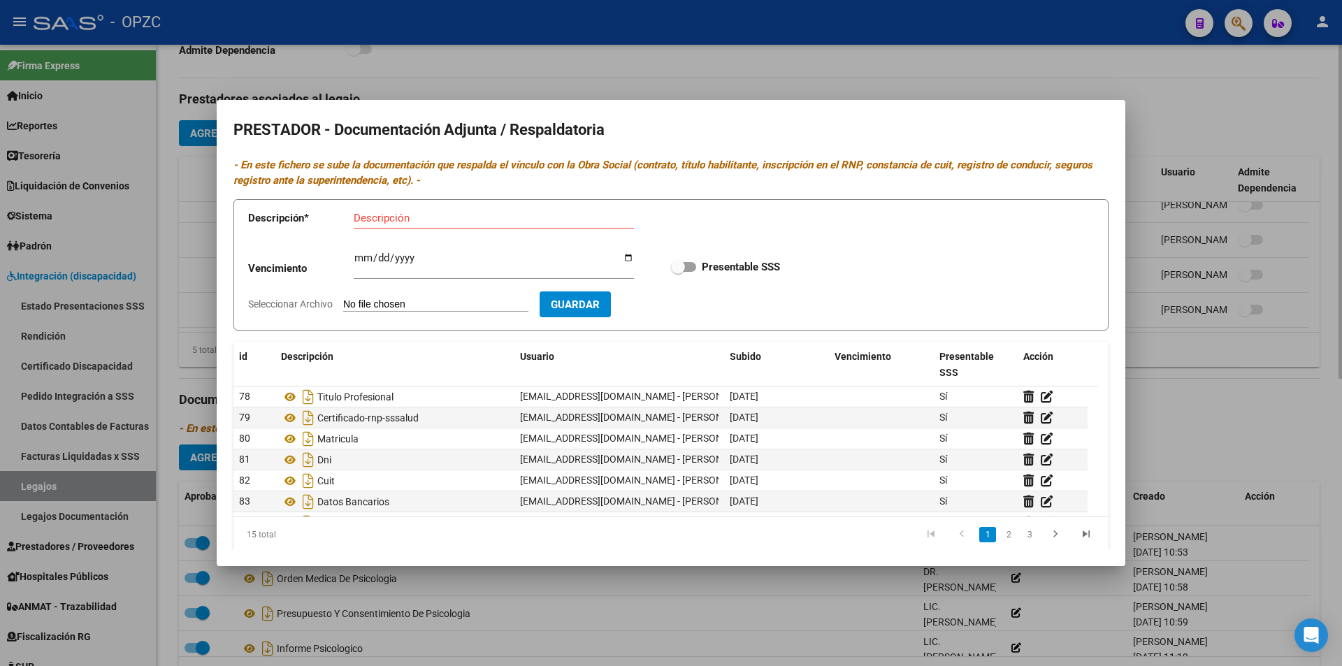
click at [894, 68] on div at bounding box center [671, 333] width 1342 height 666
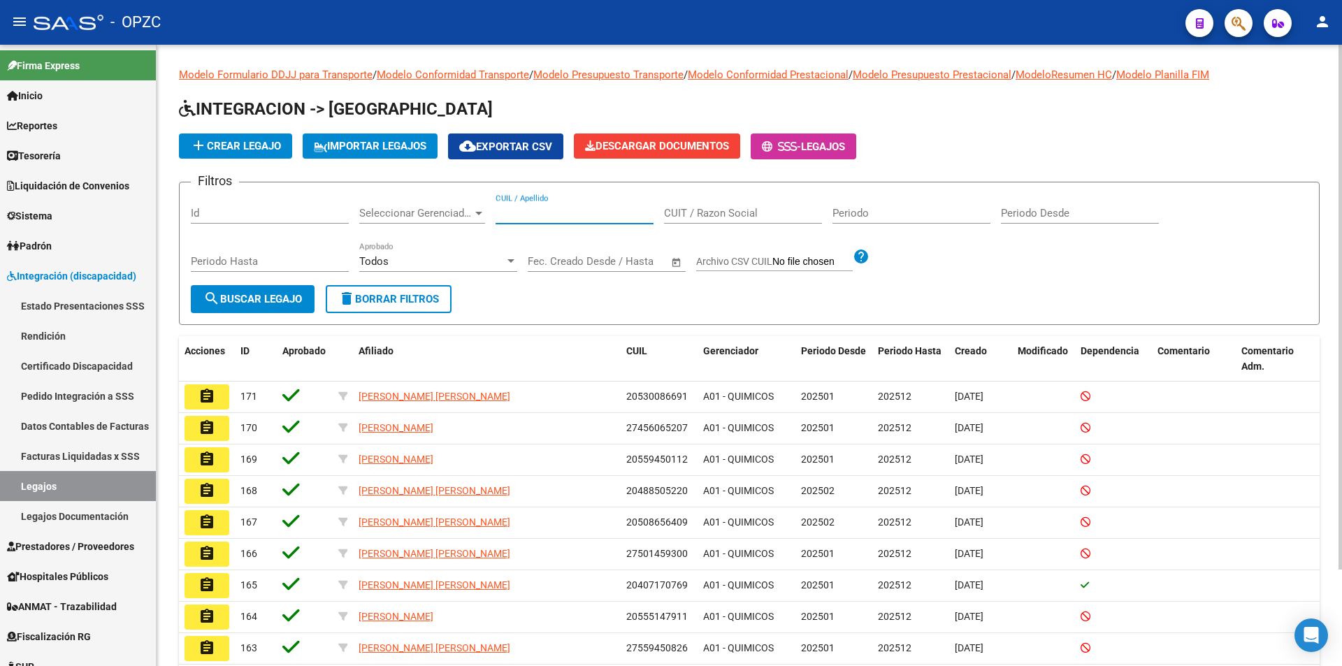
click at [614, 214] on input "CUIL / Apellido" at bounding box center [575, 213] width 158 height 13
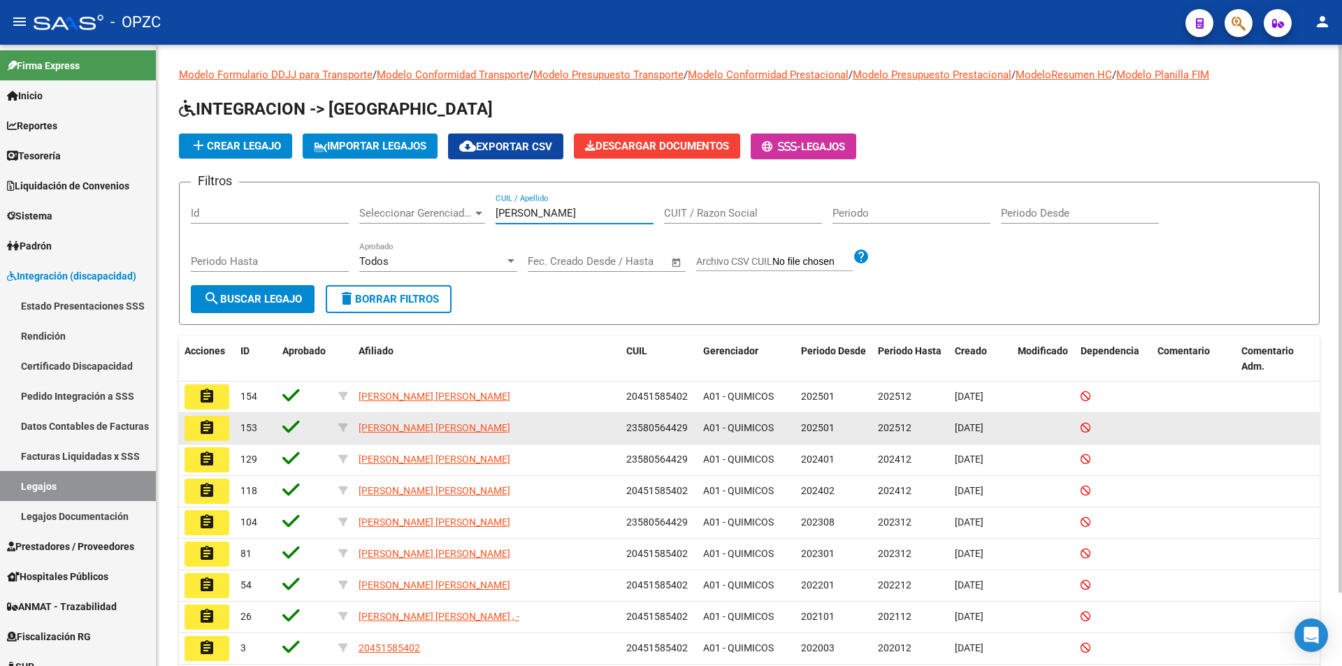
type input "[PERSON_NAME]"
click at [212, 428] on mat-icon "assignment" at bounding box center [206, 427] width 17 height 17
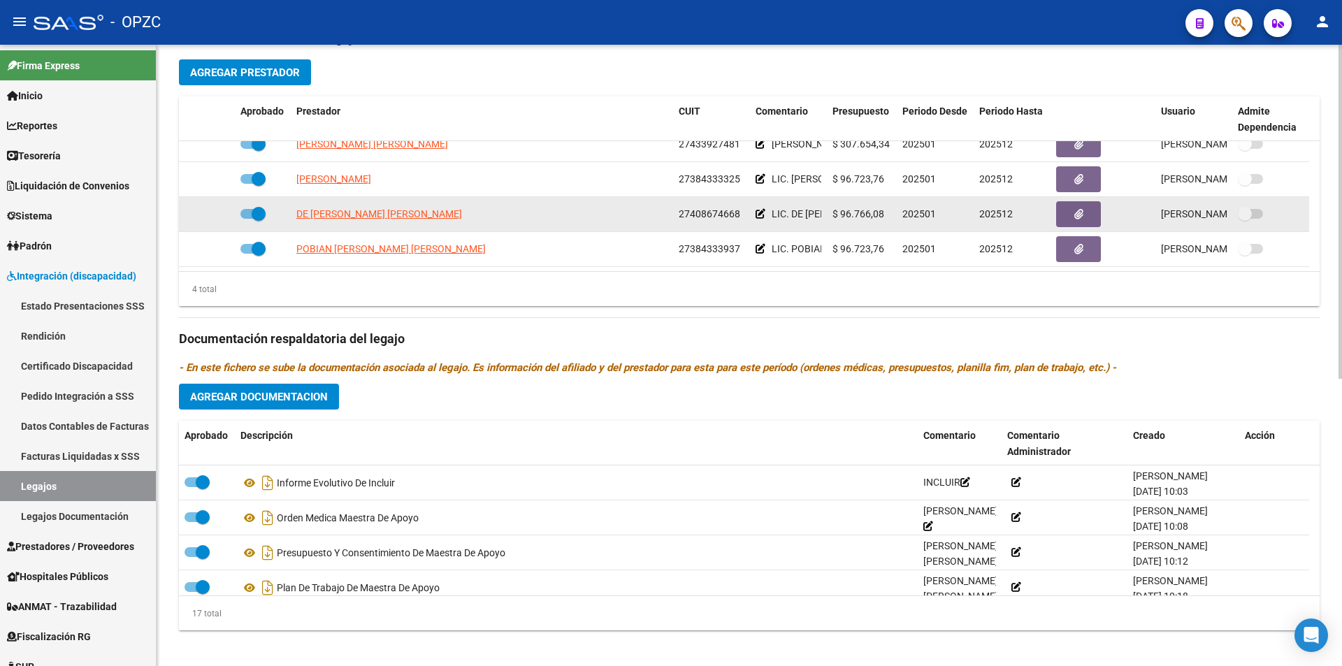
scroll to position [535, 0]
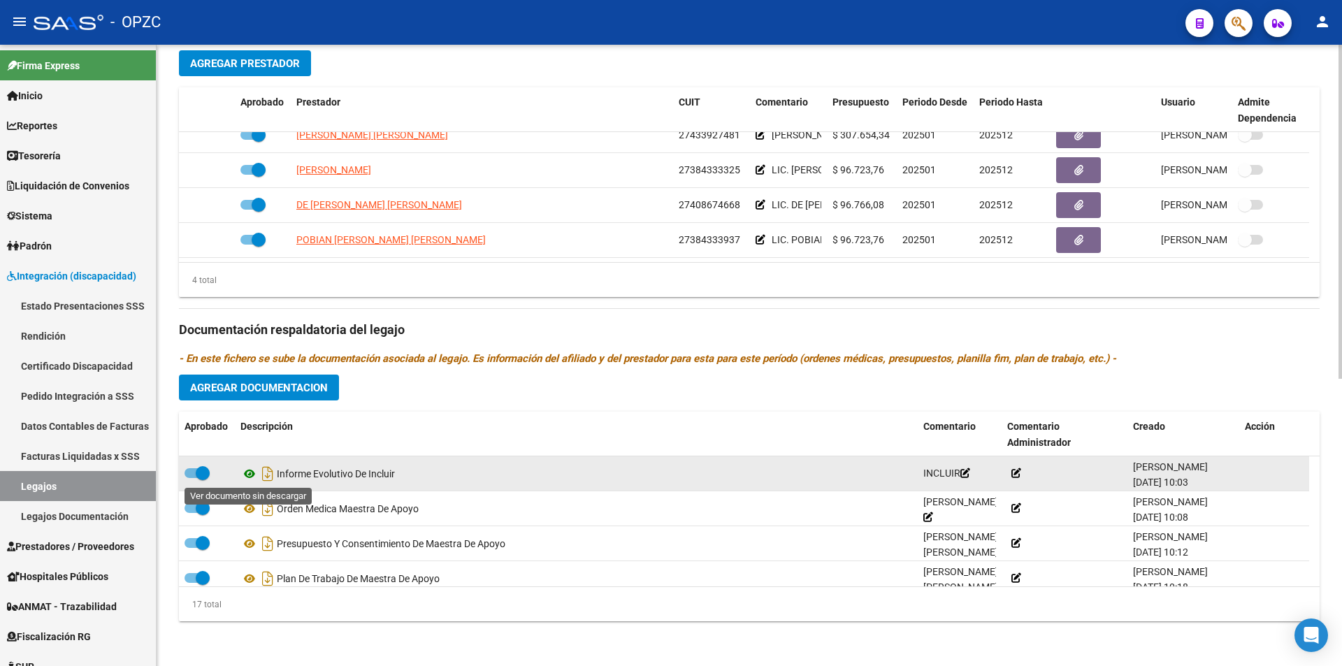
click at [245, 473] on icon at bounding box center [249, 473] width 18 height 17
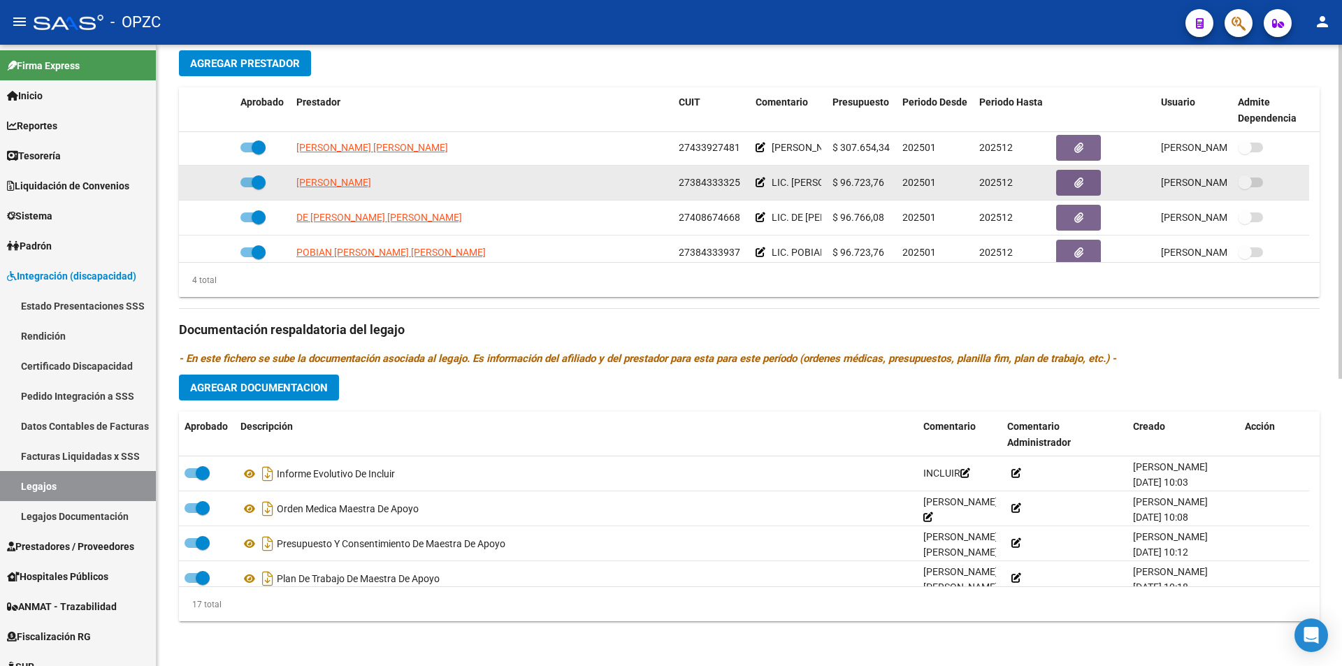
scroll to position [0, 0]
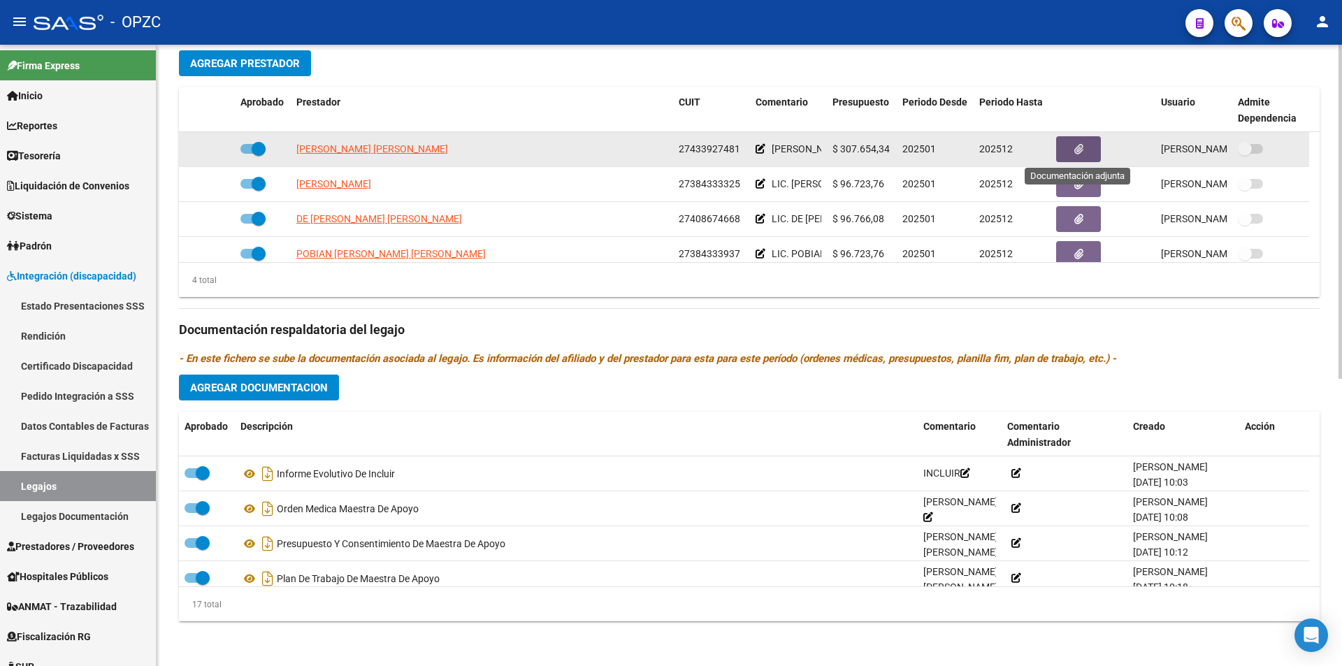
click at [1089, 146] on button "button" at bounding box center [1078, 149] width 45 height 26
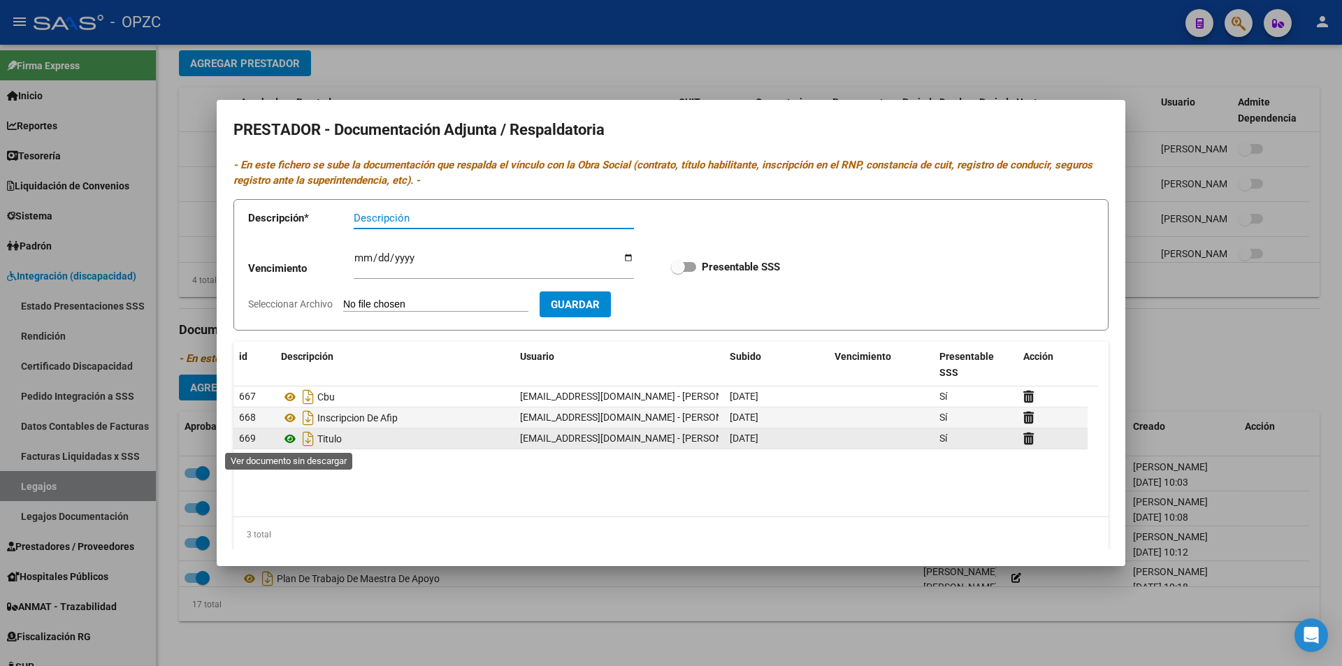
click at [293, 439] on icon at bounding box center [290, 439] width 18 height 17
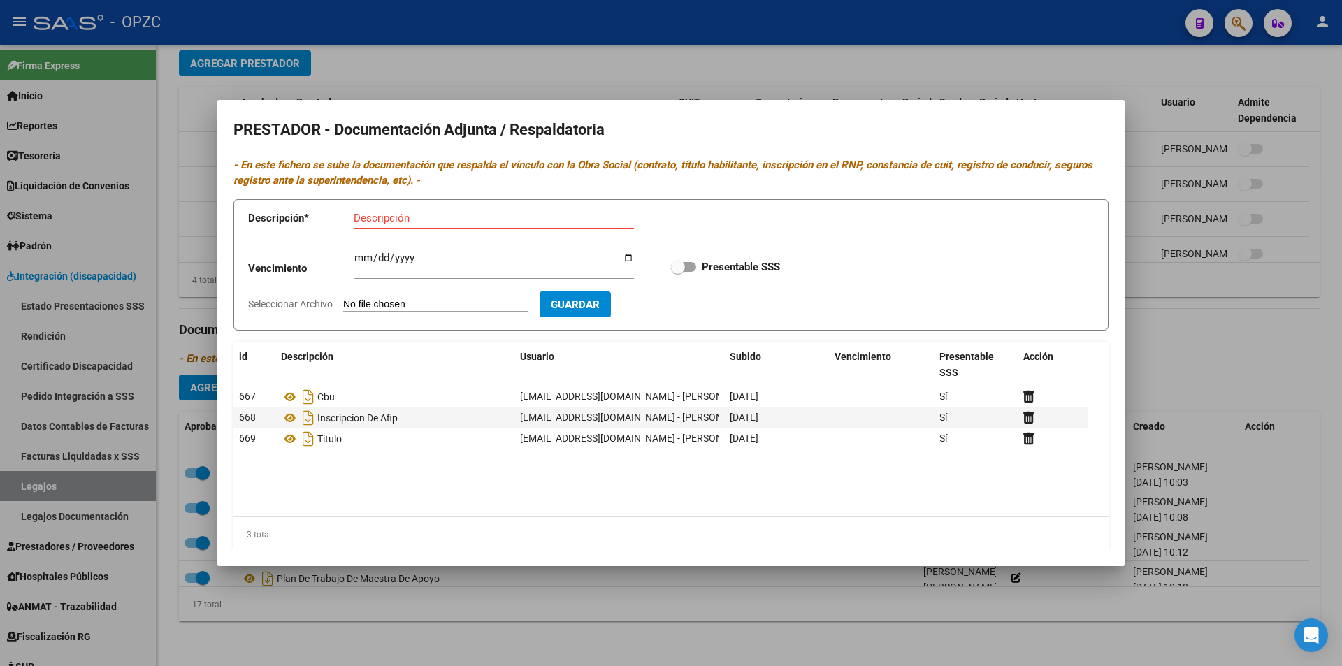
click at [1128, 94] on div at bounding box center [671, 333] width 1342 height 666
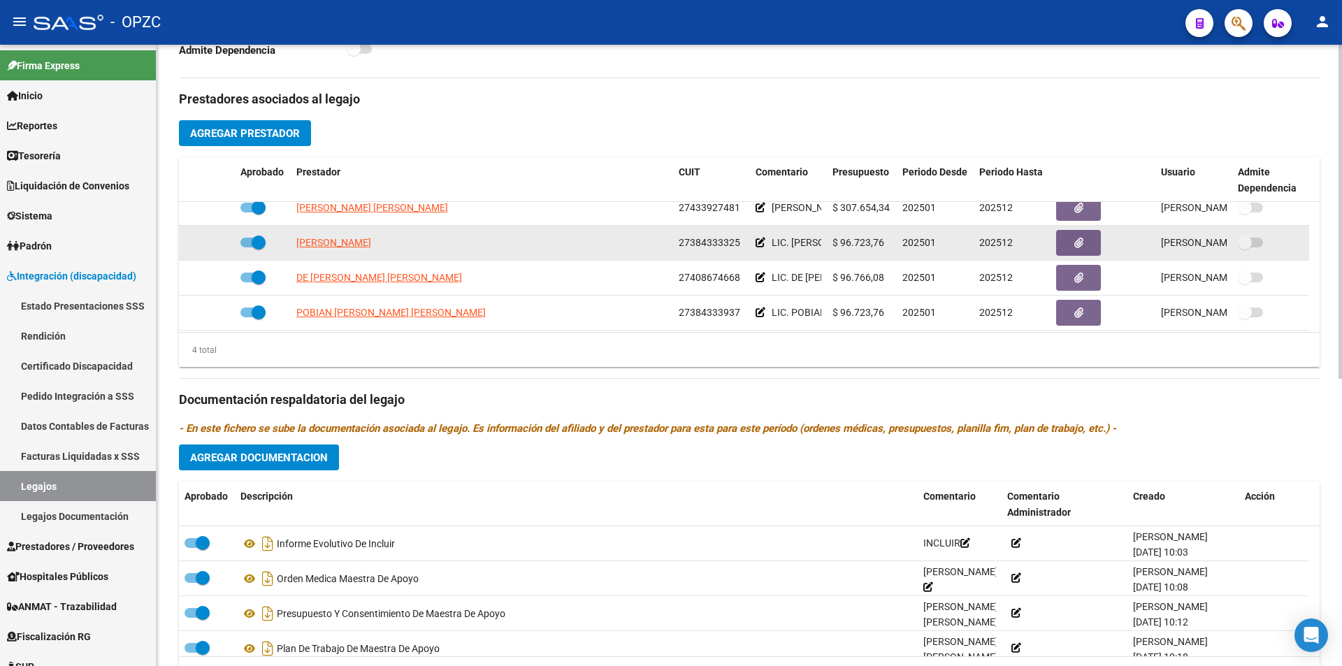
scroll to position [14, 0]
click at [1081, 238] on icon "button" at bounding box center [1078, 240] width 9 height 10
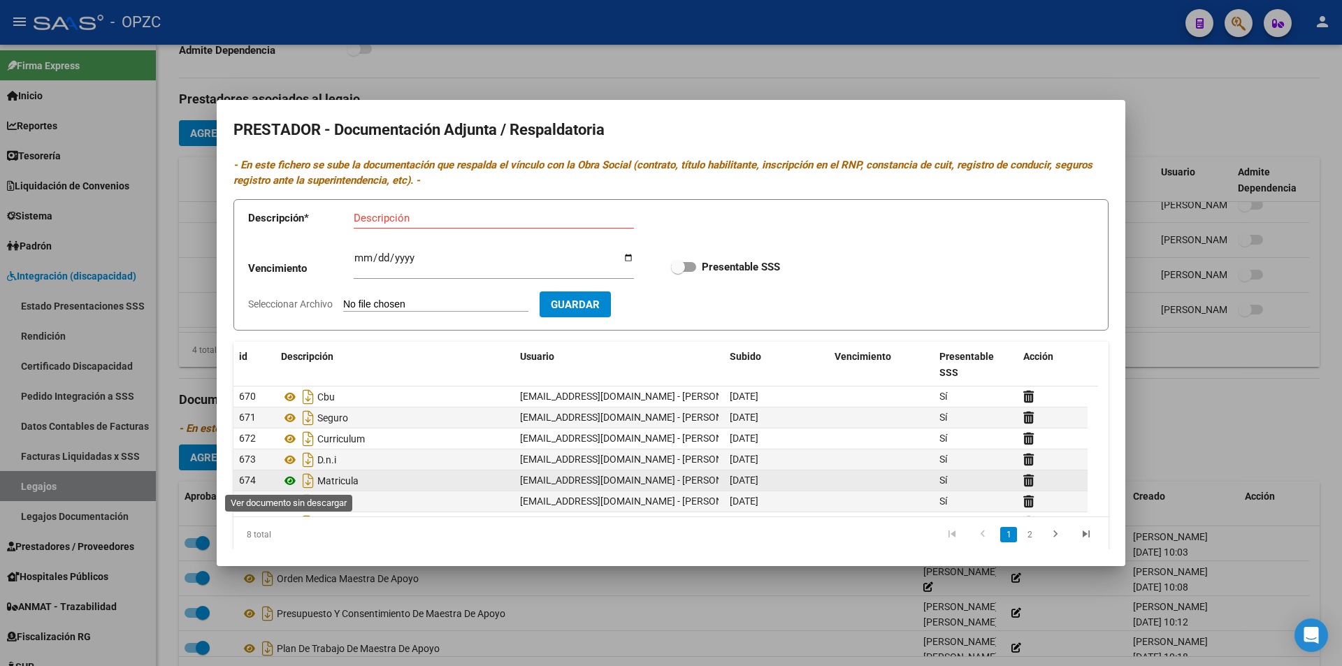
click at [293, 482] on icon at bounding box center [290, 480] width 18 height 17
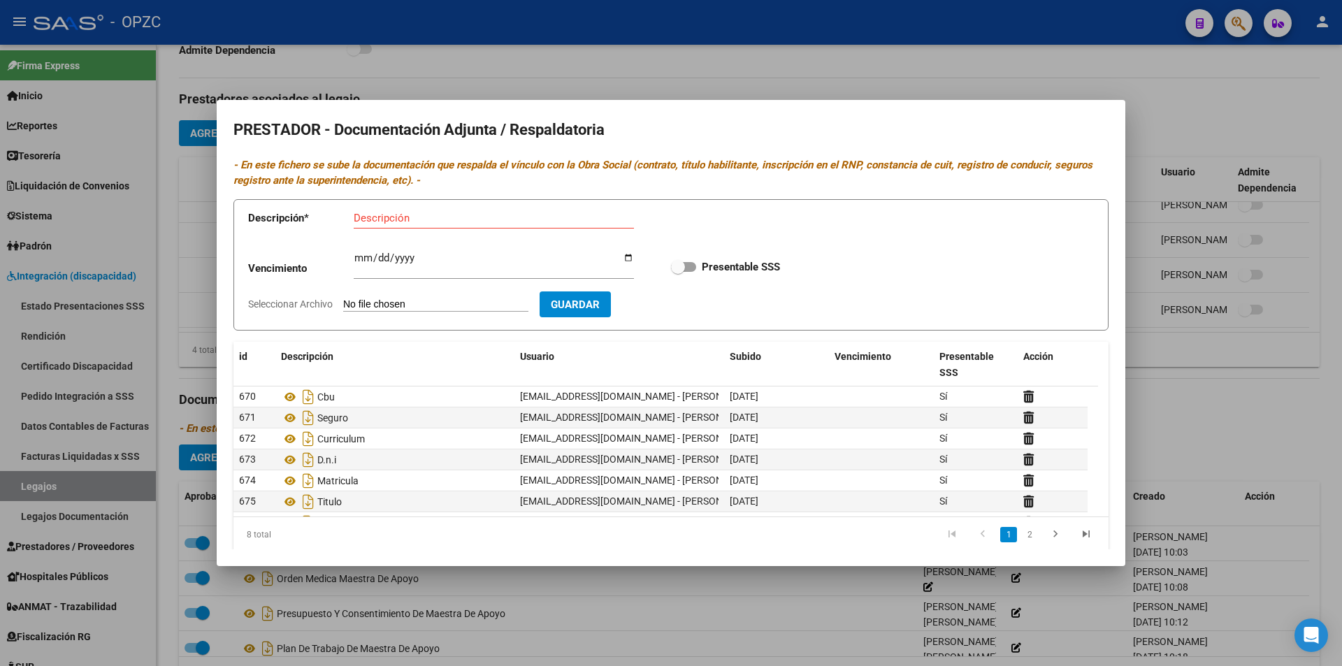
click at [781, 77] on div at bounding box center [671, 333] width 1342 height 666
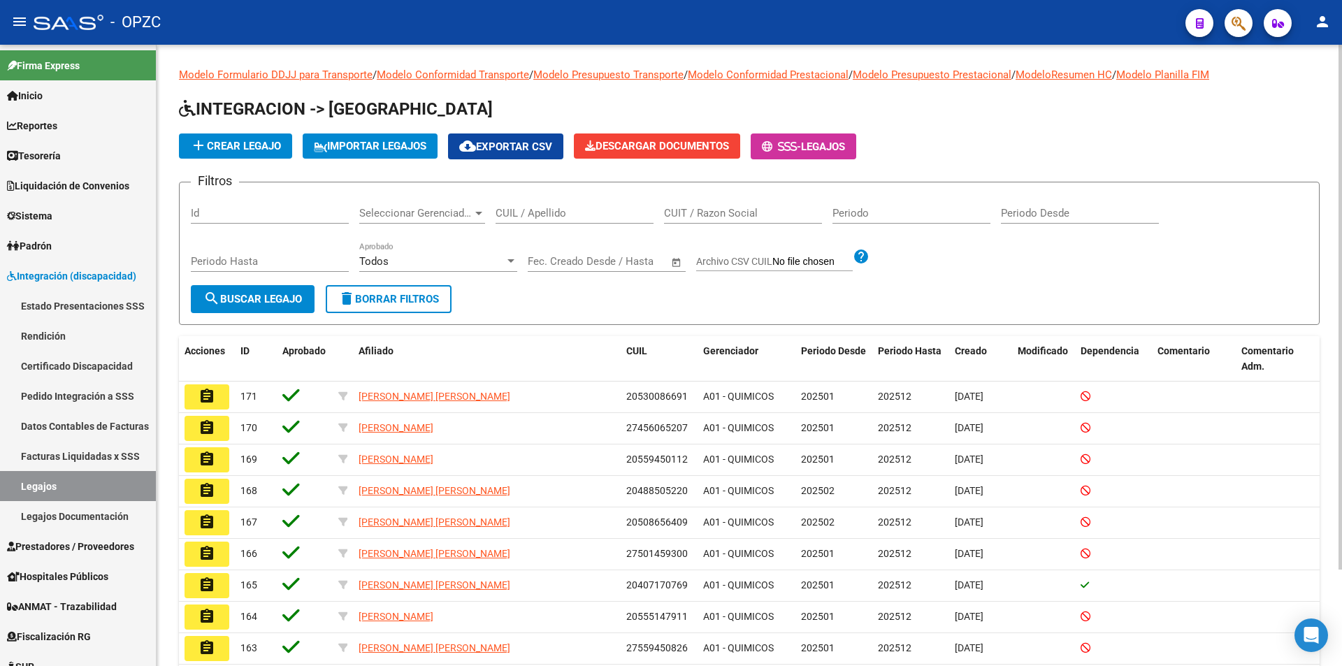
click at [551, 211] on input "CUIL / Apellido" at bounding box center [575, 213] width 158 height 13
type input "[PERSON_NAME]"
click at [275, 289] on button "search Buscar Legajo" at bounding box center [253, 299] width 124 height 28
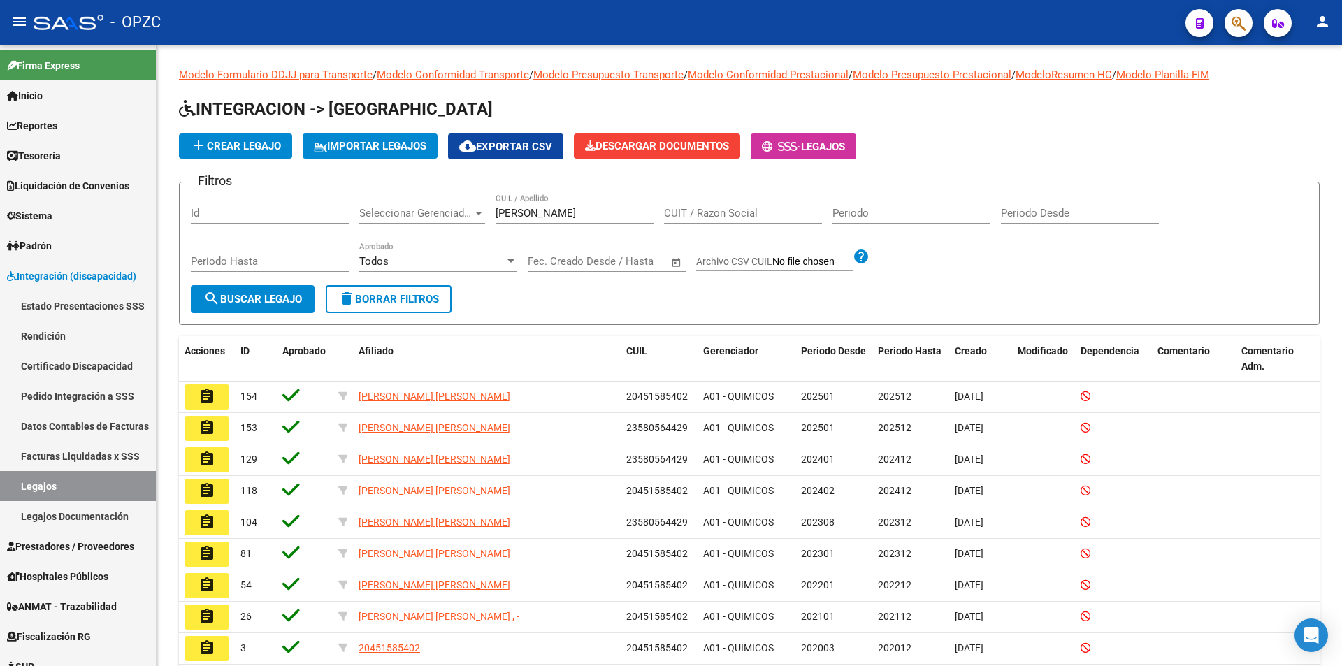
click at [201, 393] on mat-icon "assignment" at bounding box center [206, 396] width 17 height 17
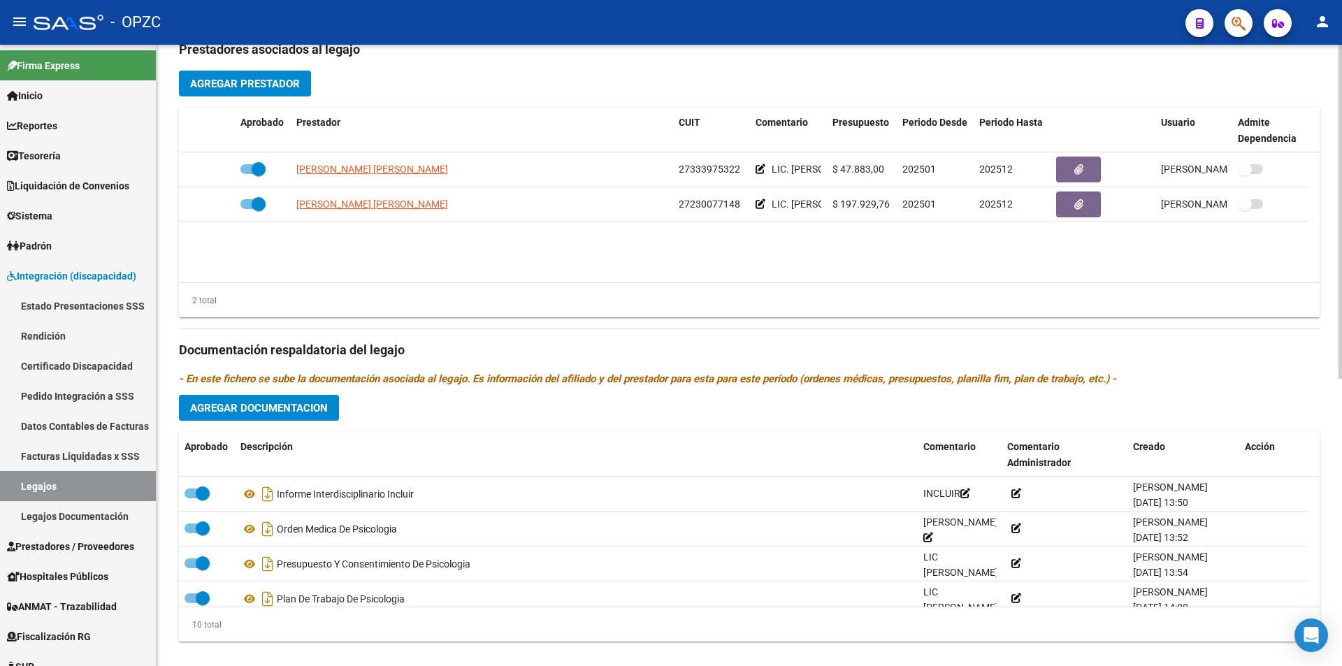
scroll to position [535, 0]
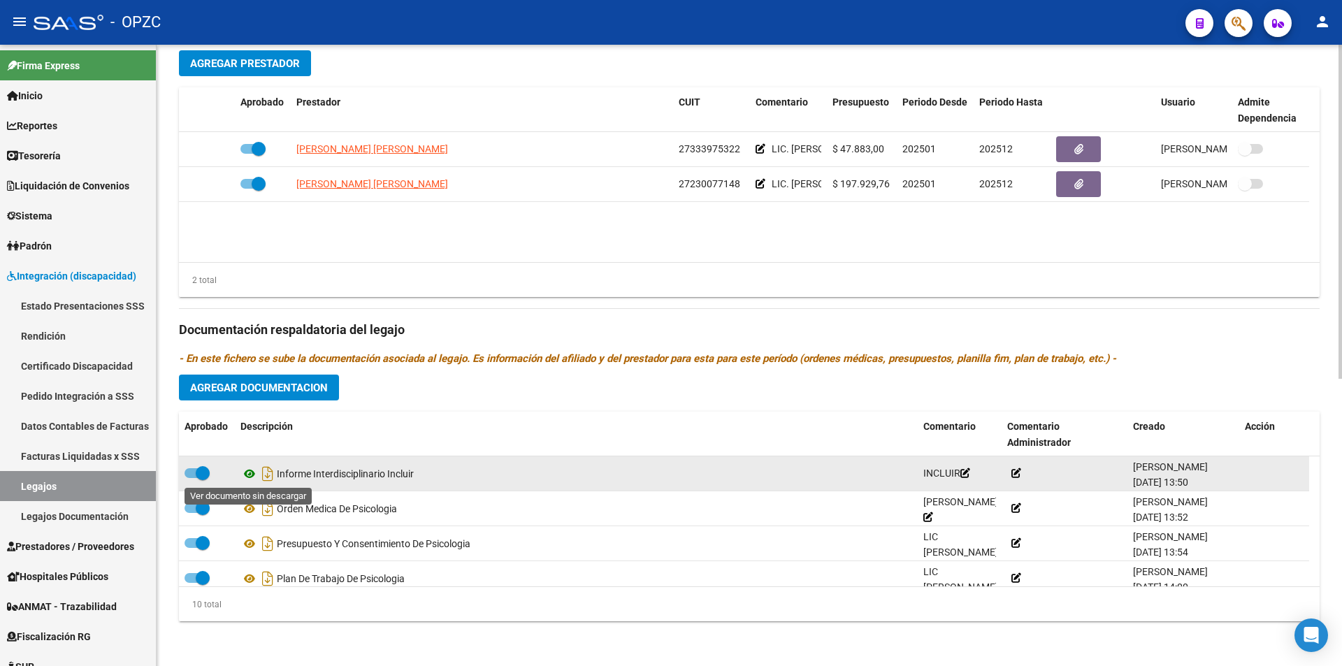
click at [254, 473] on icon at bounding box center [249, 473] width 18 height 17
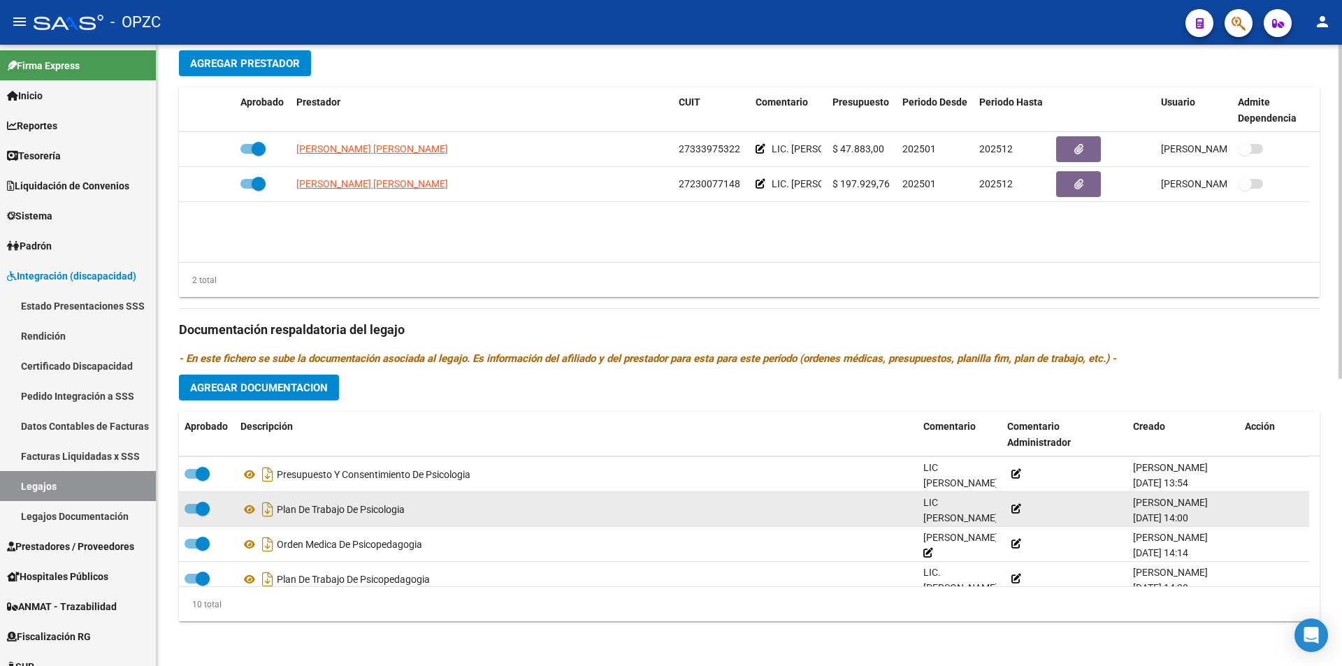
scroll to position [70, 0]
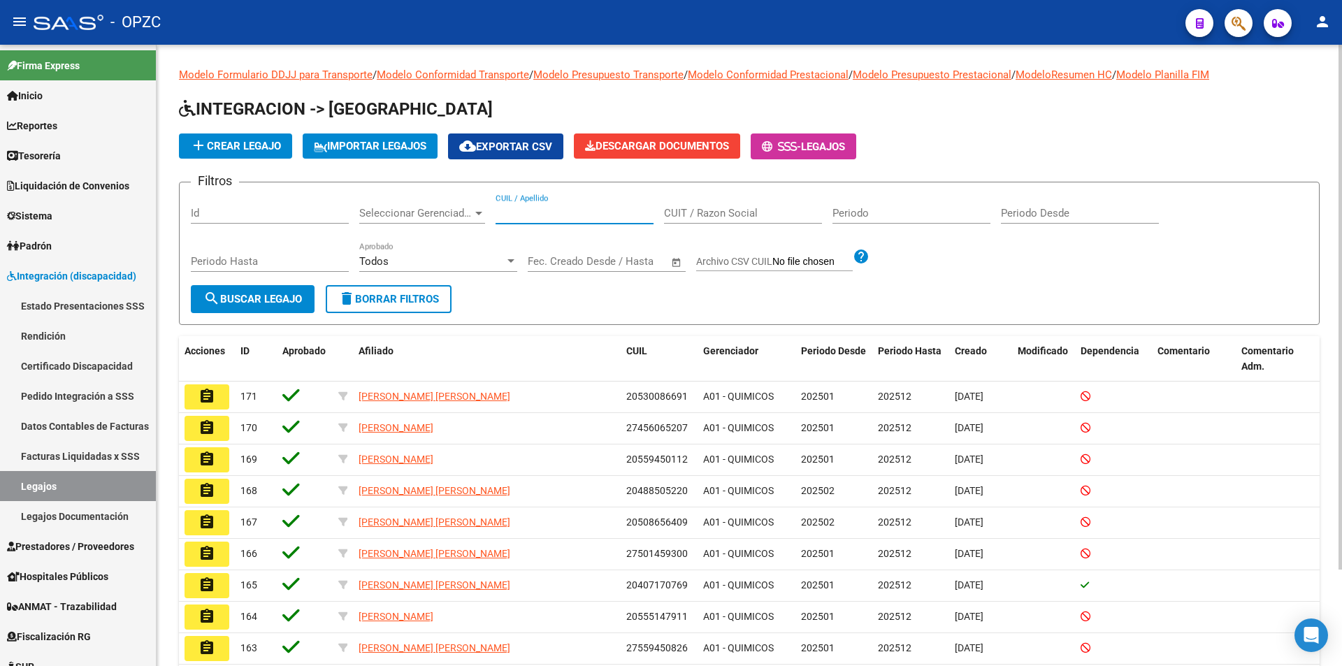
click at [539, 215] on input "CUIL / Apellido" at bounding box center [575, 213] width 158 height 13
type input "lesiov"
drag, startPoint x: 291, startPoint y: 292, endPoint x: 305, endPoint y: 309, distance: 22.3
click at [291, 293] on span "search Buscar Legajo" at bounding box center [252, 299] width 99 height 13
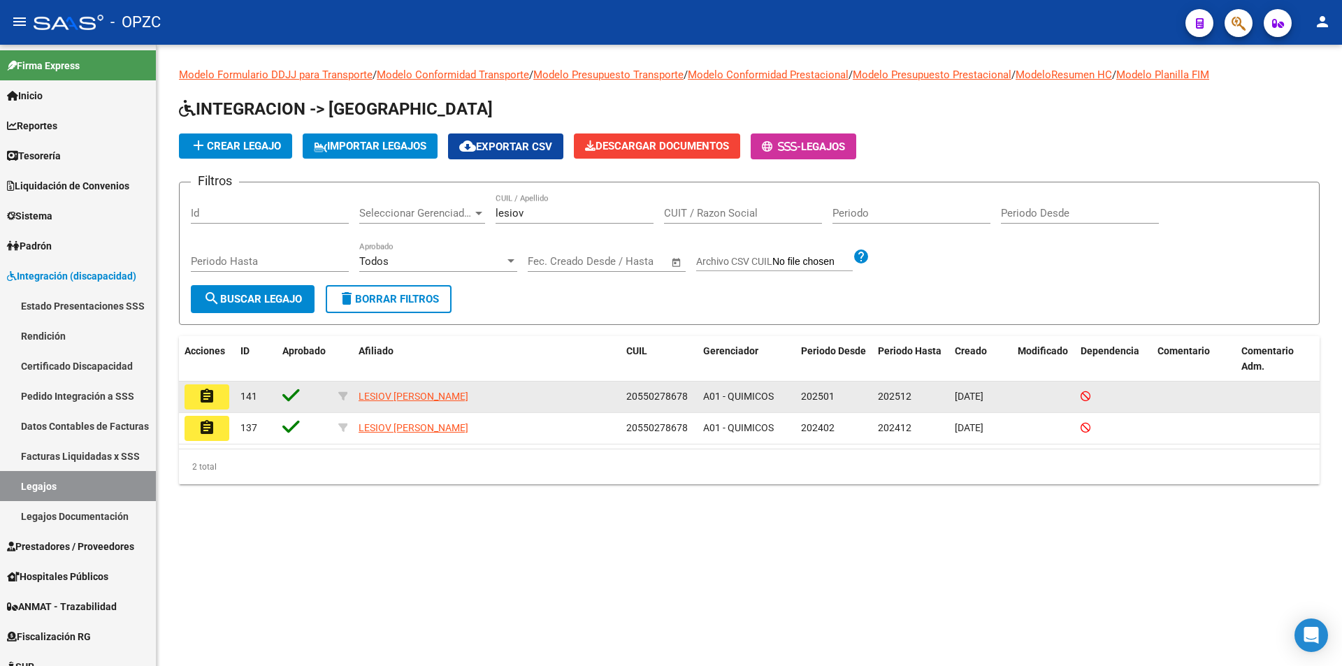
click at [210, 399] on mat-icon "assignment" at bounding box center [206, 396] width 17 height 17
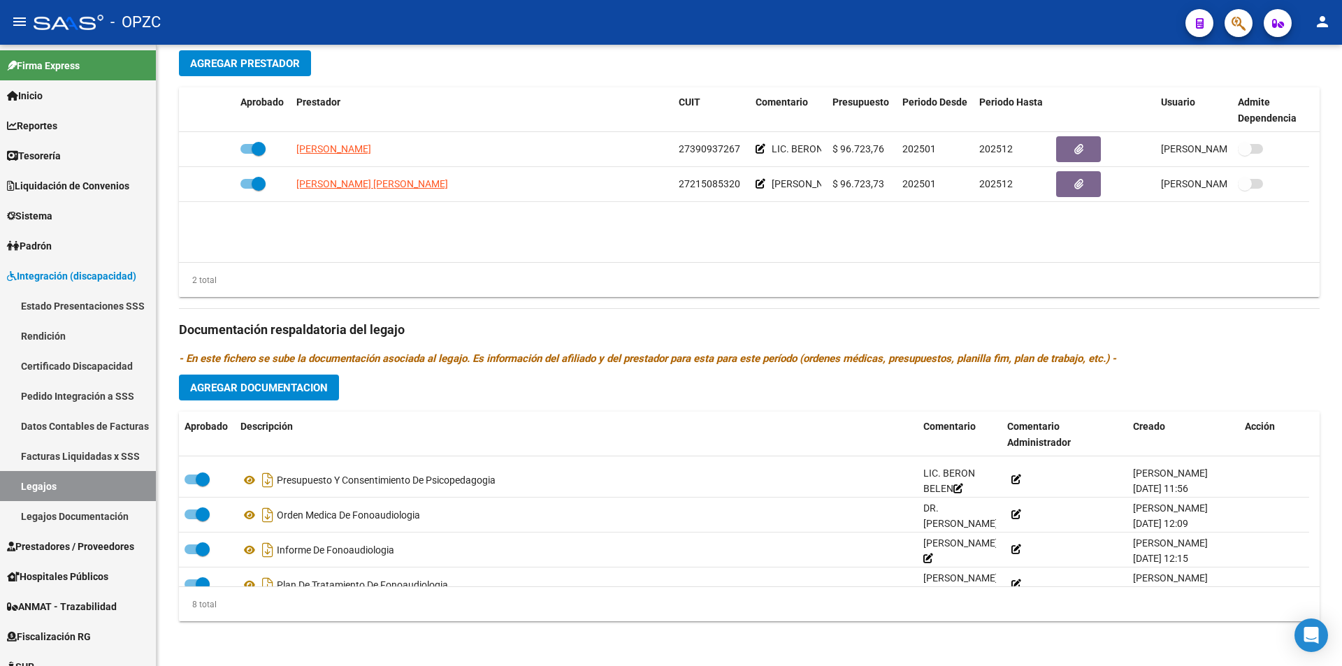
scroll to position [140, 0]
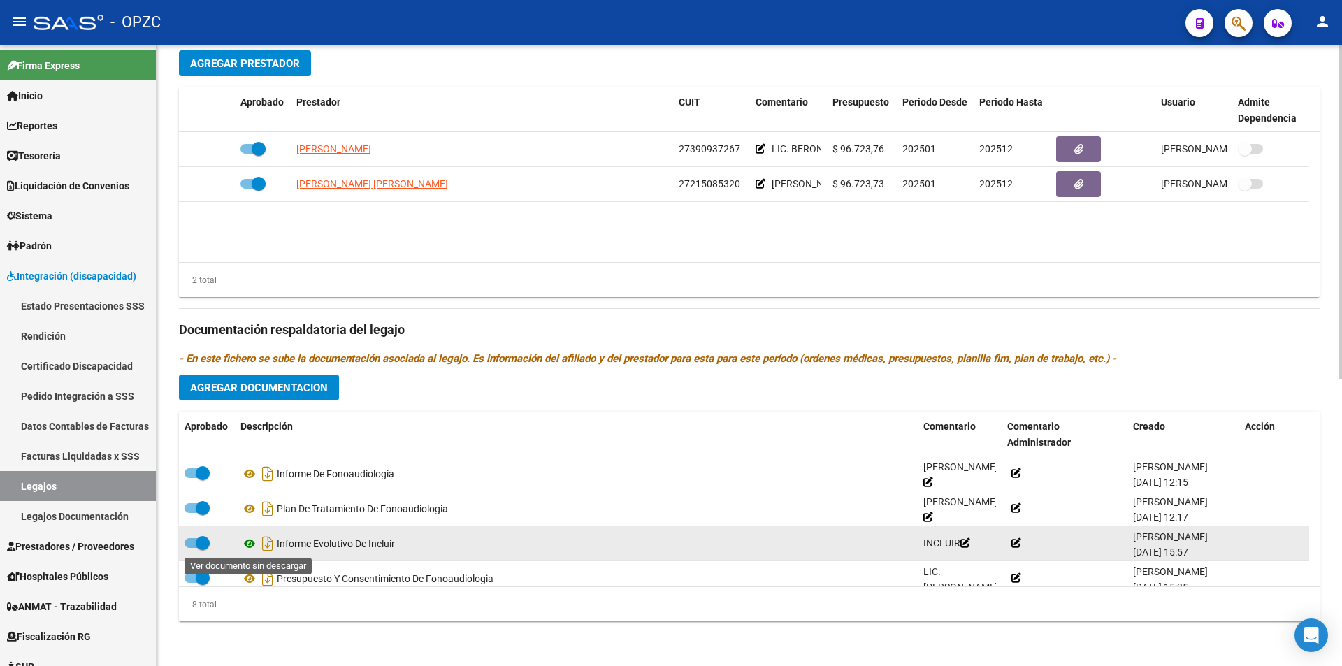
click at [249, 540] on icon at bounding box center [249, 543] width 18 height 17
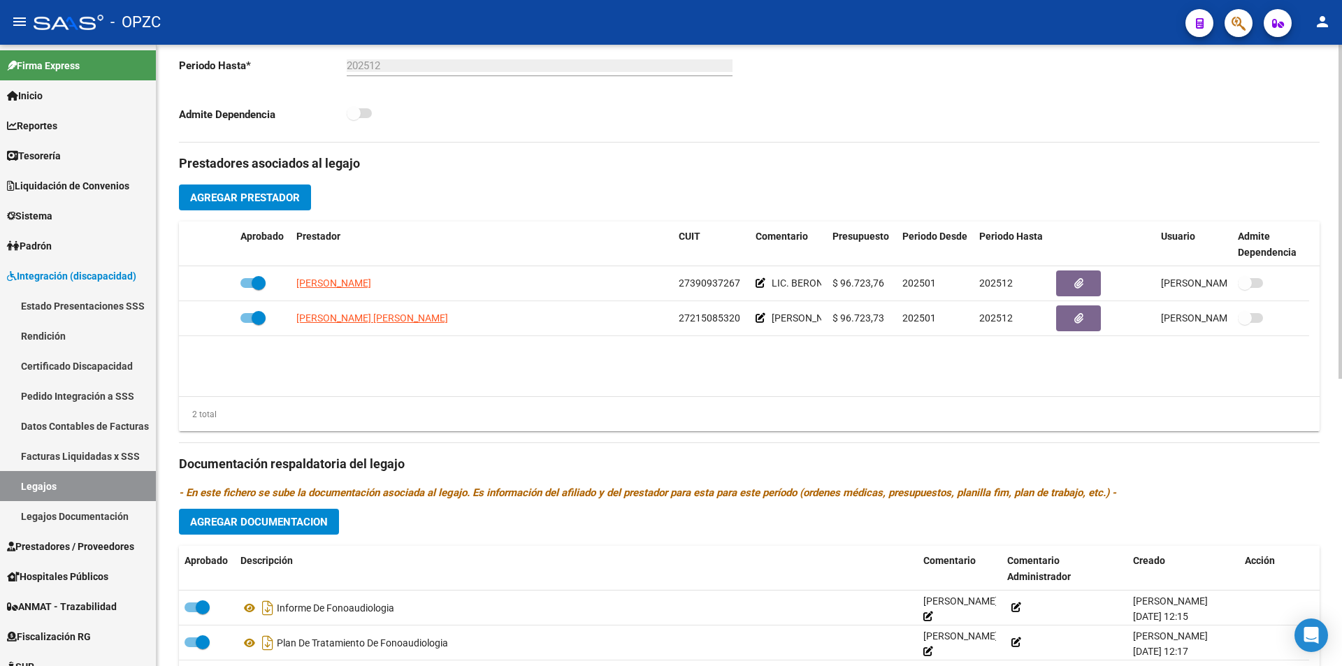
scroll to position [396, 0]
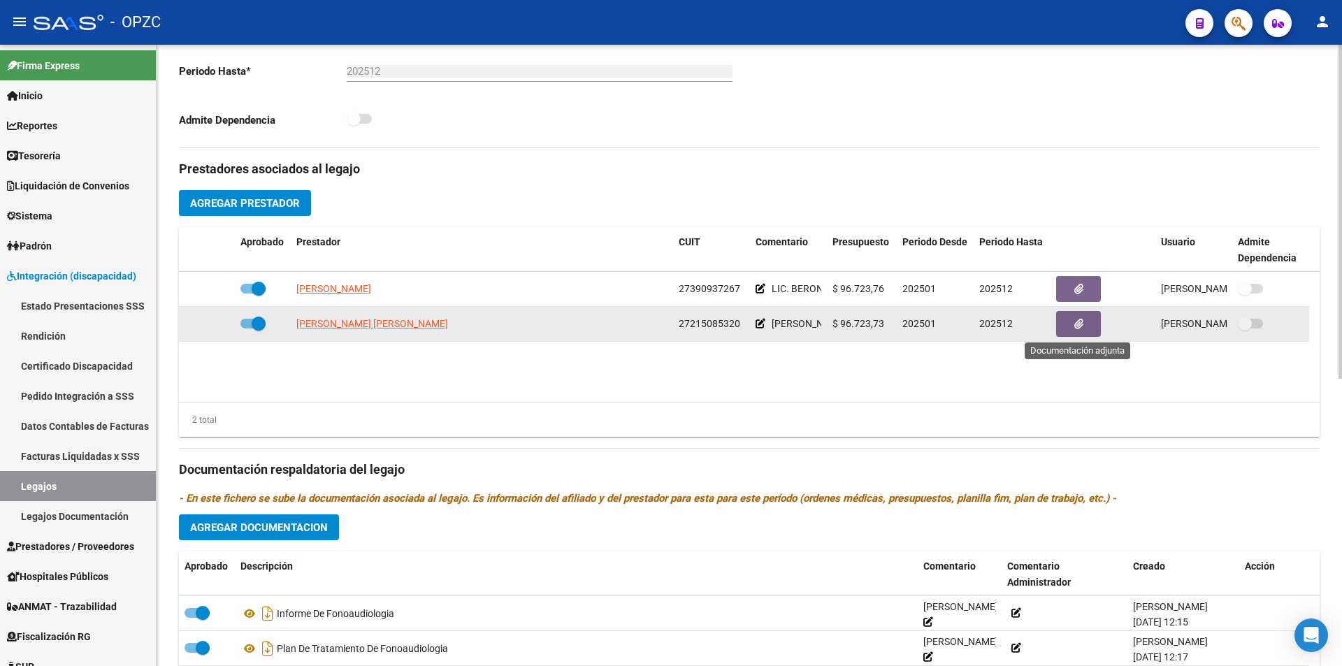
click at [1078, 321] on icon "button" at bounding box center [1078, 324] width 9 height 10
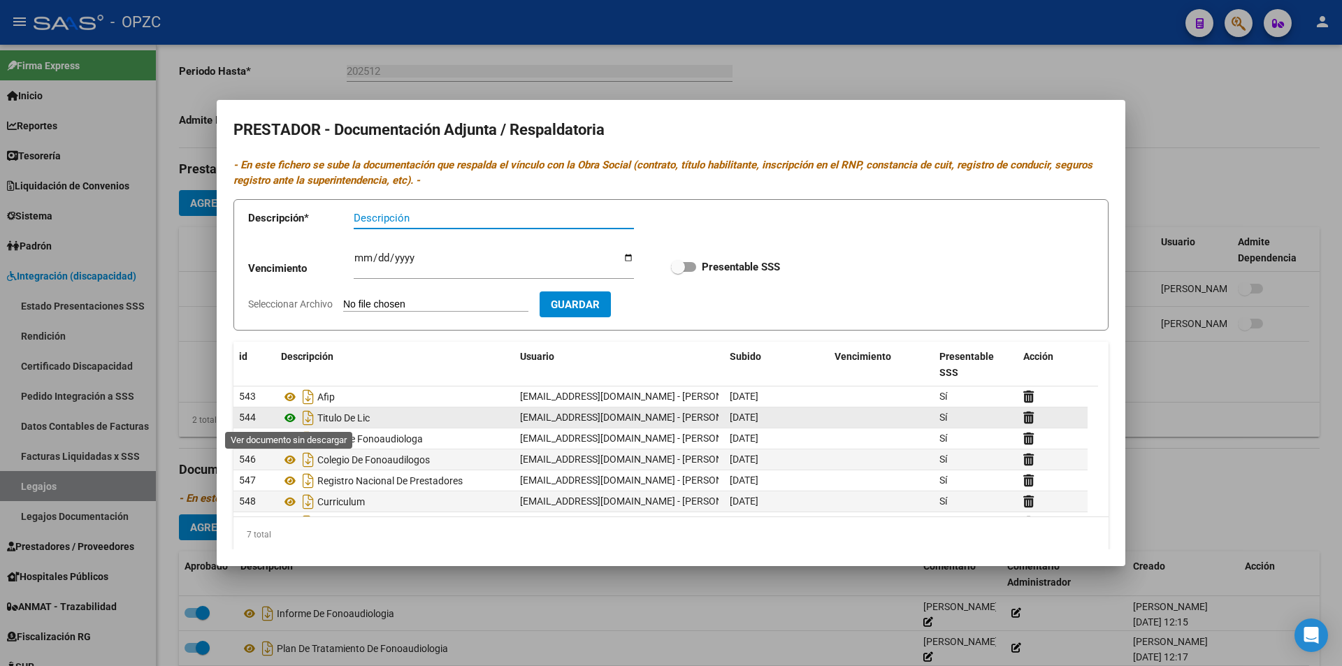
click at [290, 417] on icon at bounding box center [290, 418] width 18 height 17
click at [612, 598] on div at bounding box center [671, 333] width 1342 height 666
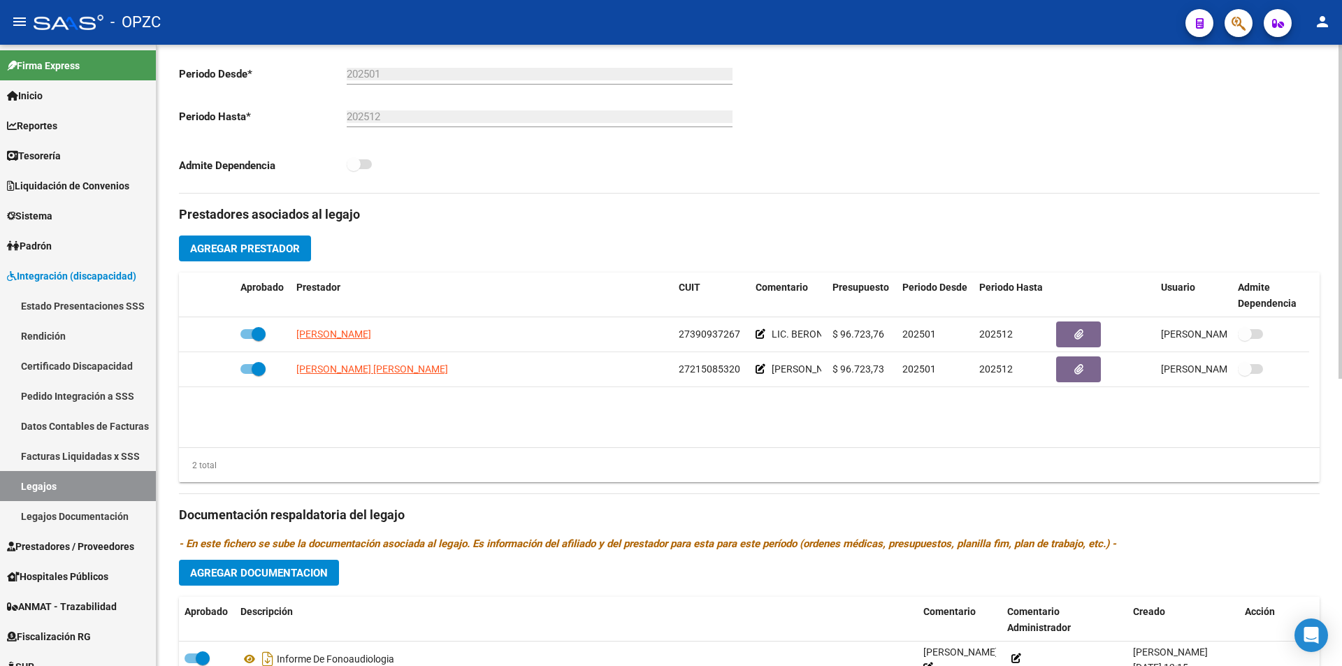
scroll to position [326, 0]
